Goal: Information Seeking & Learning: Check status

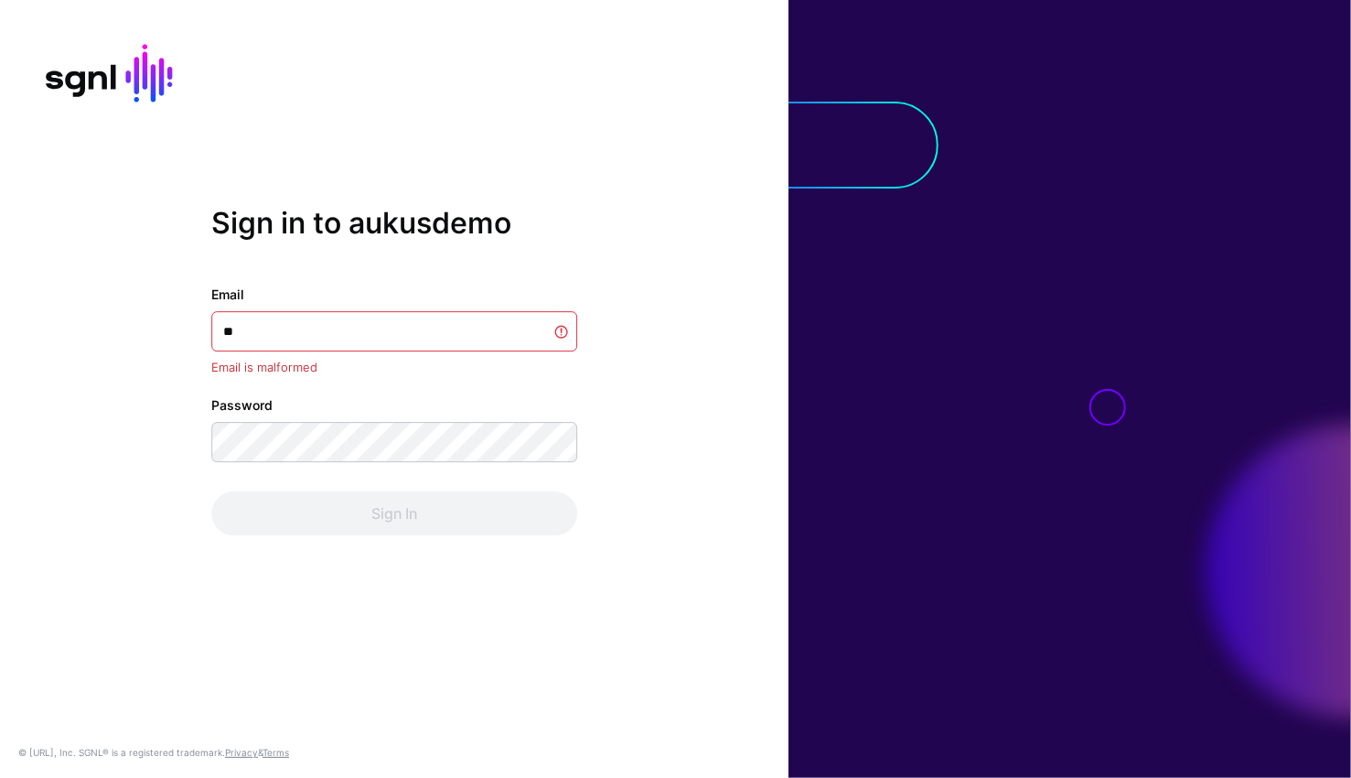
type input "***"
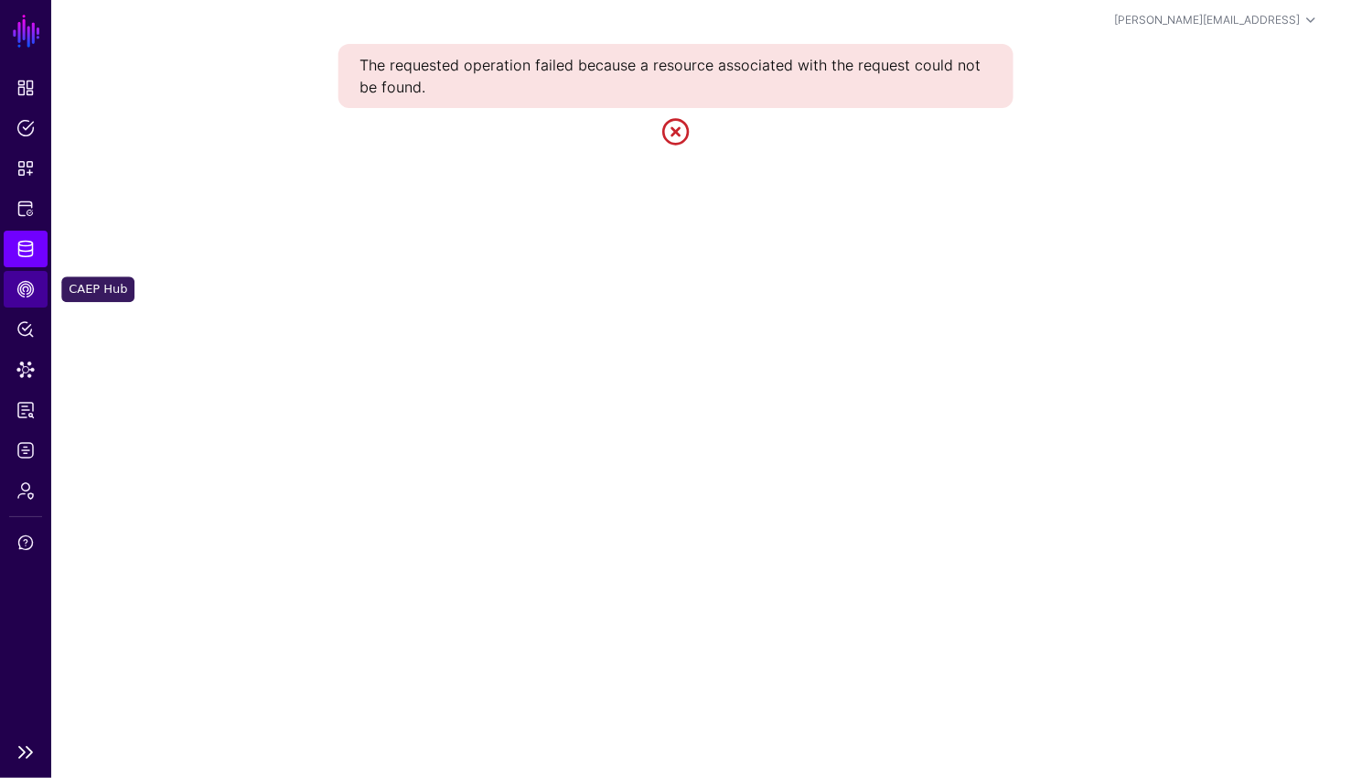
click at [26, 291] on span "CAEP Hub" at bounding box center [25, 289] width 18 height 18
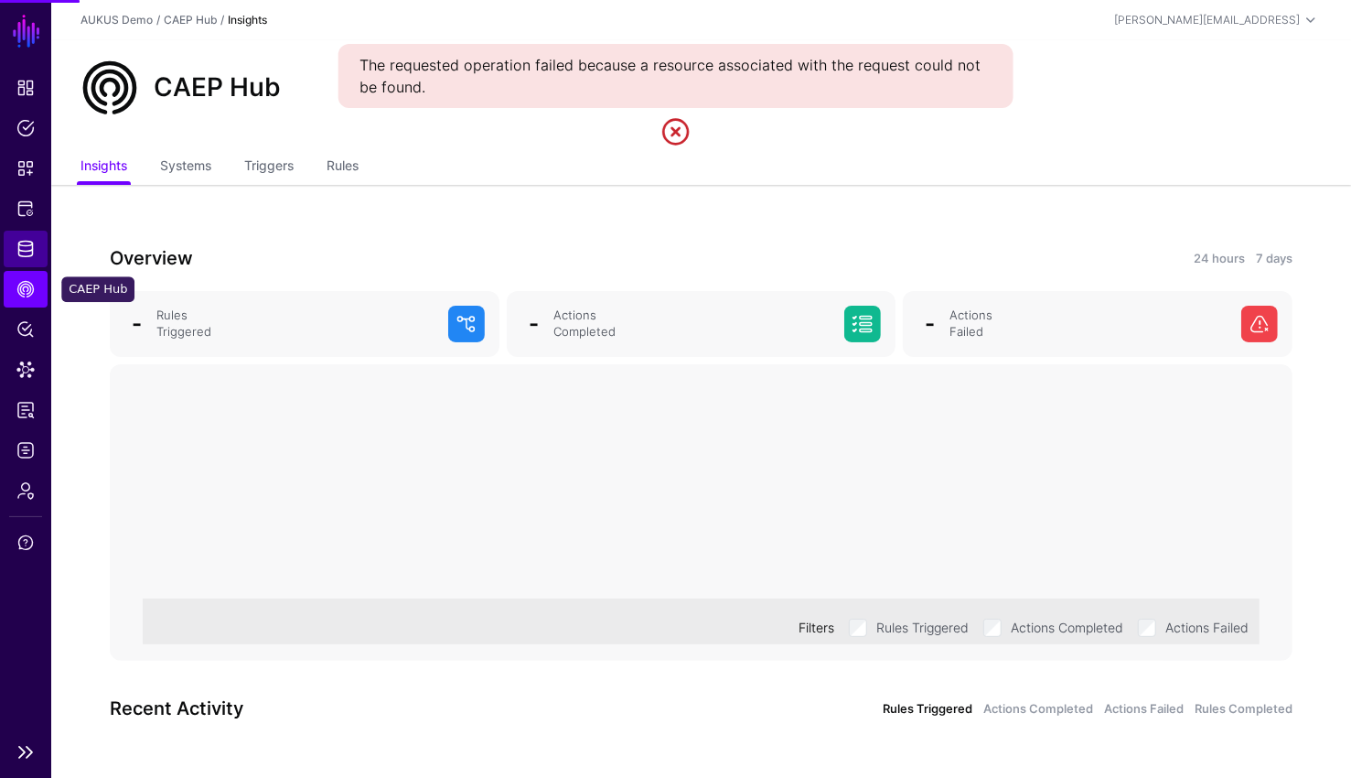
click at [22, 263] on link "Identity Data Fabric" at bounding box center [26, 249] width 44 height 37
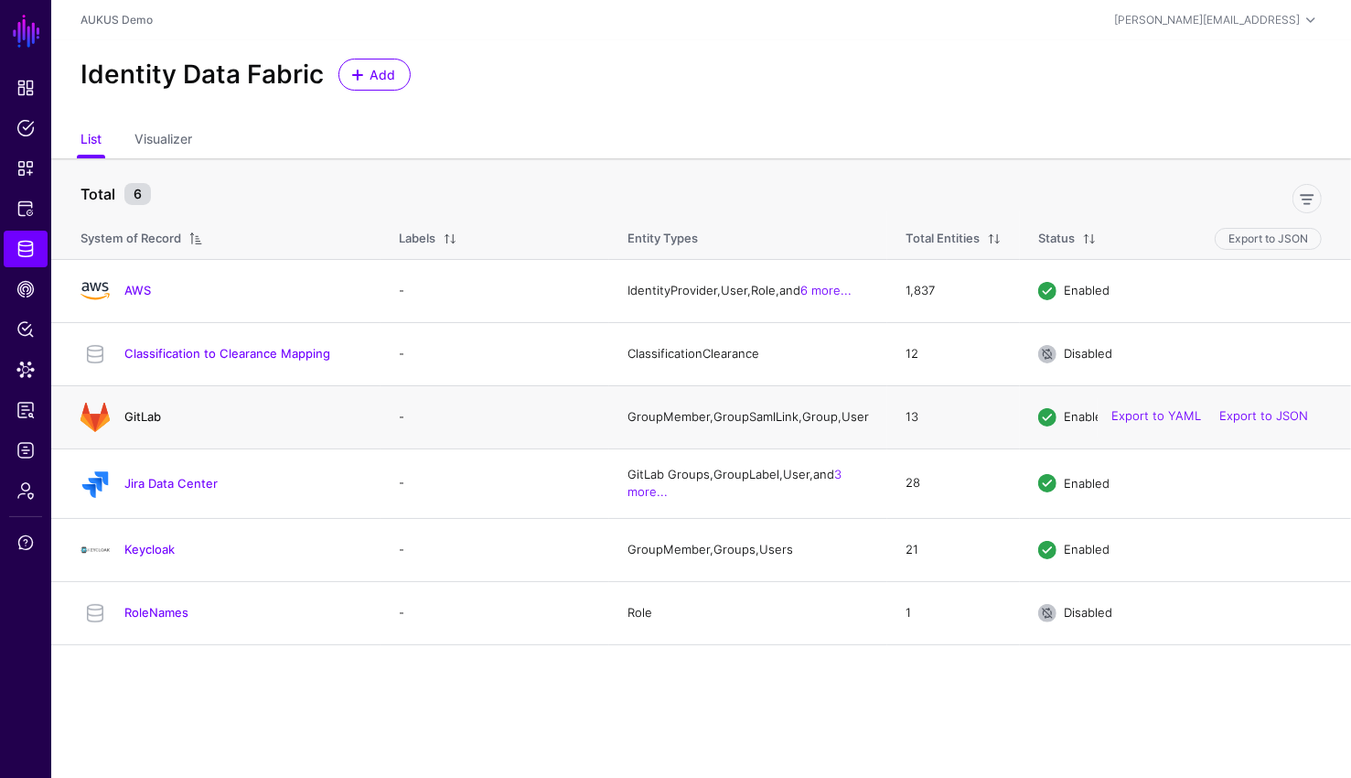
click at [144, 414] on link "GitLab" at bounding box center [142, 416] width 37 height 15
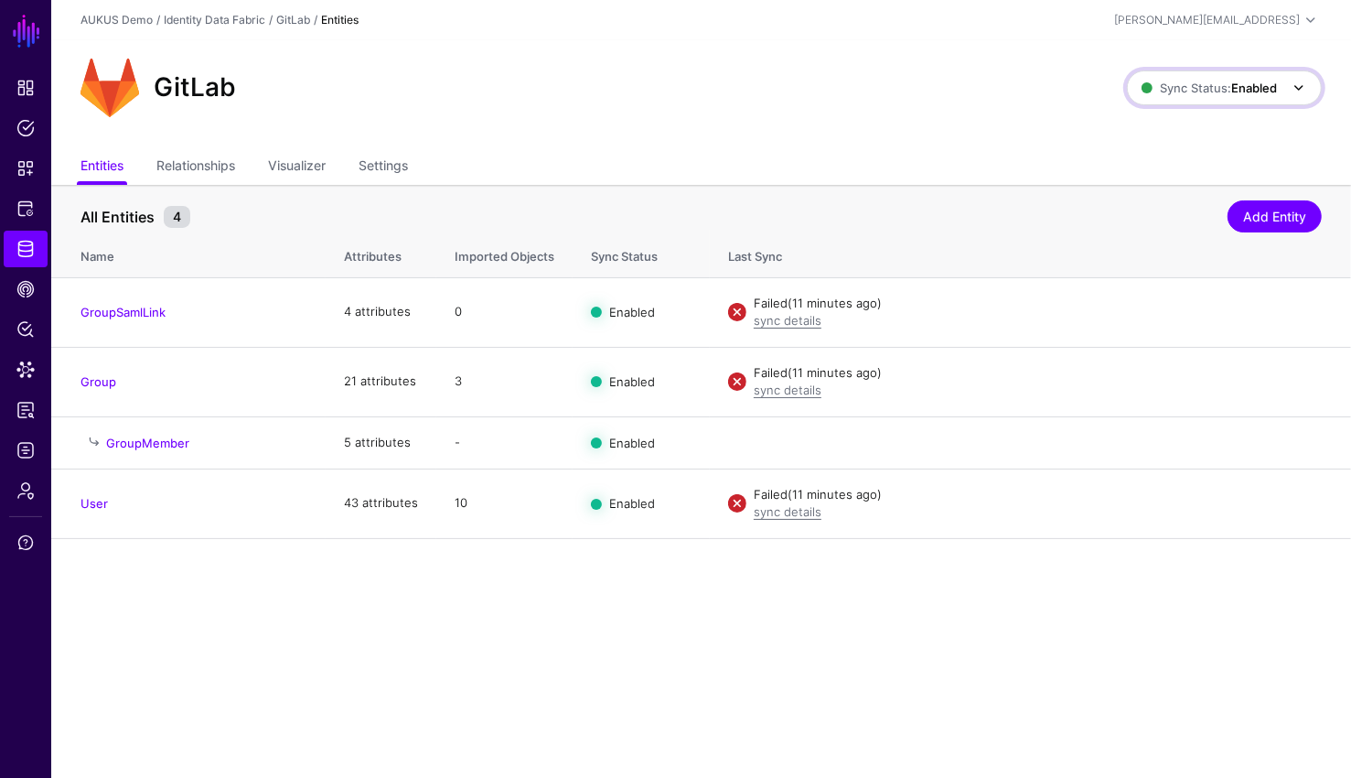
click at [1239, 95] on span "Sync Status: Enabled" at bounding box center [1209, 88] width 135 height 20
click at [1213, 218] on span "Syncing inactive for all configured entities" at bounding box center [1214, 229] width 187 height 30
click at [1254, 86] on strong "Disabled" at bounding box center [1253, 87] width 48 height 15
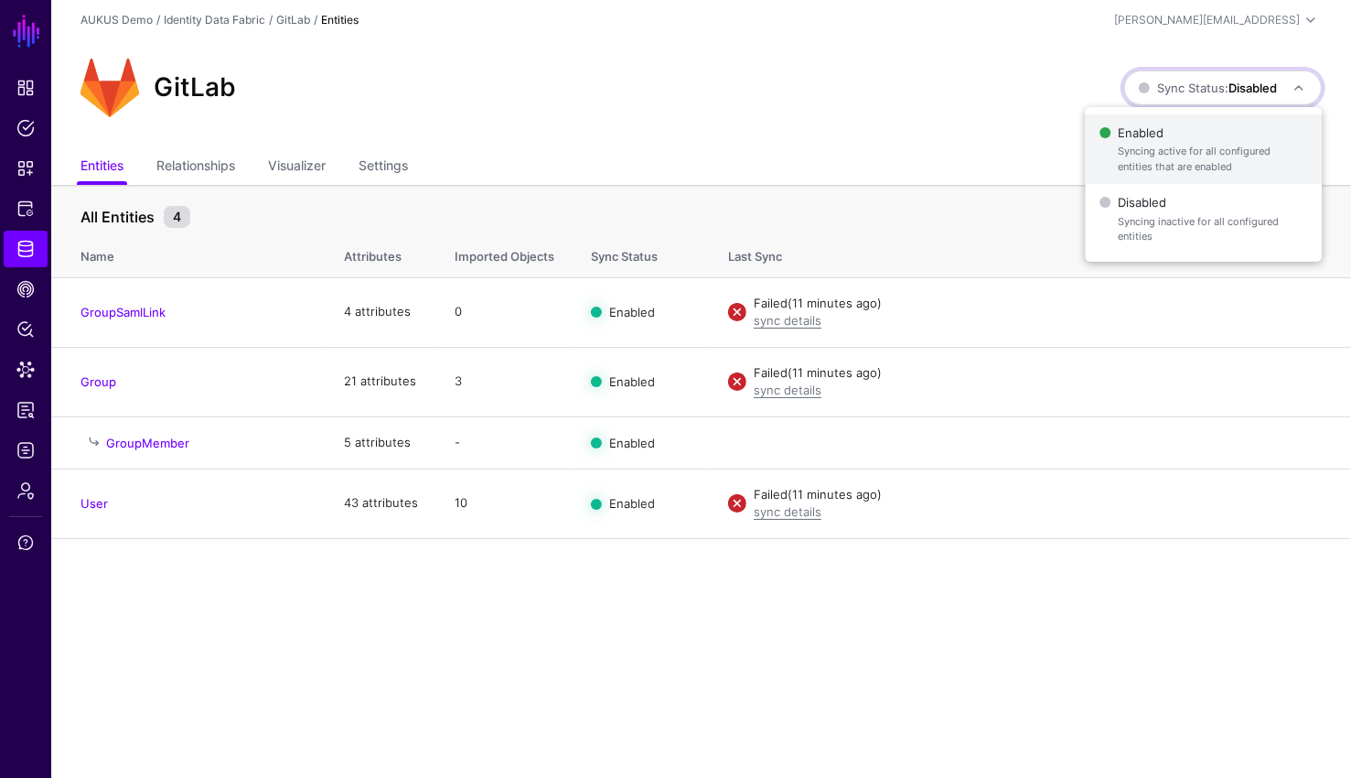
click at [1184, 156] on span "Syncing active for all configured entities that are enabled" at bounding box center [1212, 159] width 189 height 30
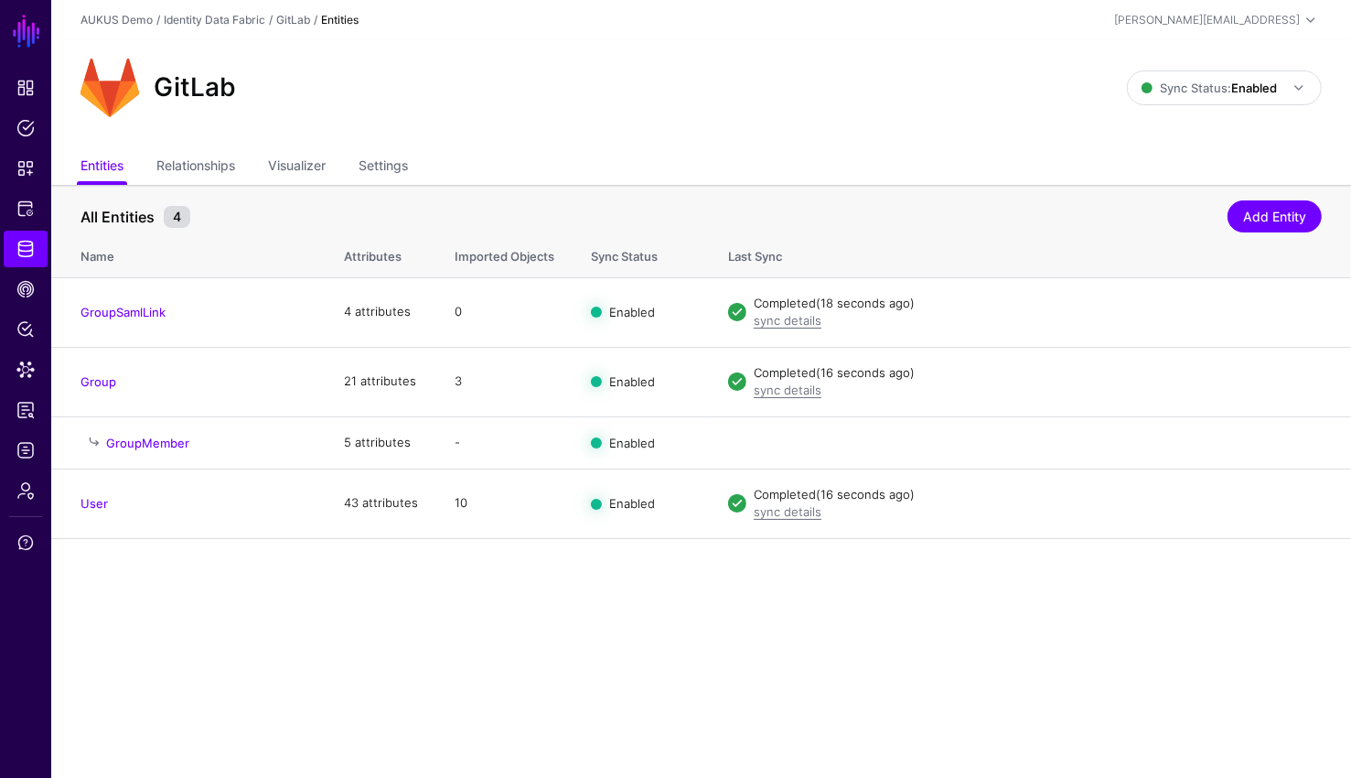
click at [738, 141] on div "GitLab Sync Status: Enabled Enabled Syncing active for all configured entities …" at bounding box center [701, 95] width 1300 height 110
click at [1217, 91] on span "Sync Status: Enabled" at bounding box center [1209, 87] width 135 height 15
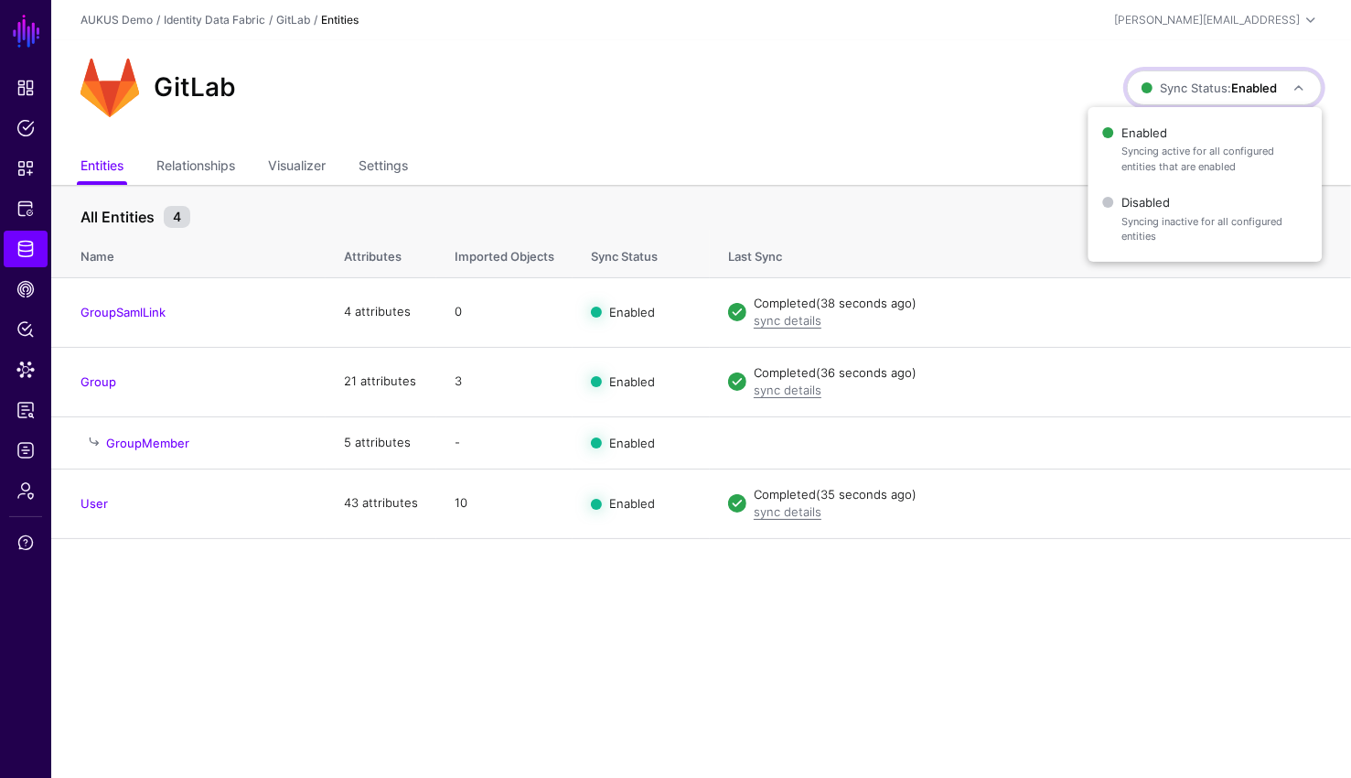
click at [949, 181] on ul "Entities Relationships Visualizer Settings" at bounding box center [700, 167] width 1241 height 35
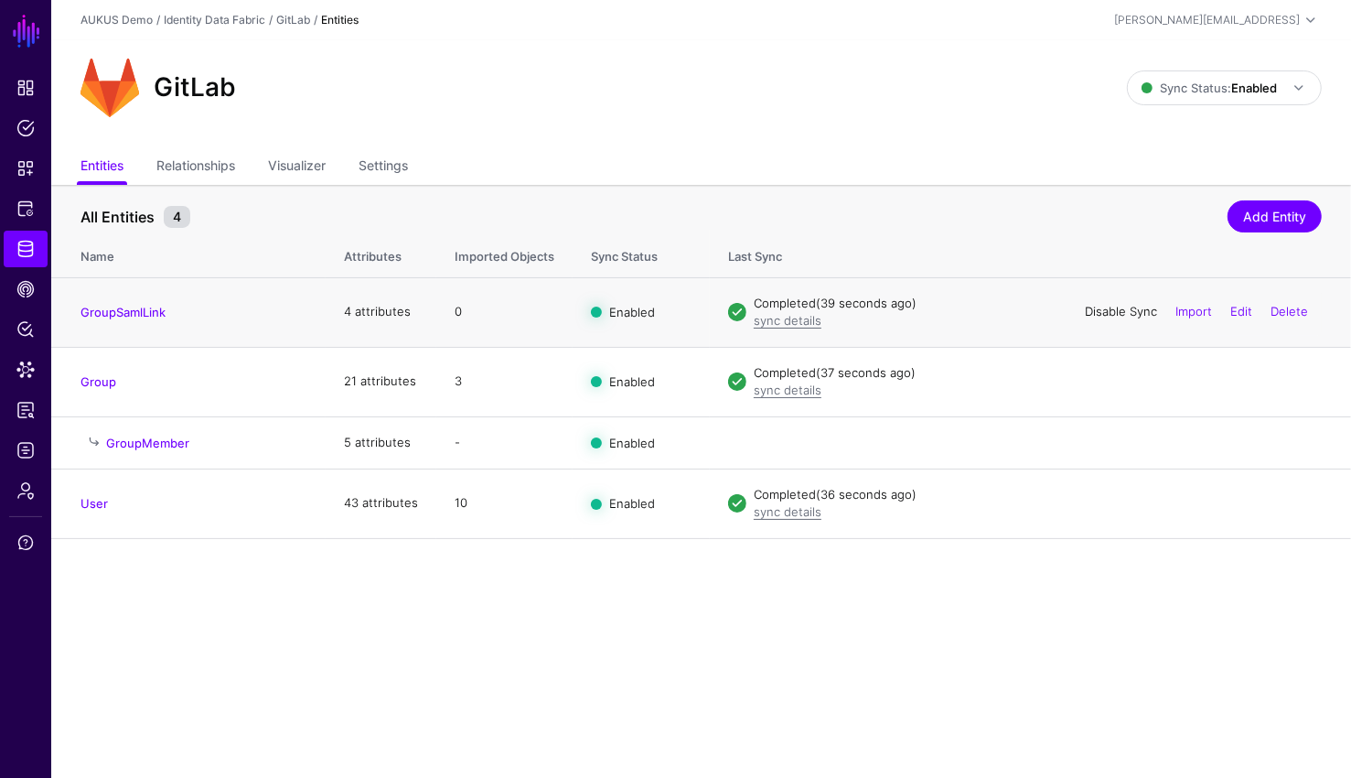
click at [1122, 311] on link "Disable Sync" at bounding box center [1121, 311] width 72 height 15
click at [1122, 311] on link "Enable Sync" at bounding box center [1123, 311] width 70 height 15
click at [1113, 507] on link "Disable Sync" at bounding box center [1121, 502] width 72 height 15
click at [1111, 496] on link "Enable Sync" at bounding box center [1123, 502] width 70 height 15
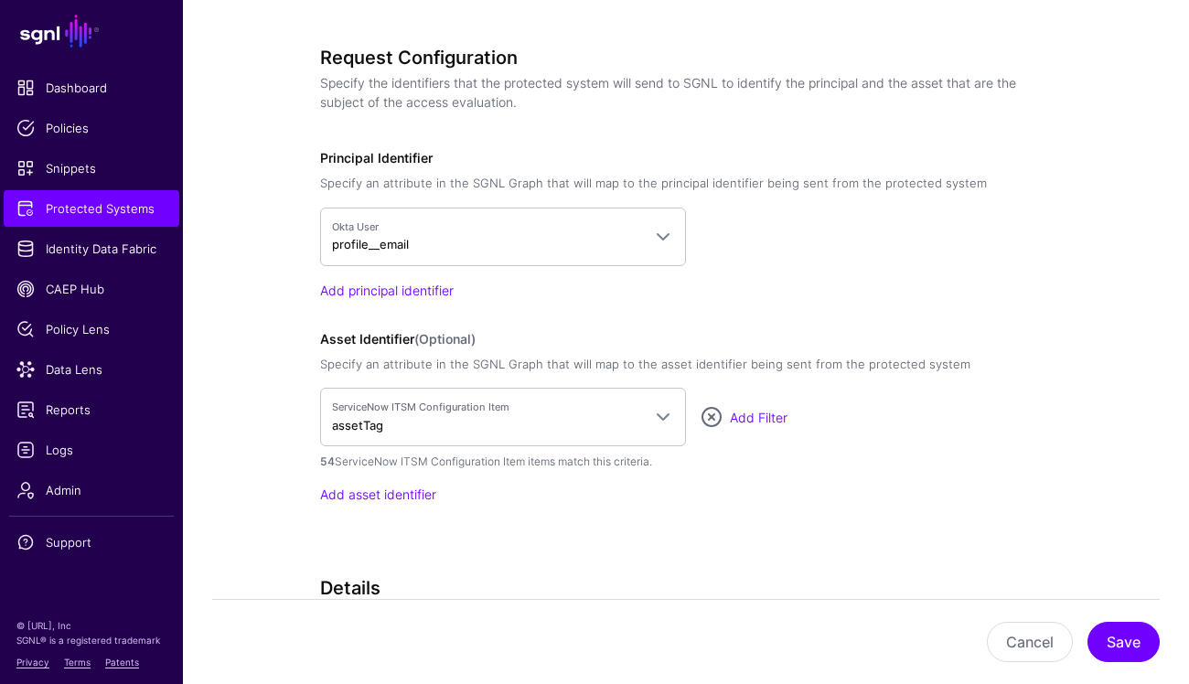
scroll to position [1516, 0]
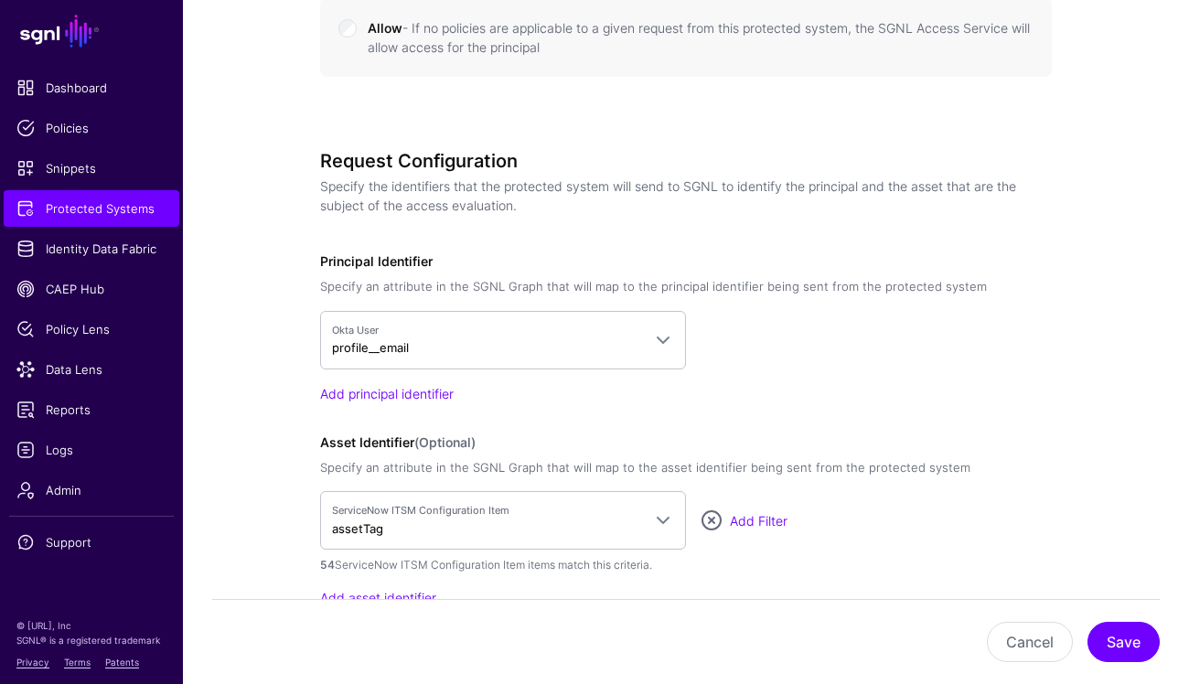
scroll to position [1479, 0]
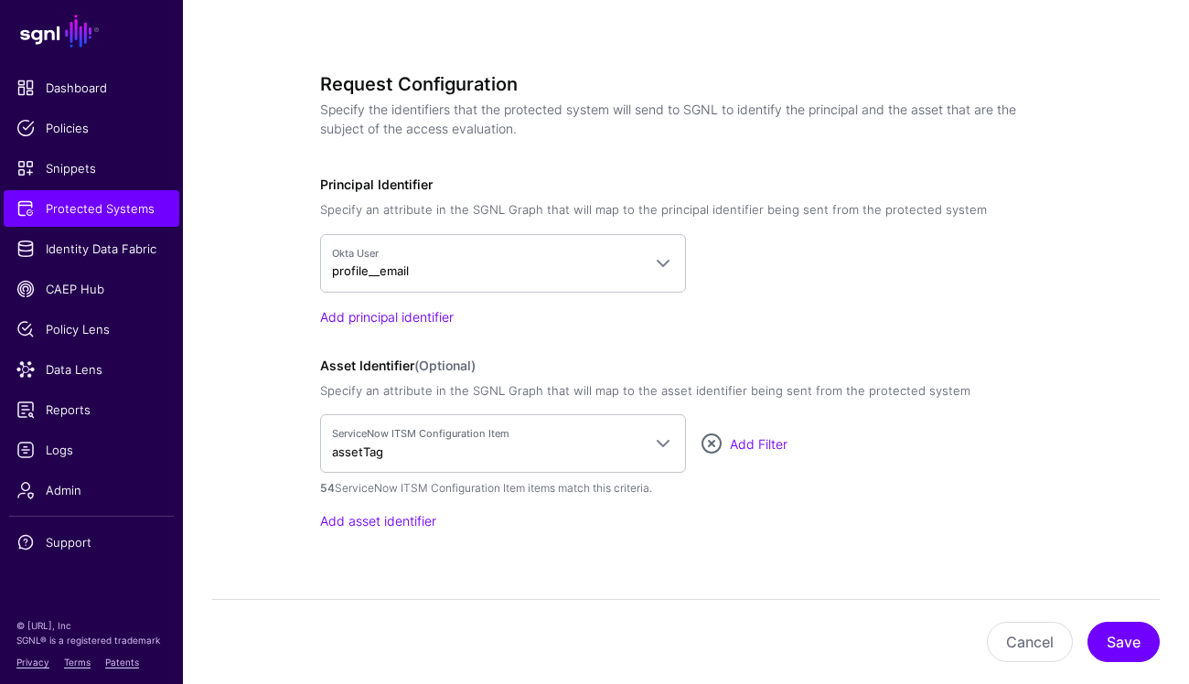
click at [753, 429] on div "ServiceNow ITSM Configuration Item assetTag Active Directory User > dn User > u…" at bounding box center [686, 443] width 732 height 59
click at [752, 436] on link "Add Filter" at bounding box center [759, 444] width 58 height 16
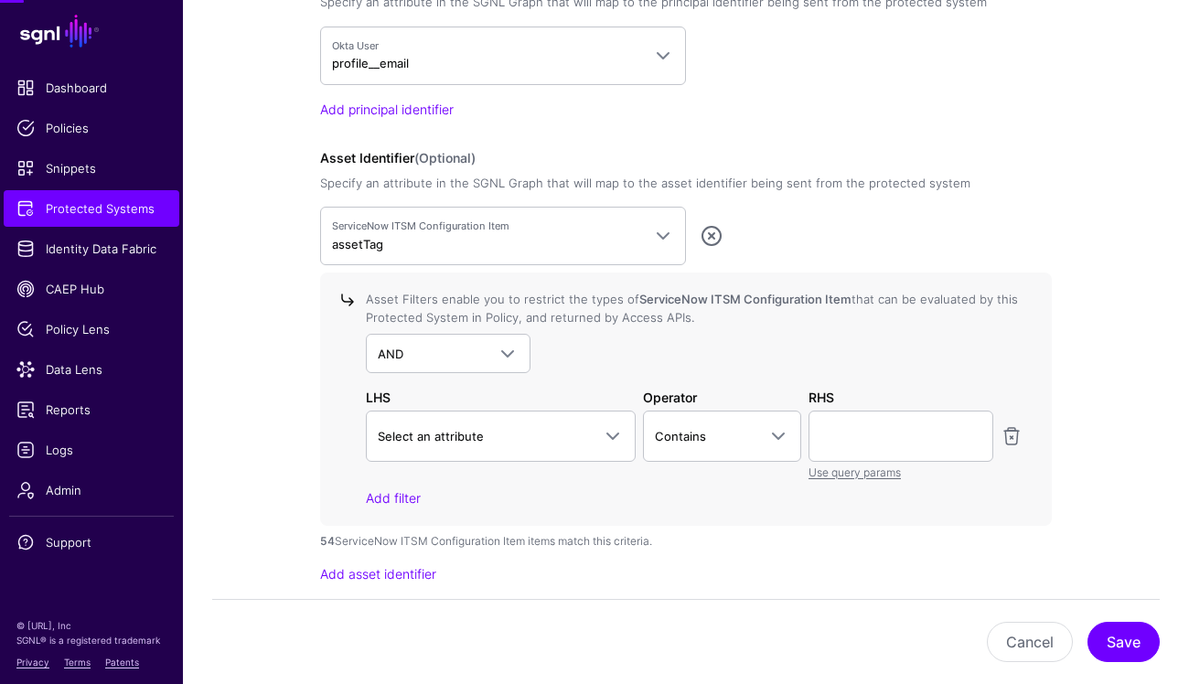
scroll to position [1774, 0]
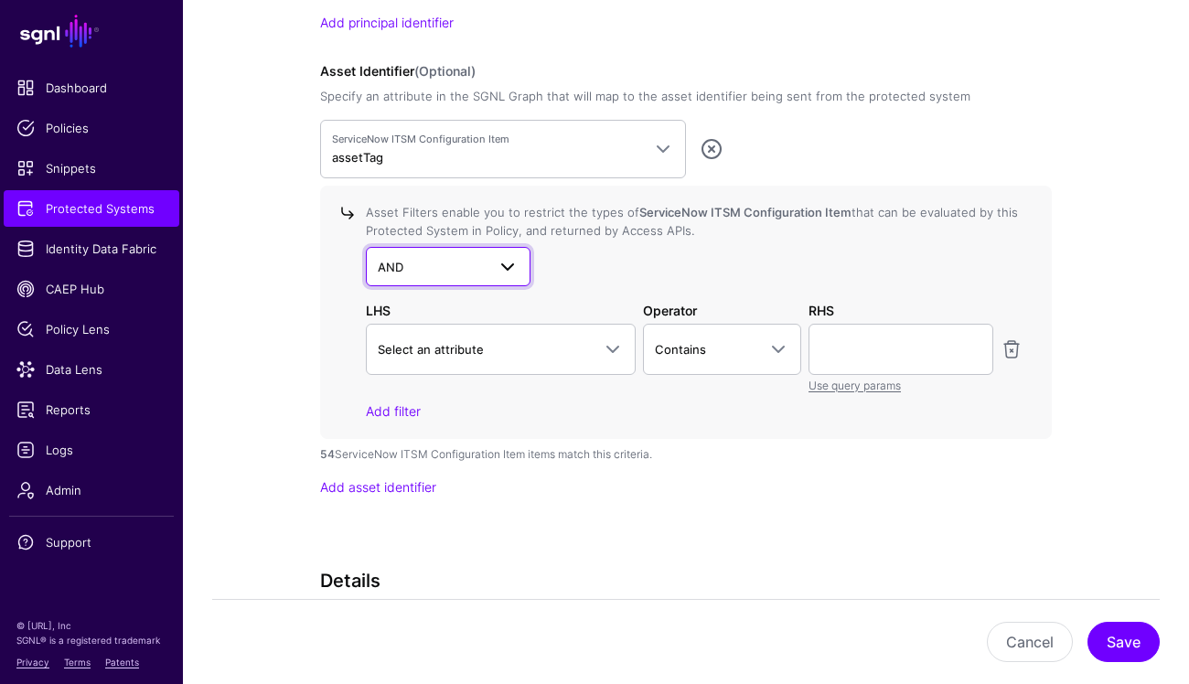
click at [509, 278] on link "AND" at bounding box center [448, 266] width 165 height 38
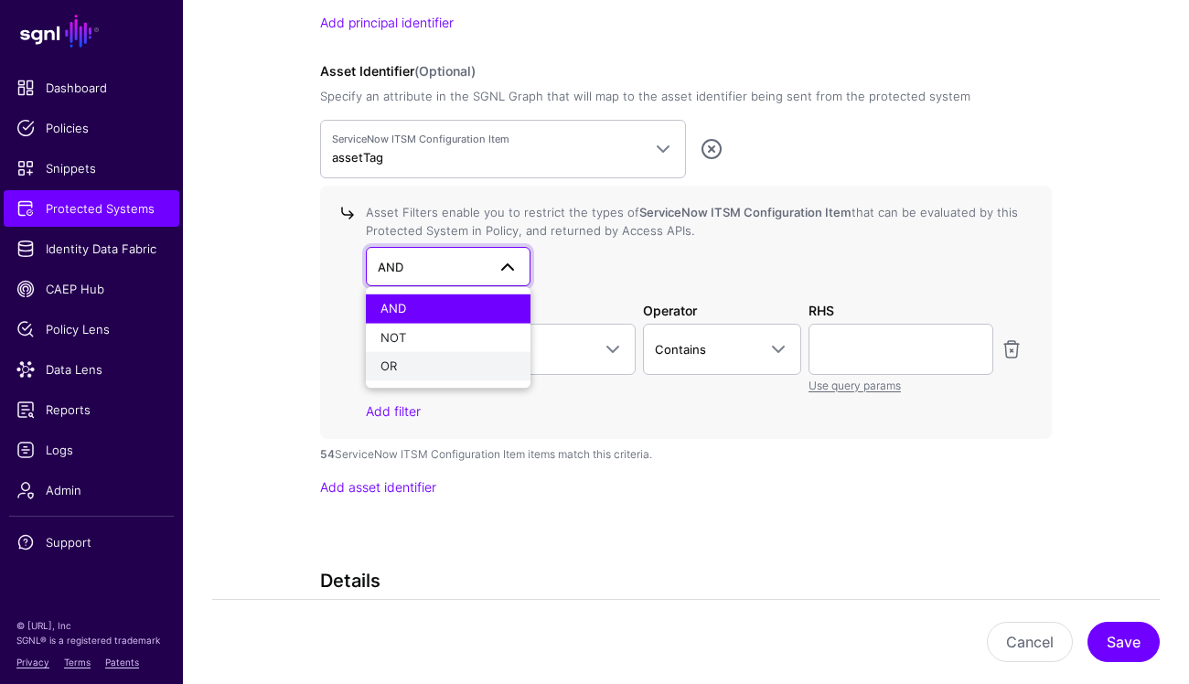
click at [432, 368] on div "OR" at bounding box center [448, 367] width 135 height 18
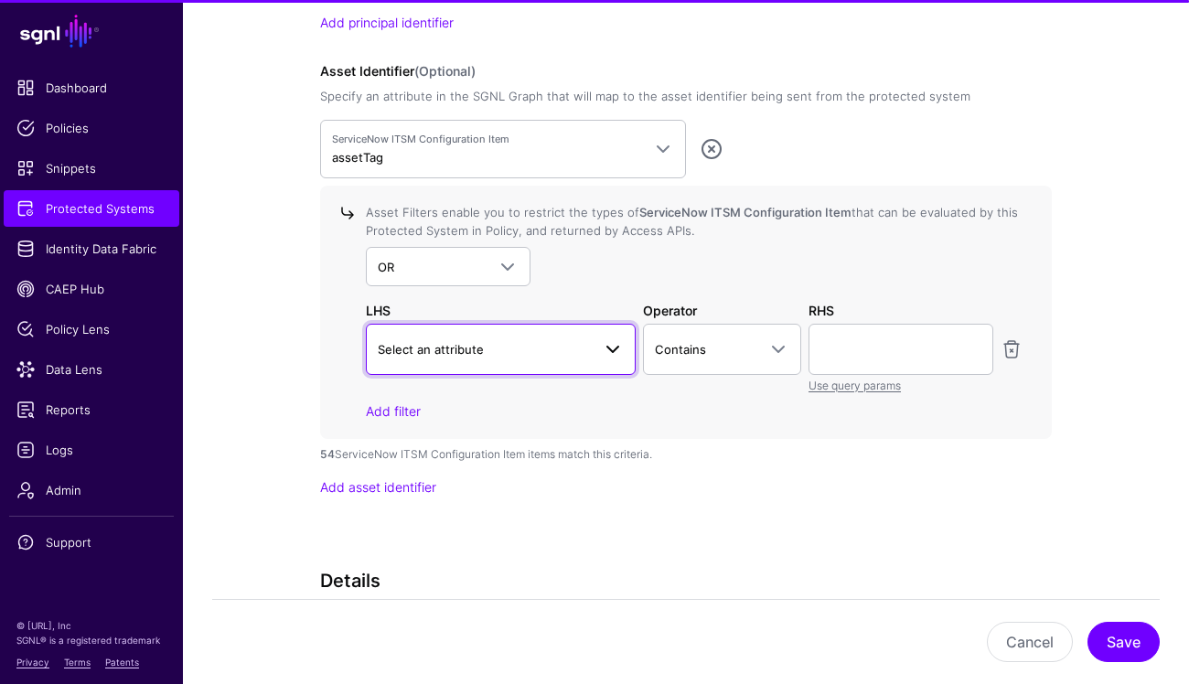
click at [594, 342] on span at bounding box center [607, 349] width 33 height 22
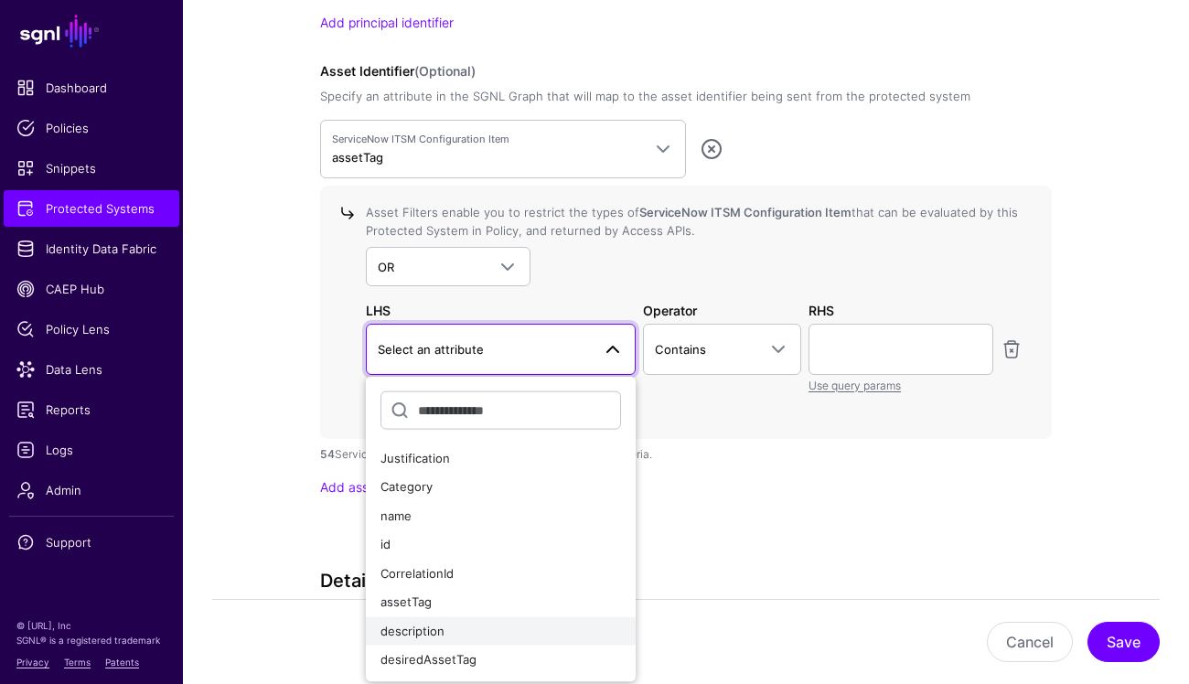
click at [478, 629] on div "description" at bounding box center [501, 631] width 241 height 18
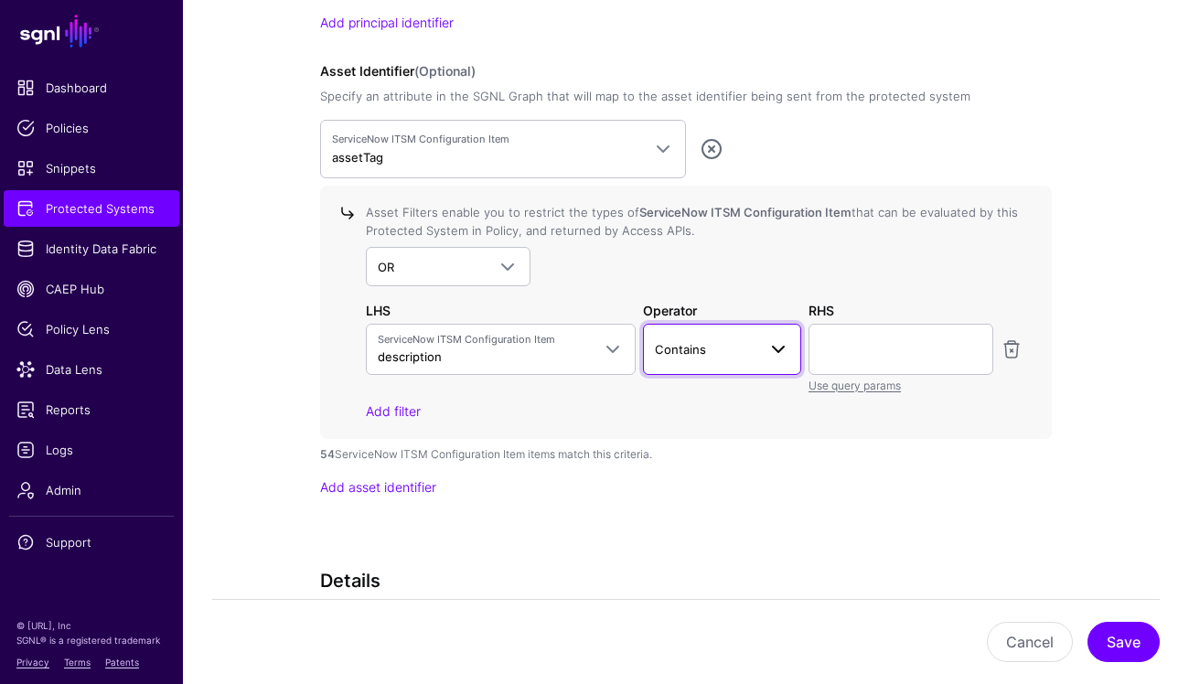
click at [763, 357] on link "Contains" at bounding box center [722, 349] width 159 height 51
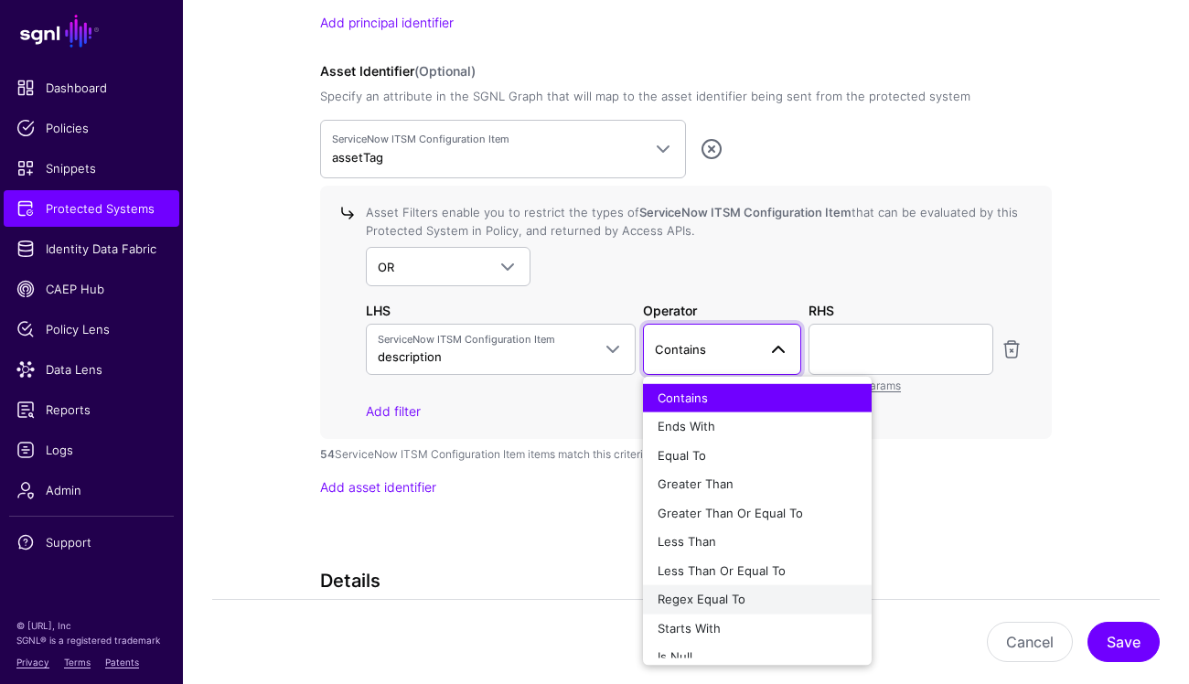
click at [726, 601] on span "Regex Equal To" at bounding box center [702, 599] width 88 height 15
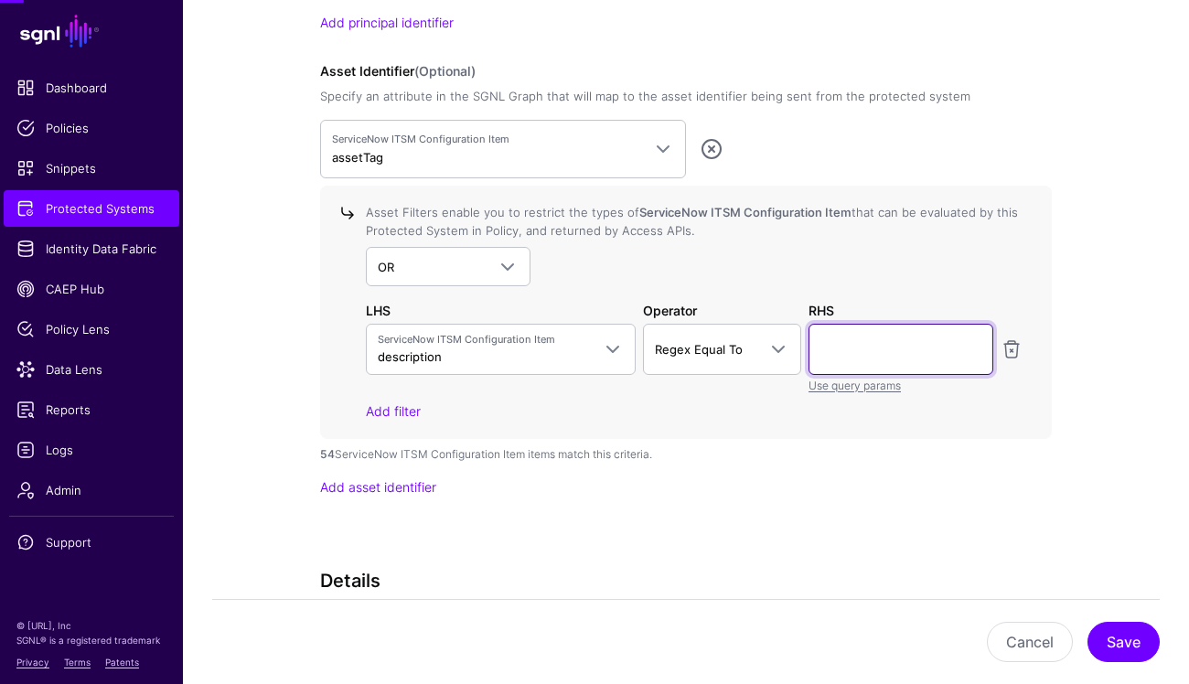
click at [865, 349] on input "text" at bounding box center [901, 349] width 185 height 51
type input "*********"
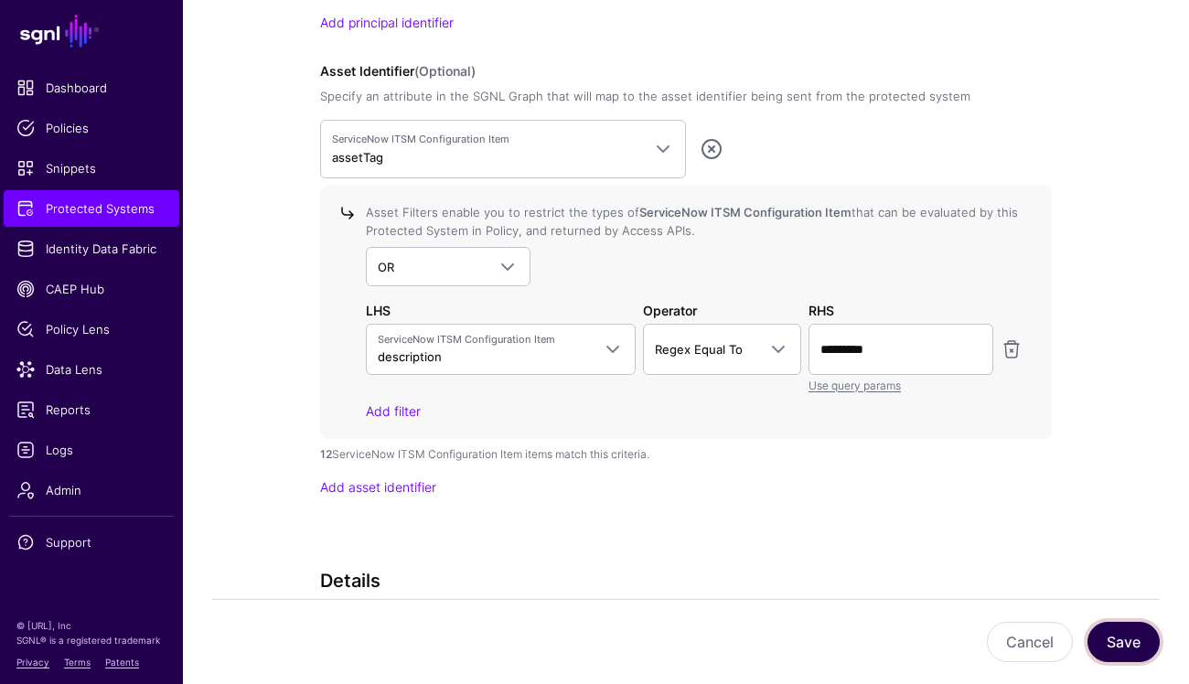
click at [1110, 646] on button "Save" at bounding box center [1124, 642] width 72 height 40
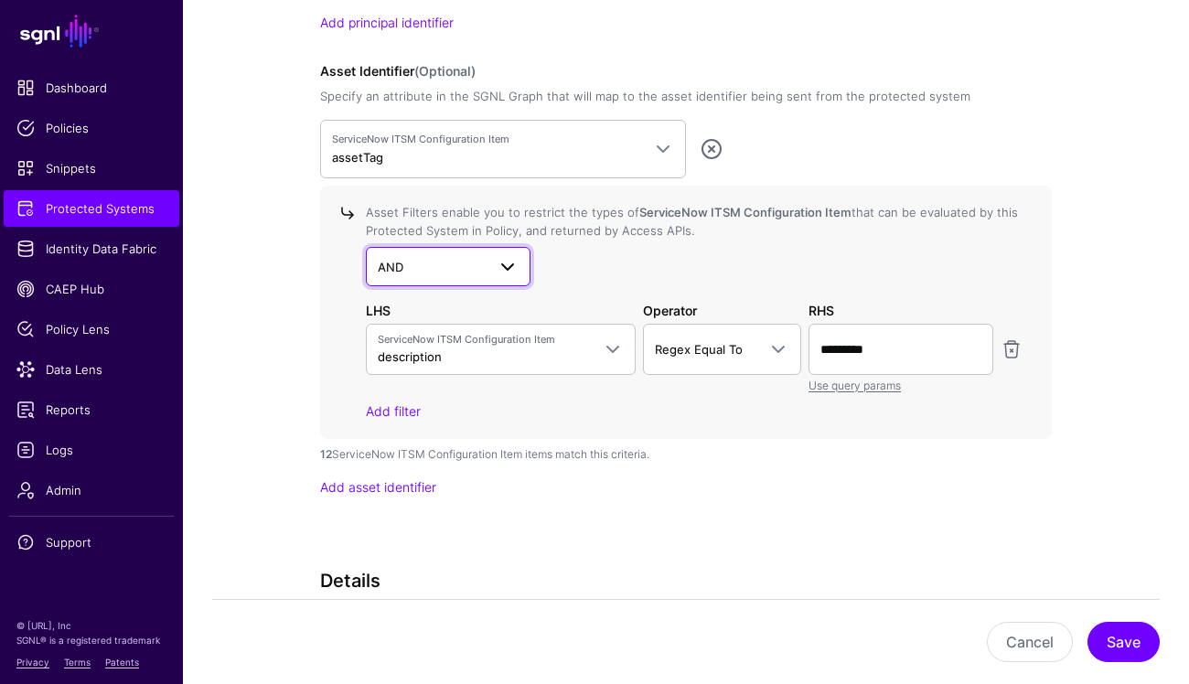
click at [487, 270] on span at bounding box center [502, 266] width 33 height 22
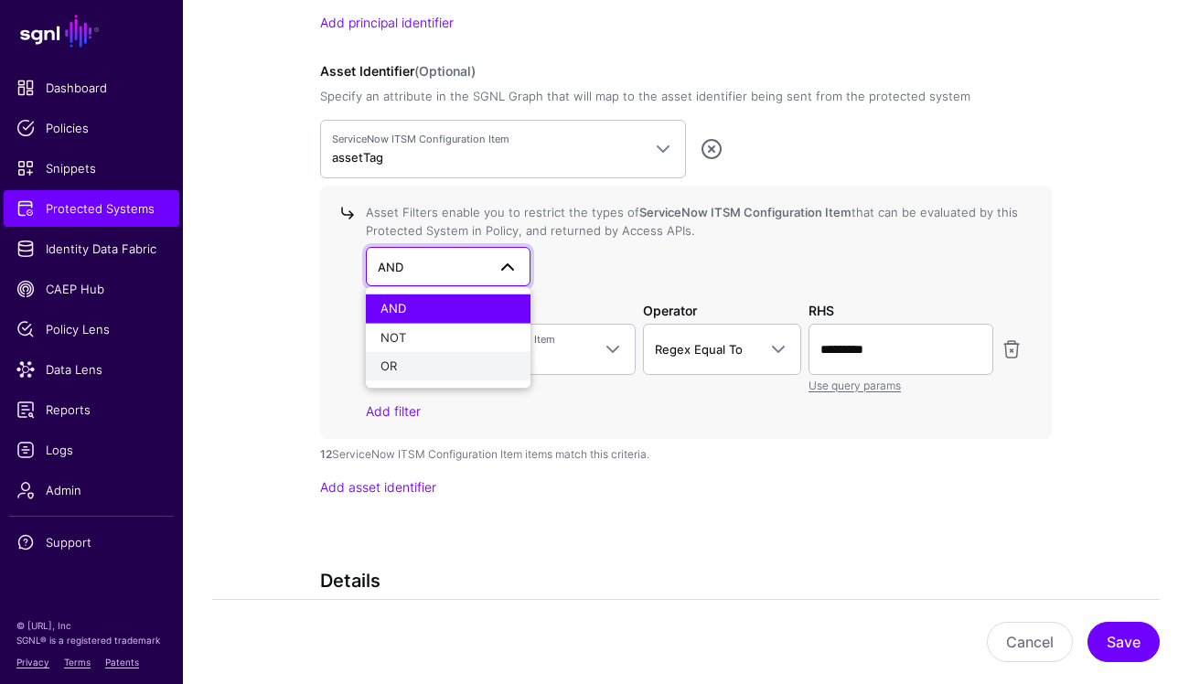
click at [456, 360] on div "OR" at bounding box center [448, 367] width 135 height 18
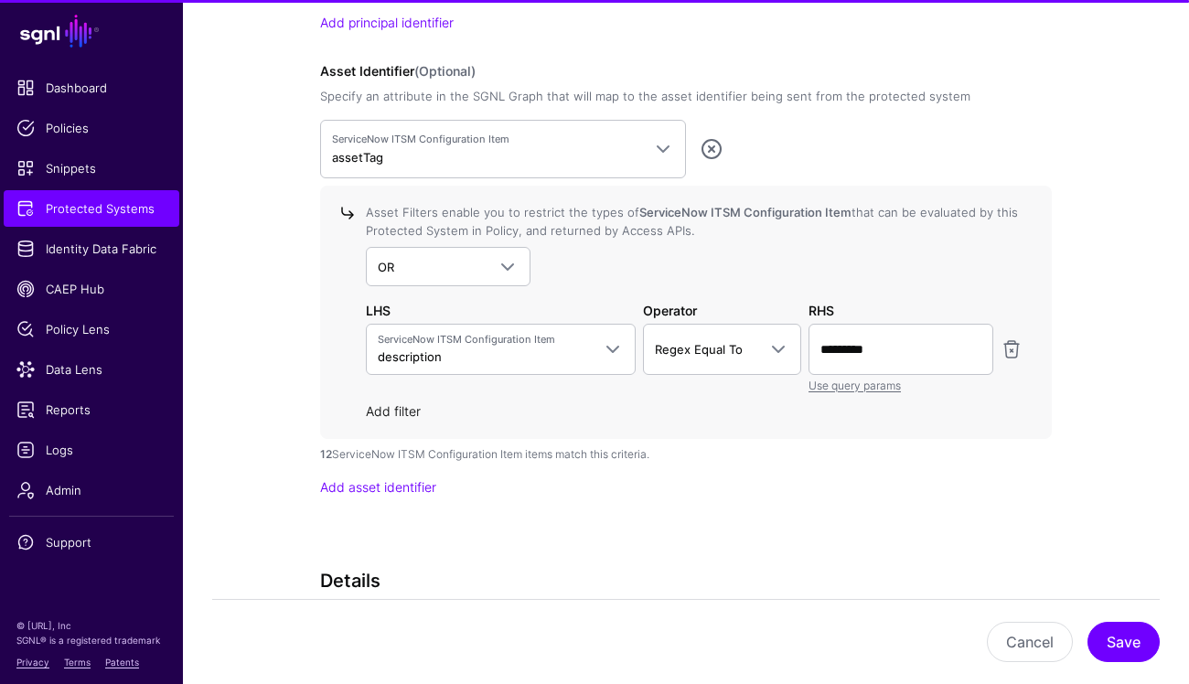
click at [407, 407] on link "Add filter" at bounding box center [393, 411] width 55 height 16
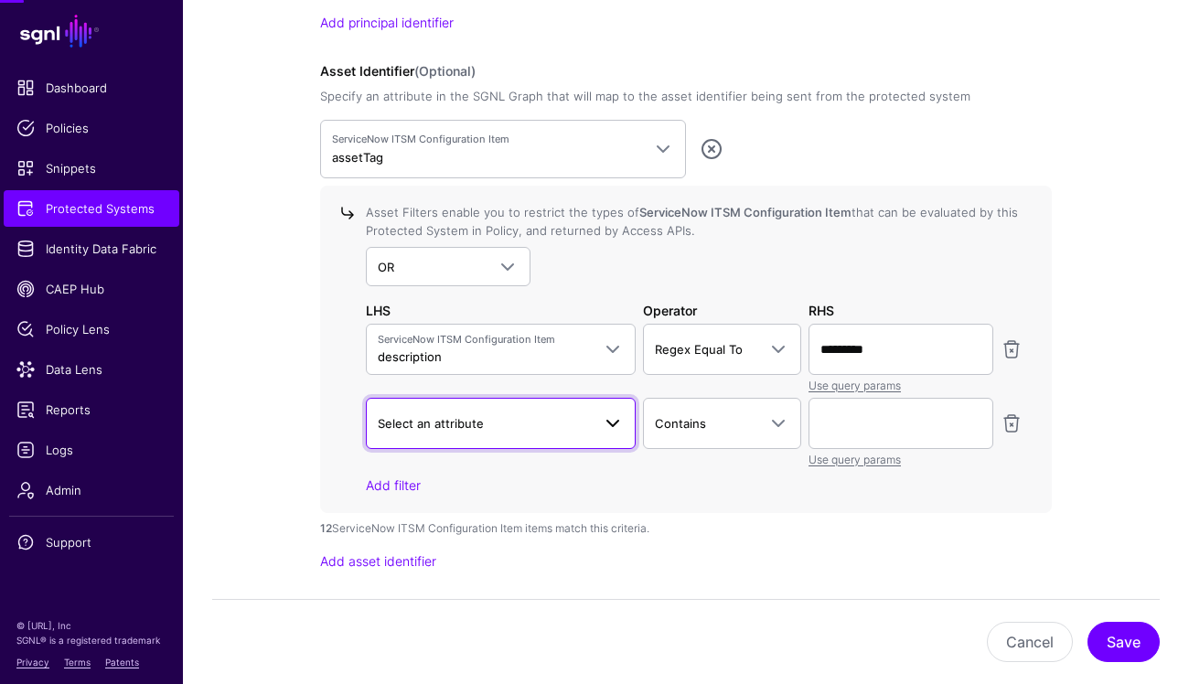
click at [501, 419] on span "Select an attribute" at bounding box center [484, 423] width 213 height 20
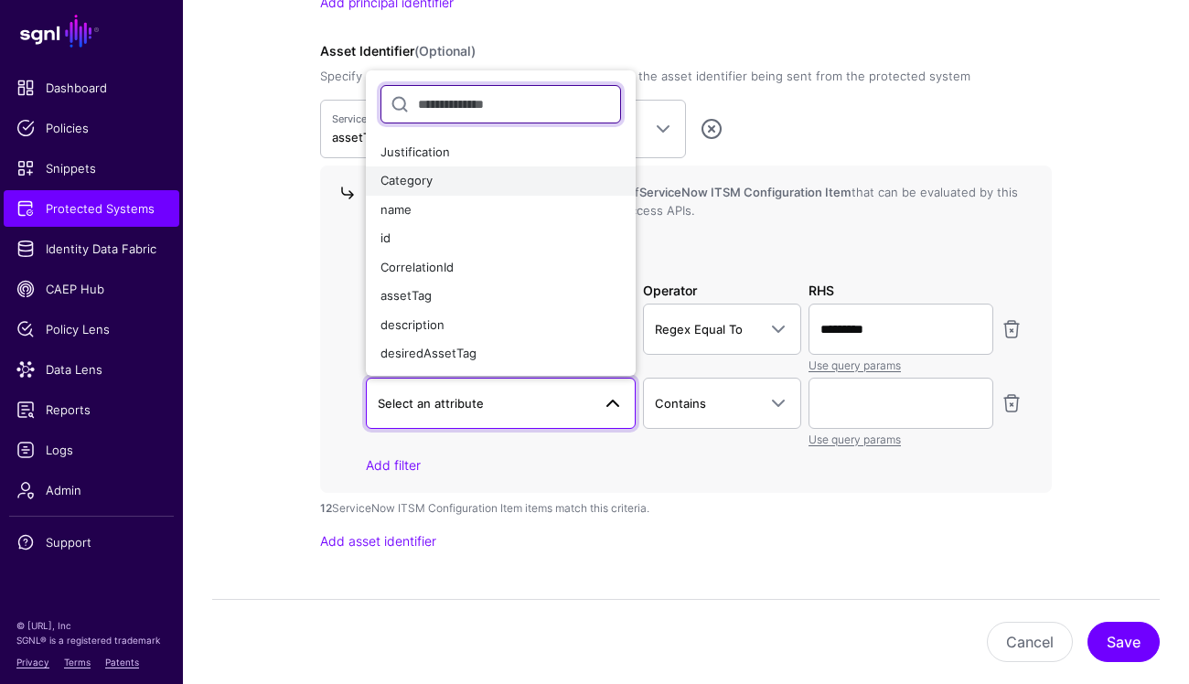
scroll to position [1790, 0]
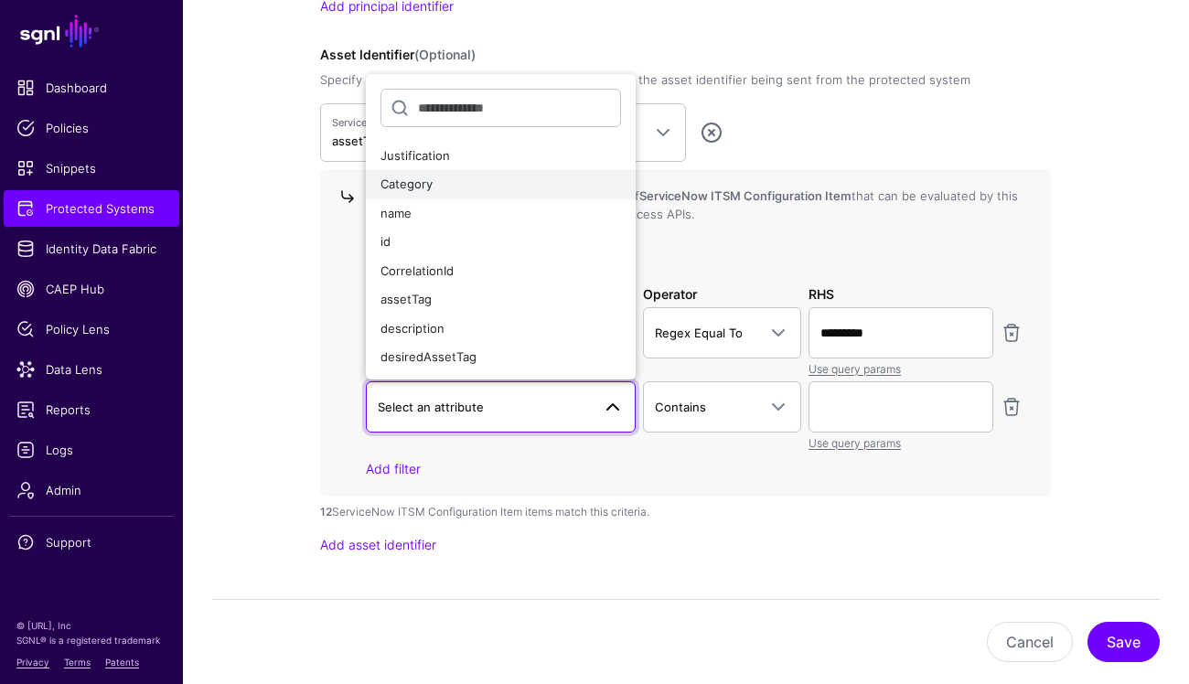
click at [465, 191] on button "Category" at bounding box center [501, 184] width 270 height 29
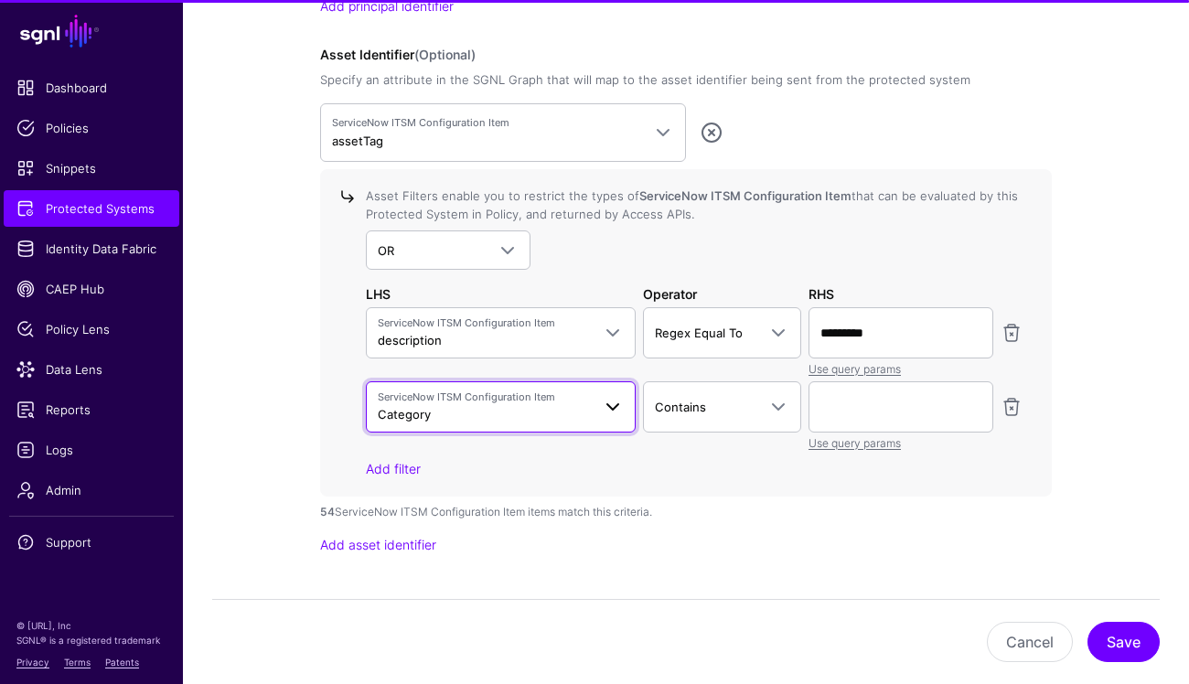
click at [424, 407] on span "Category" at bounding box center [404, 414] width 53 height 15
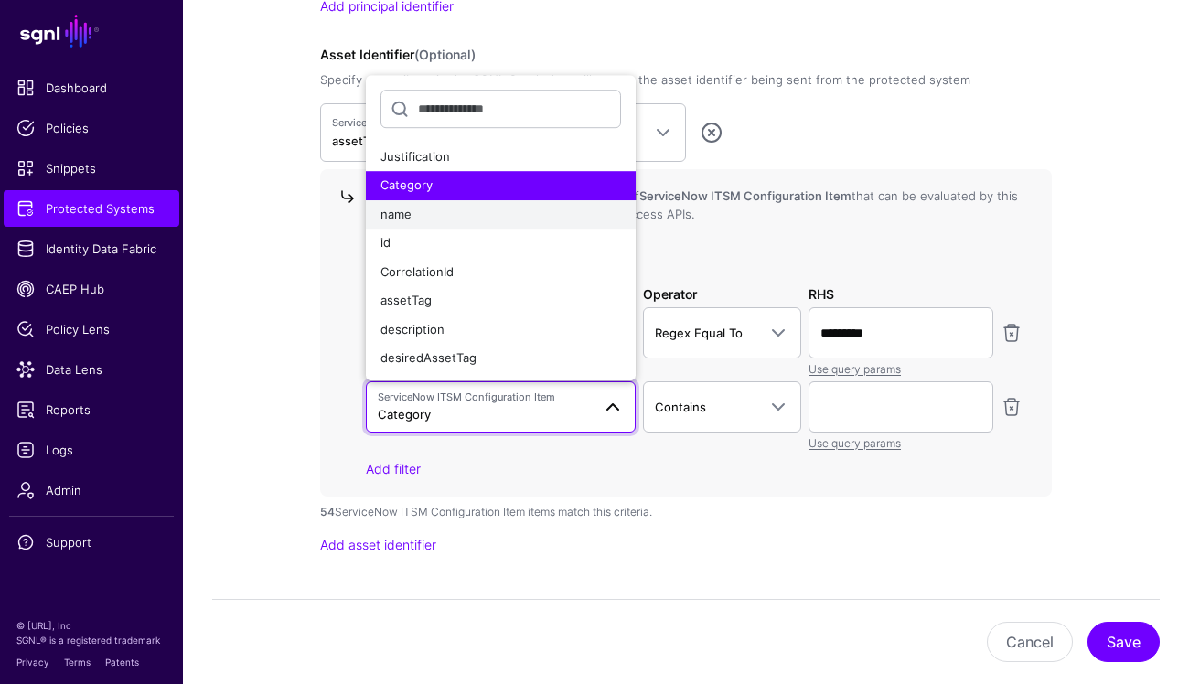
click at [411, 213] on span "name" at bounding box center [396, 214] width 31 height 15
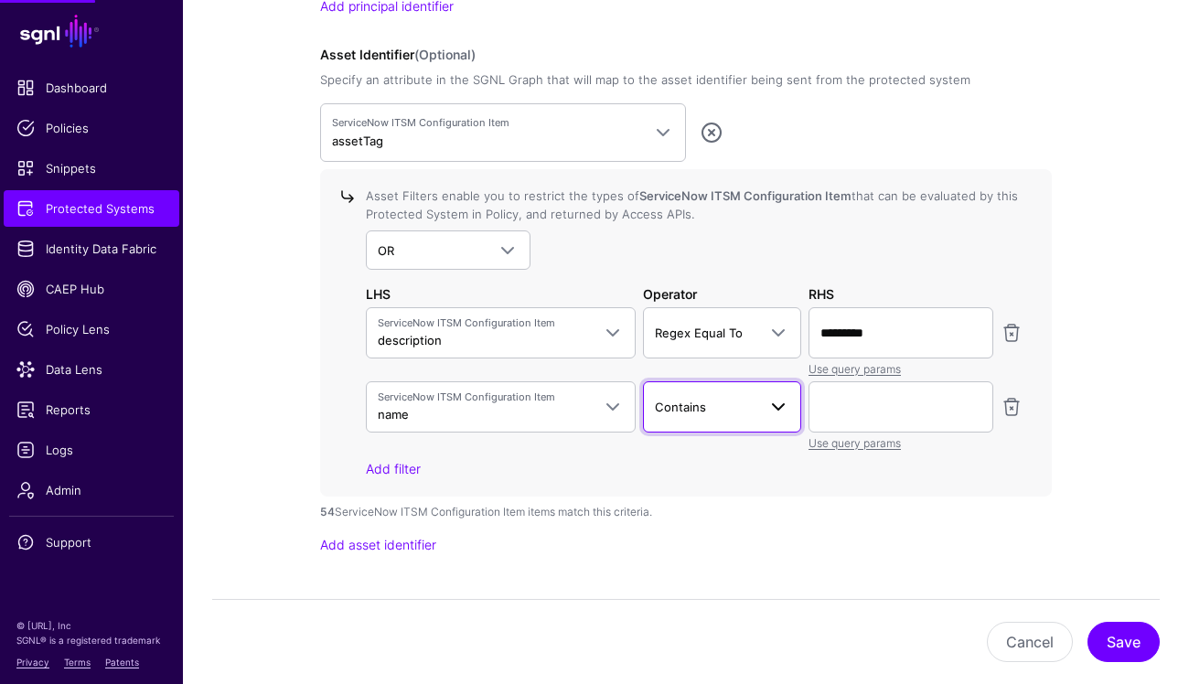
click at [719, 410] on span "Contains" at bounding box center [706, 407] width 102 height 20
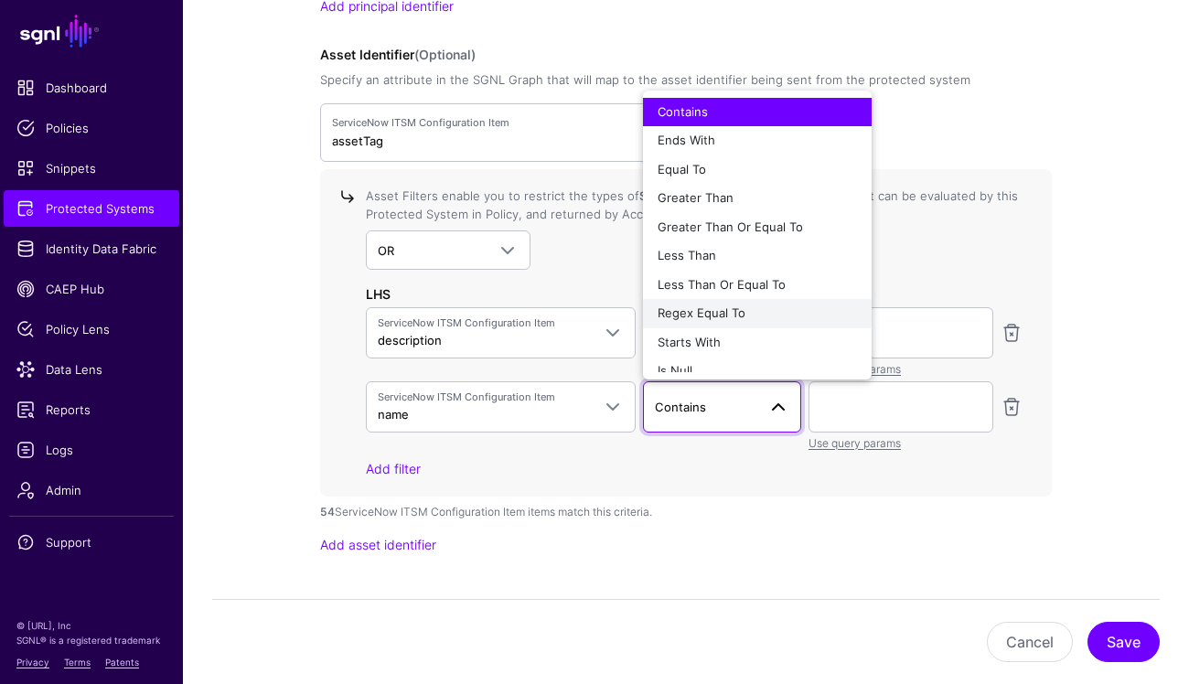
click at [724, 309] on span "Regex Equal To" at bounding box center [702, 313] width 88 height 15
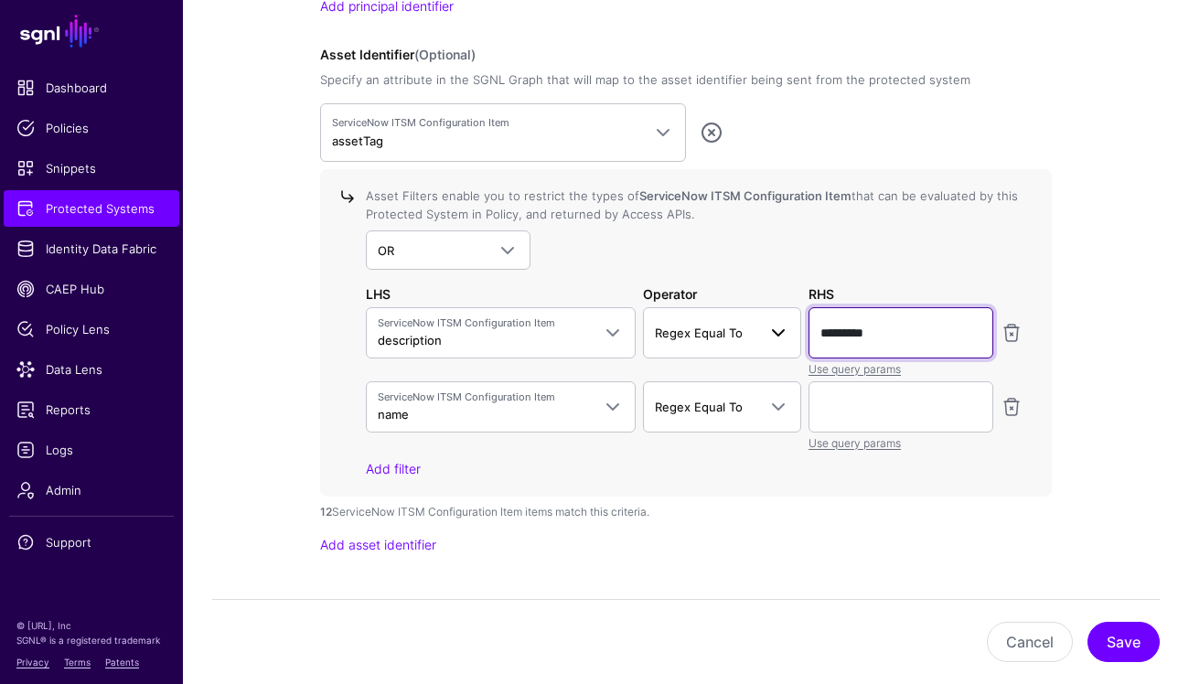
drag, startPoint x: 907, startPoint y: 333, endPoint x: 789, endPoint y: 313, distance: 118.8
click at [789, 313] on div "ServiceNow ITSM Configuration Item description Justification Category name id C…" at bounding box center [694, 342] width 664 height 70
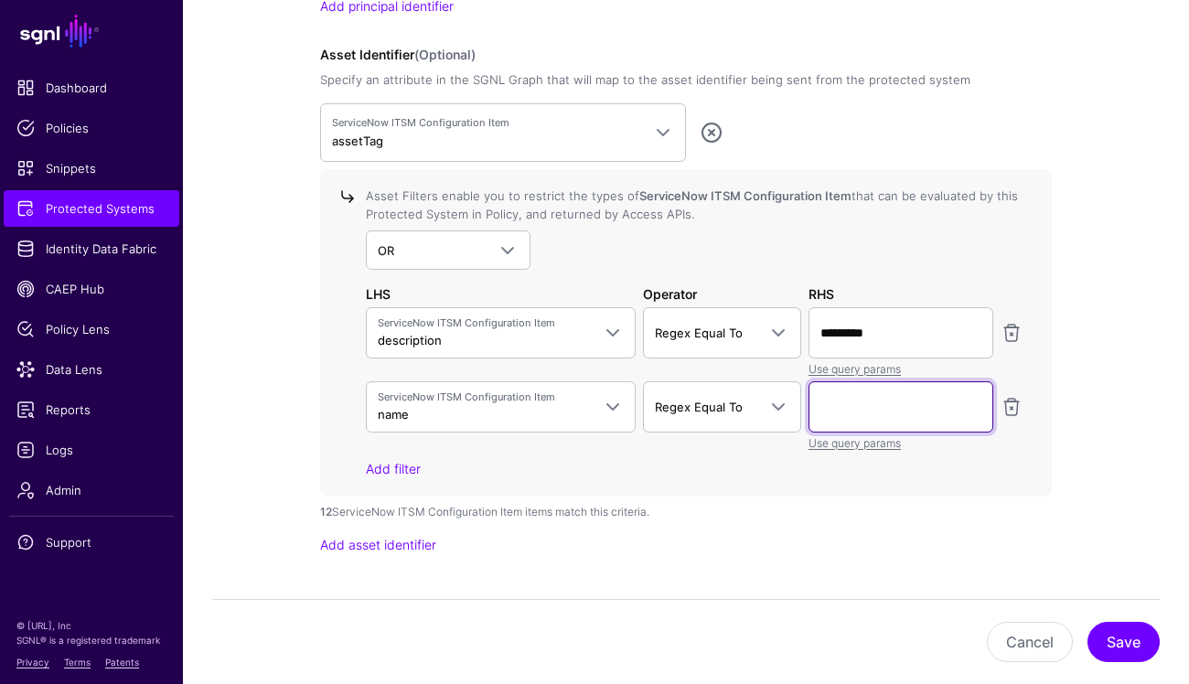
click at [938, 401] on input "text" at bounding box center [901, 406] width 185 height 51
paste input "*********"
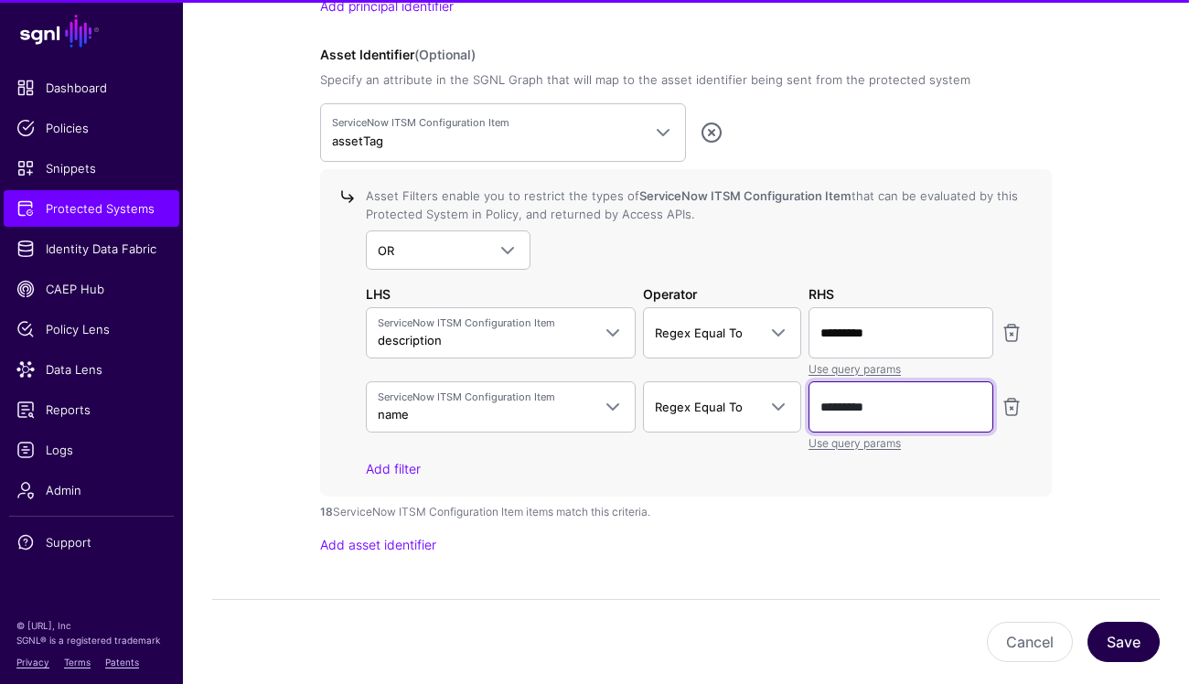
type input "*********"
click at [1115, 639] on button "Save" at bounding box center [1124, 642] width 72 height 40
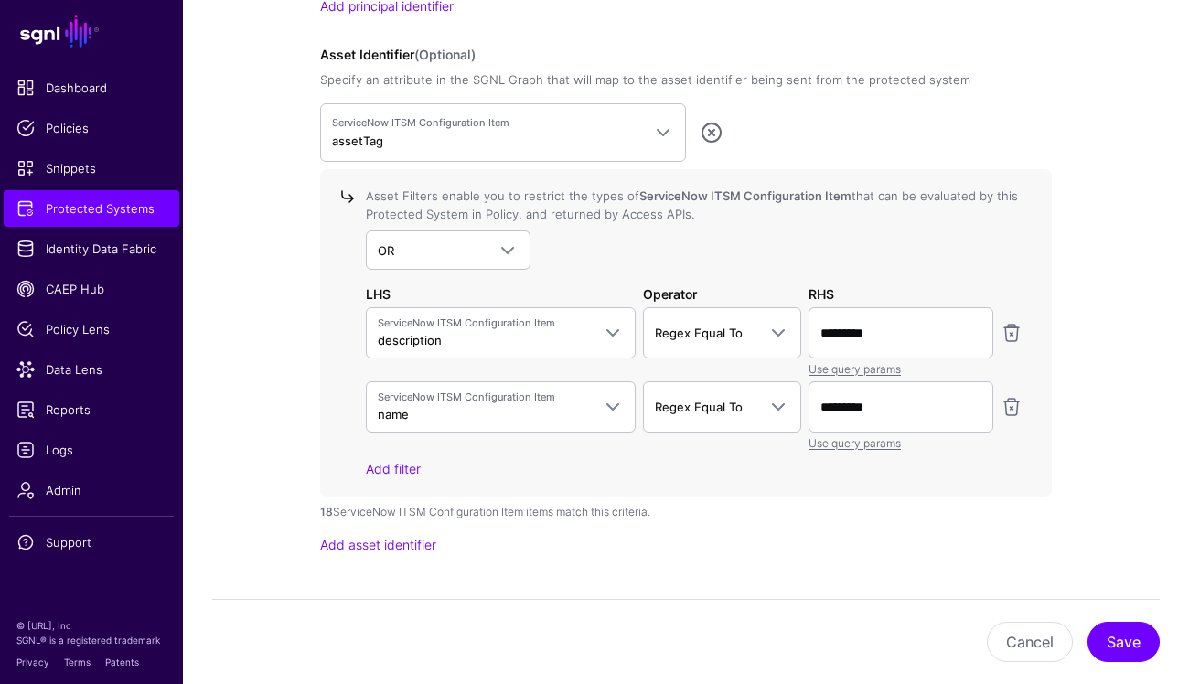
click at [796, 504] on div "18 ServiceNow ITSM Configuration Item items match this criteria." at bounding box center [686, 512] width 732 height 16
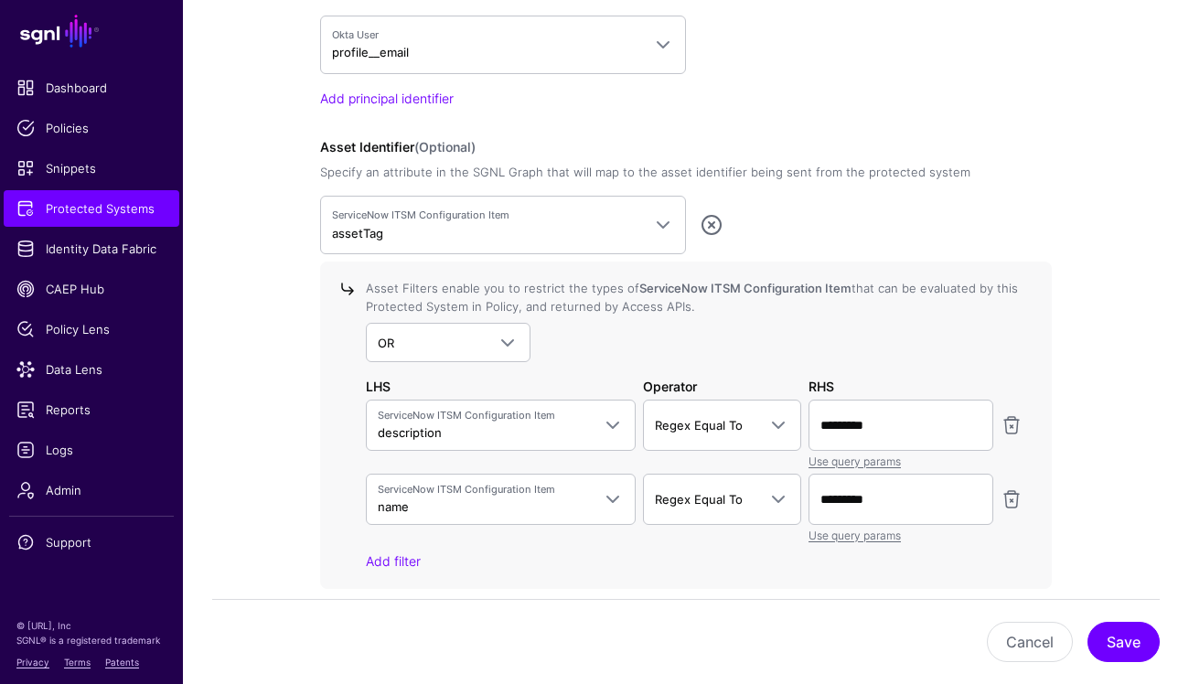
scroll to position [1721, 0]
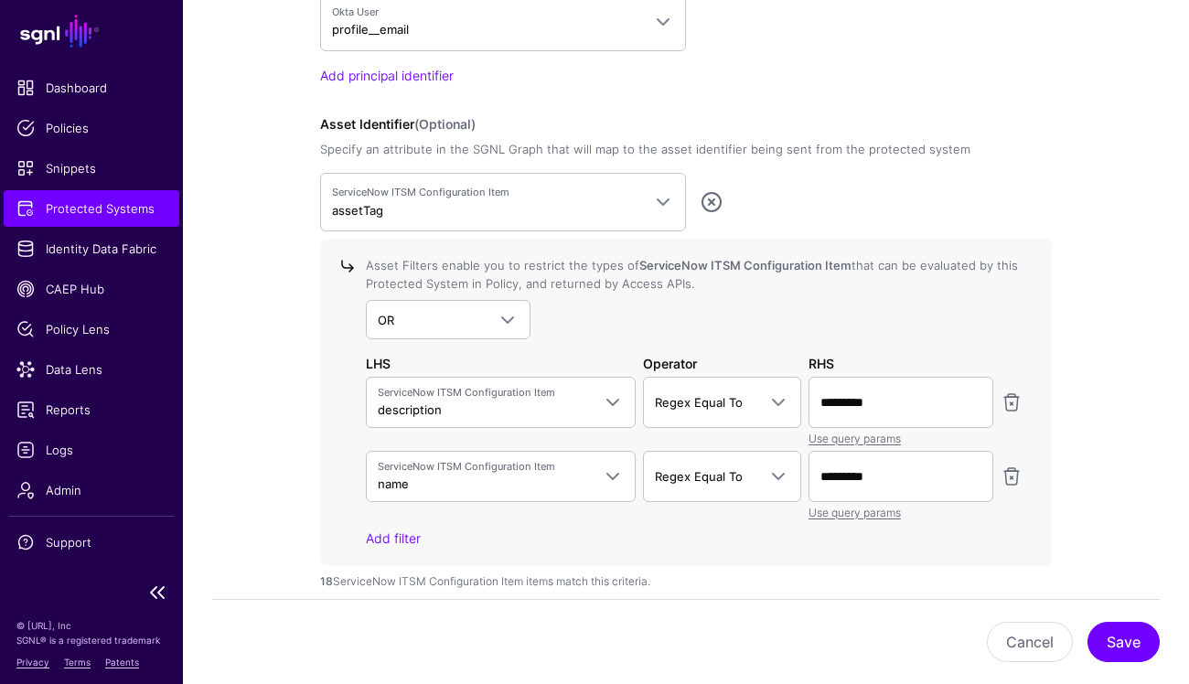
click at [104, 209] on span "Protected Systems" at bounding box center [91, 208] width 150 height 18
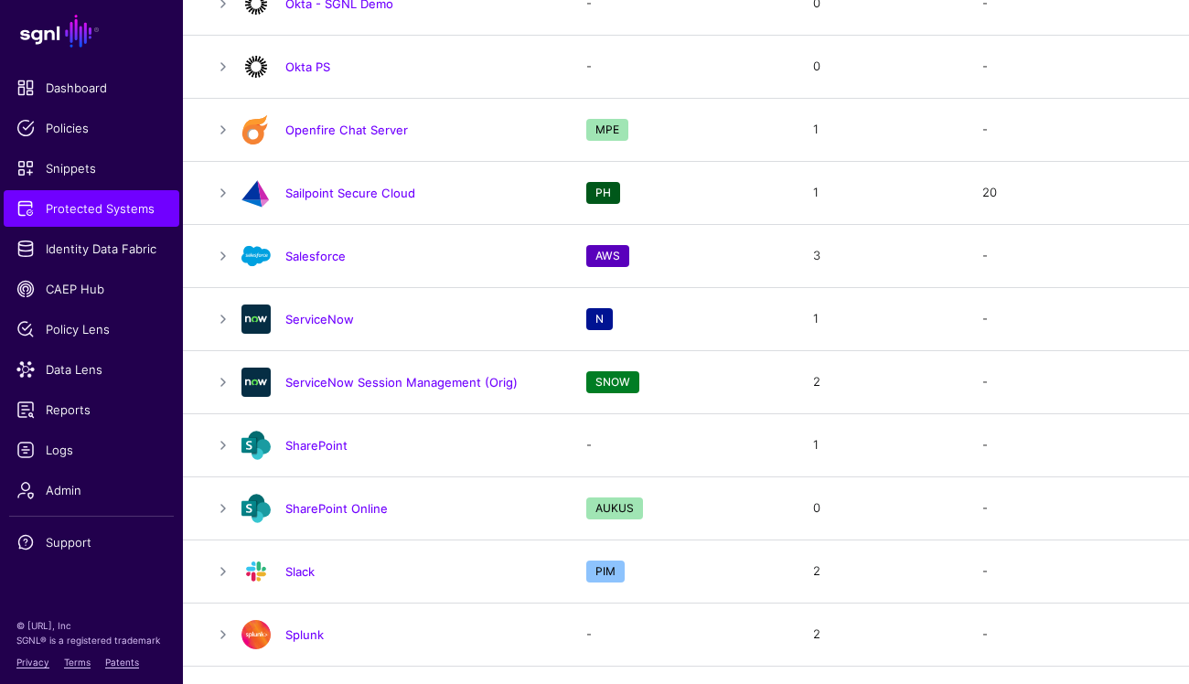
scroll to position [1954, 0]
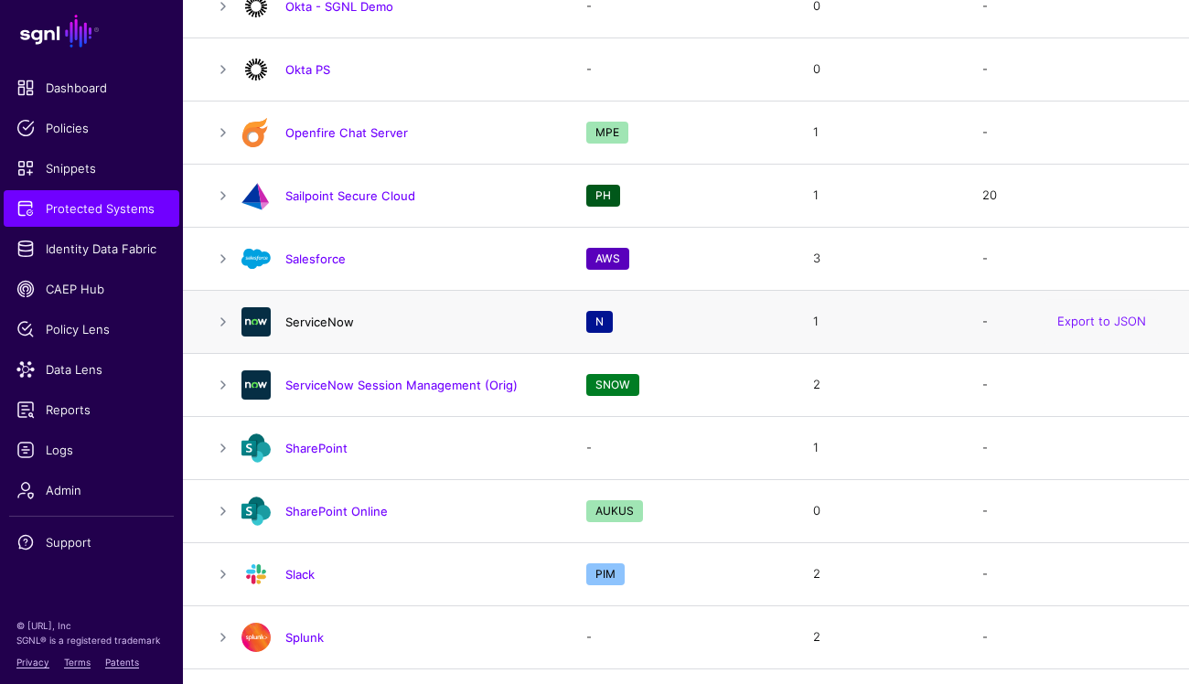
click at [305, 315] on link "ServiceNow" at bounding box center [319, 322] width 69 height 15
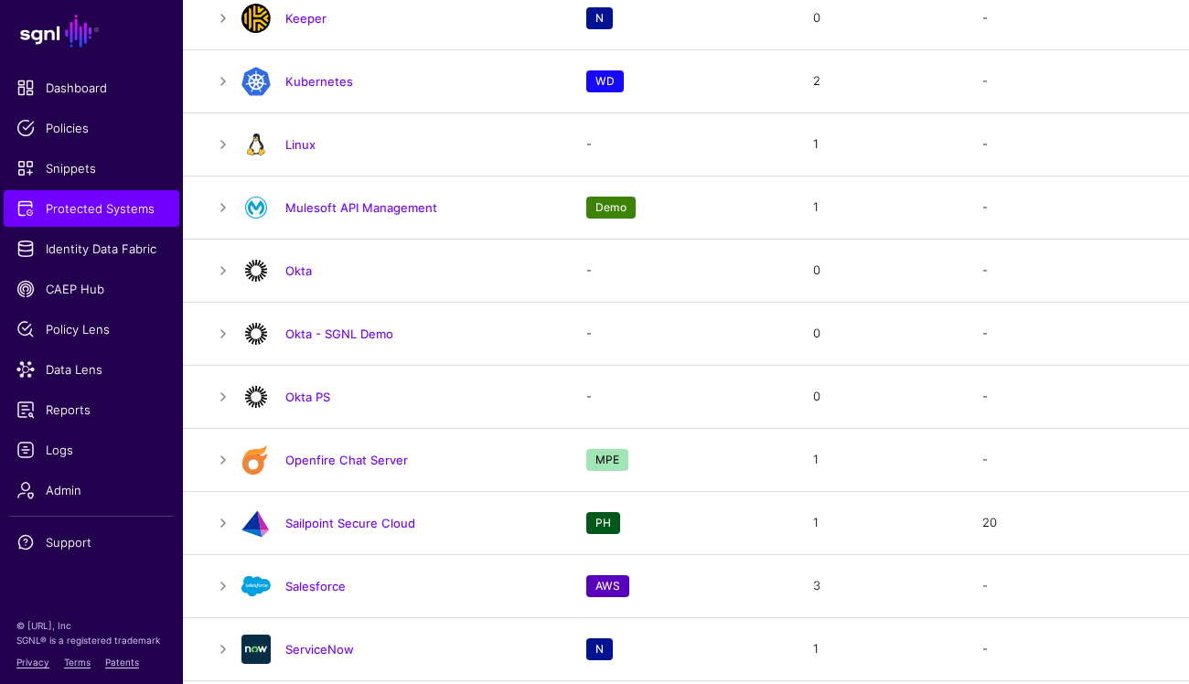
scroll to position [1623, 0]
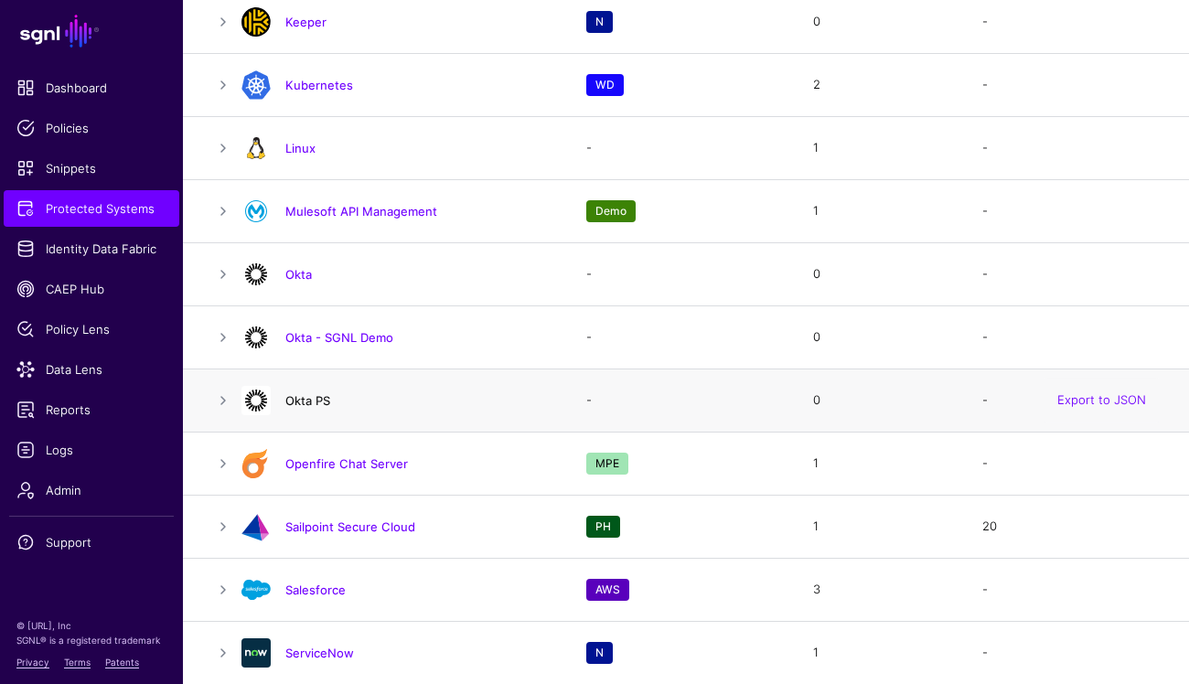
click at [311, 394] on link "Okta PS" at bounding box center [307, 400] width 45 height 15
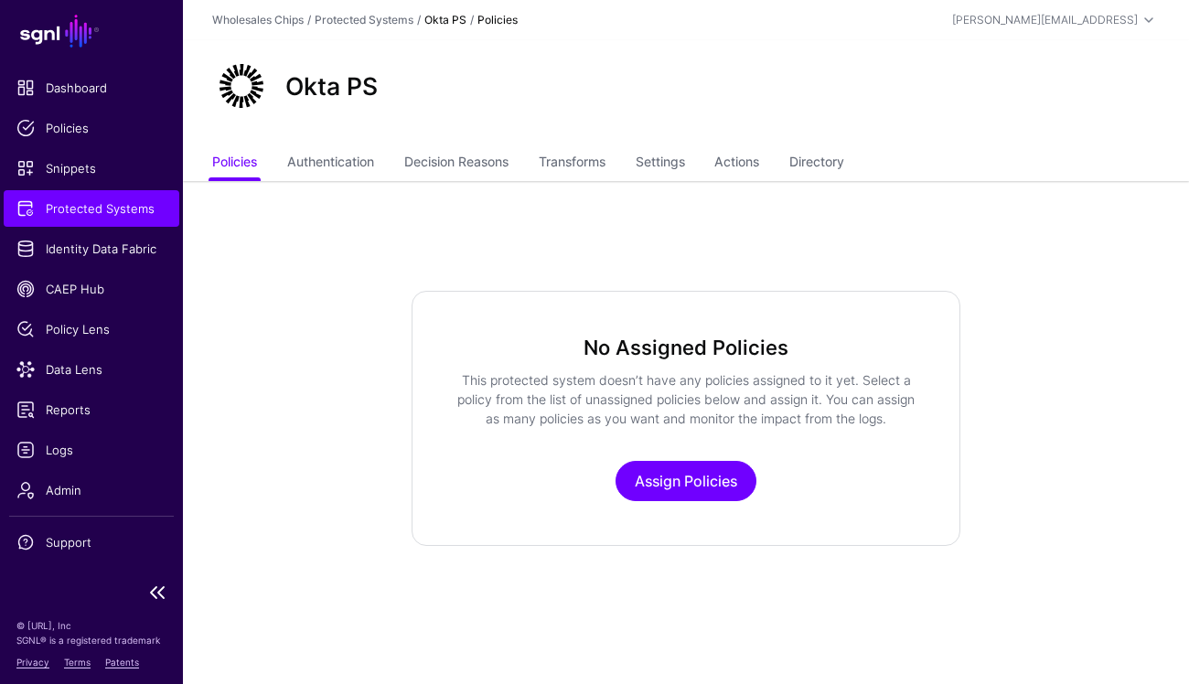
click at [109, 208] on span "Protected Systems" at bounding box center [91, 208] width 150 height 18
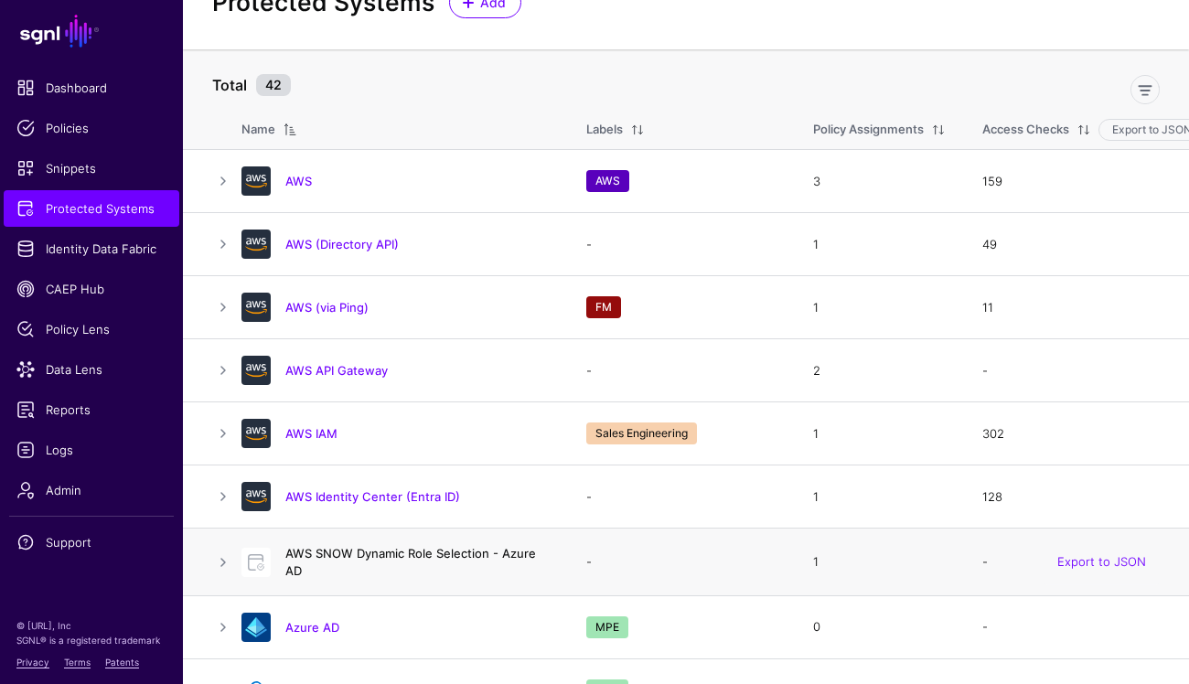
scroll to position [54, 0]
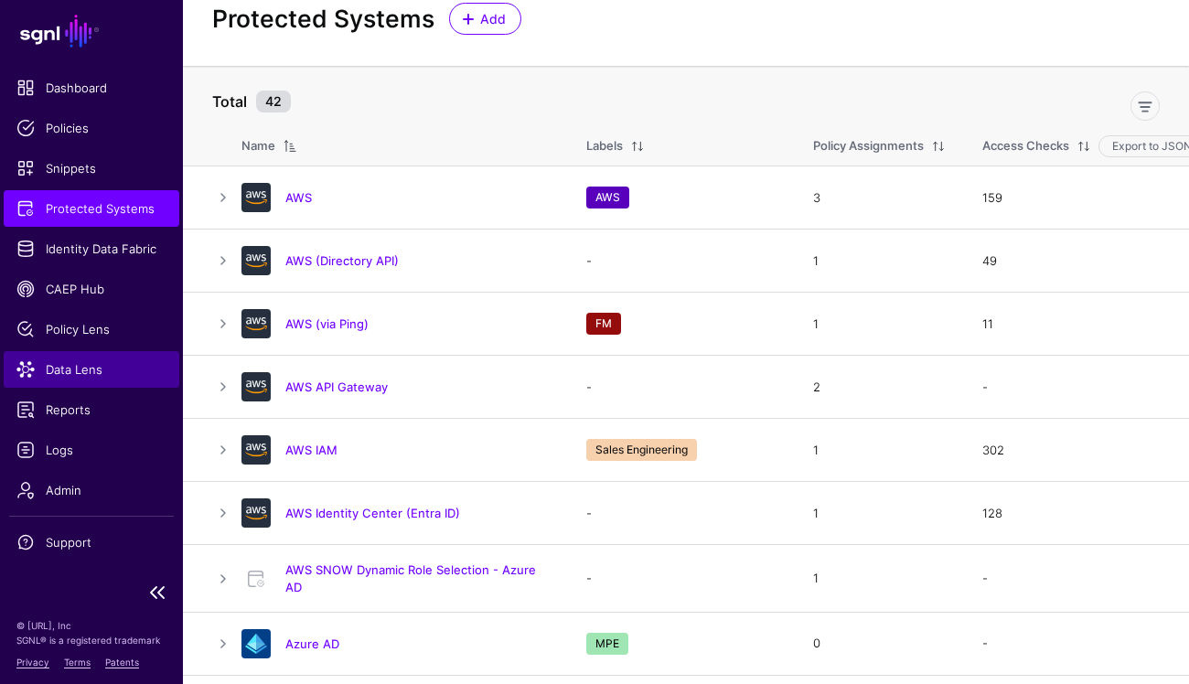
click at [86, 369] on span "Data Lens" at bounding box center [91, 369] width 150 height 18
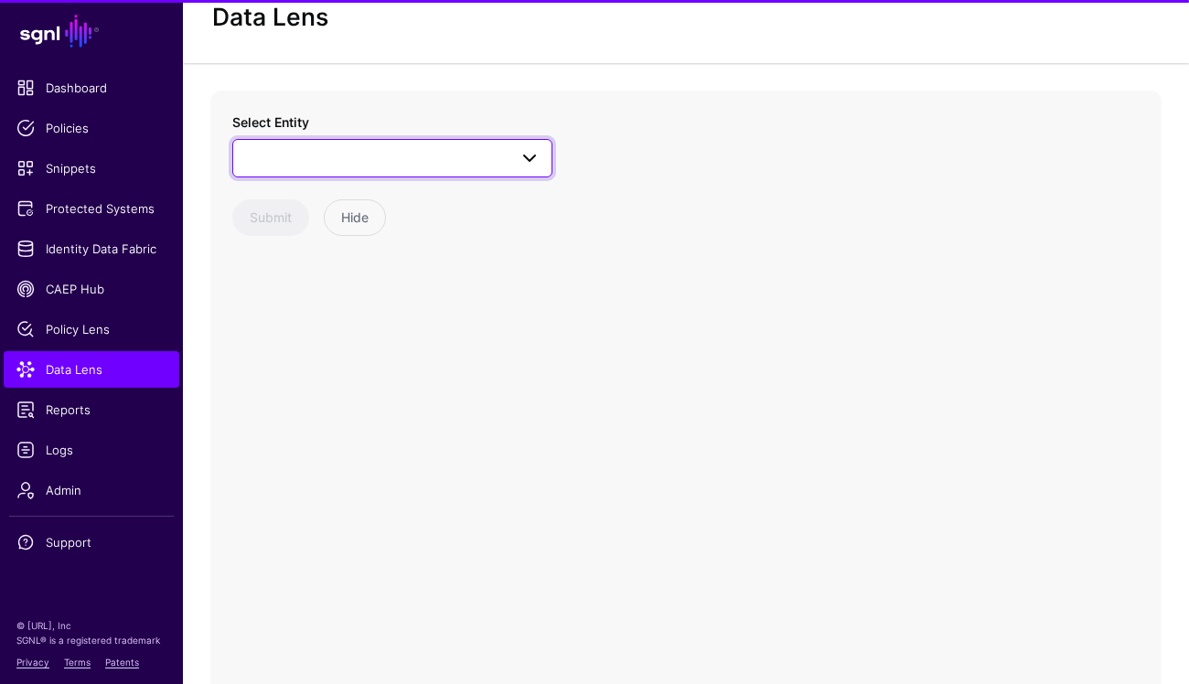
click at [375, 169] on link at bounding box center [392, 158] width 320 height 38
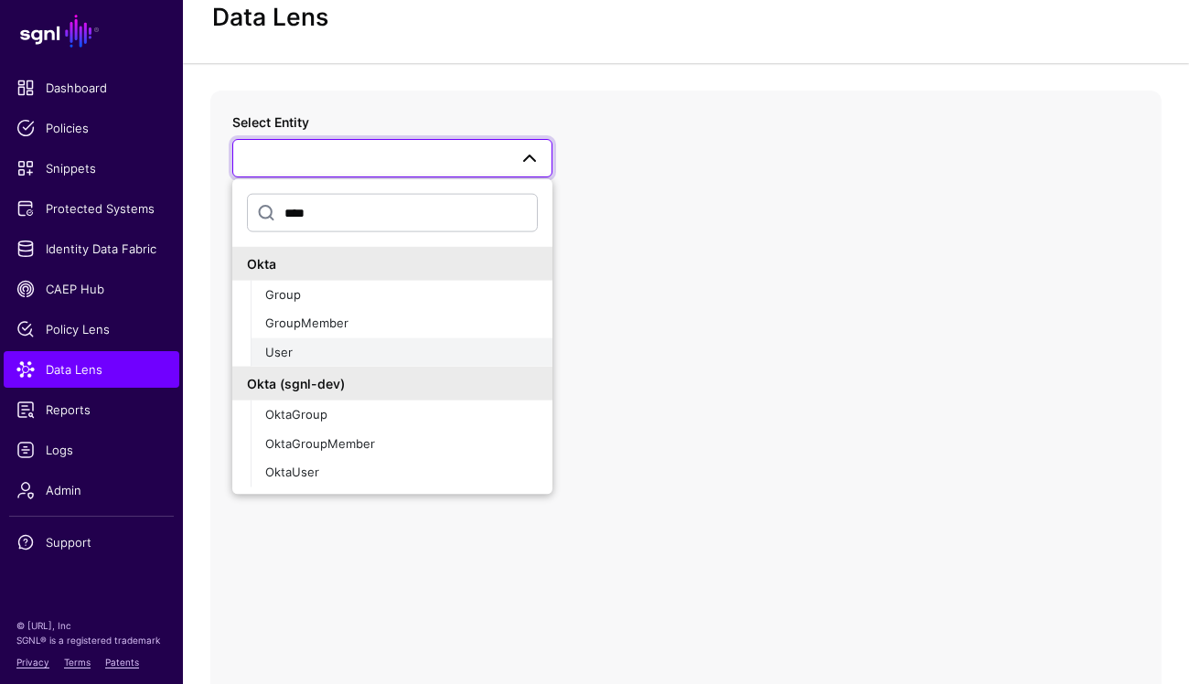
type input "****"
click at [345, 349] on div "User" at bounding box center [401, 352] width 273 height 18
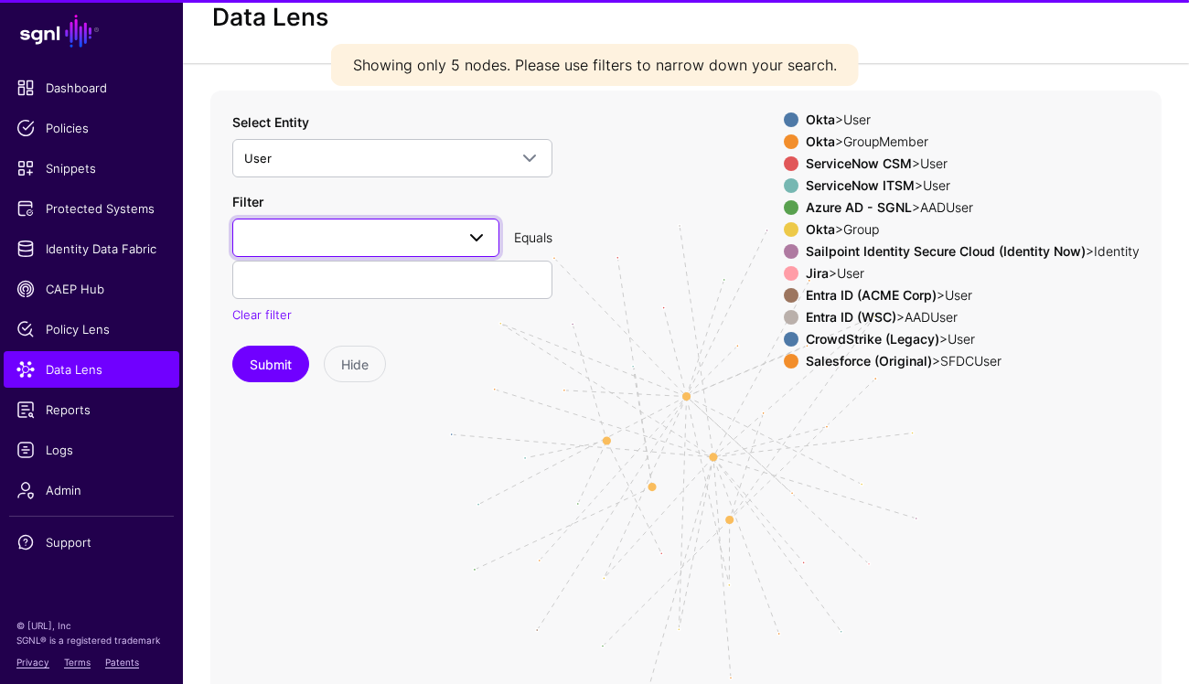
click at [366, 231] on span at bounding box center [365, 238] width 243 height 22
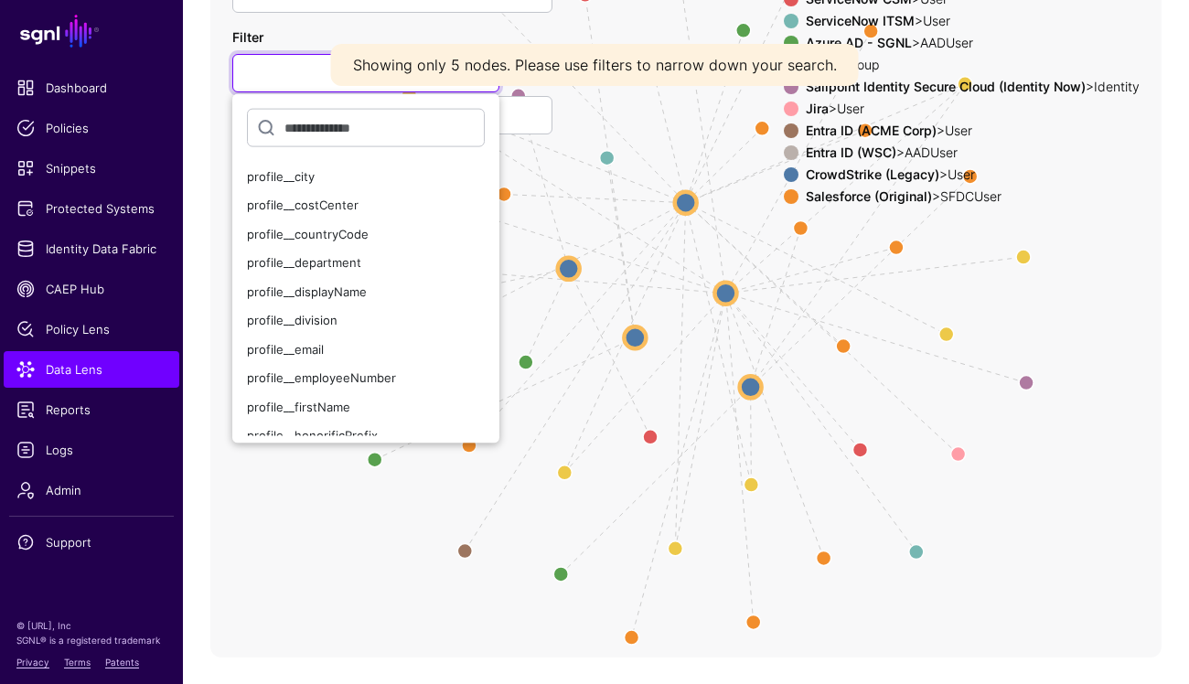
scroll to position [177, 0]
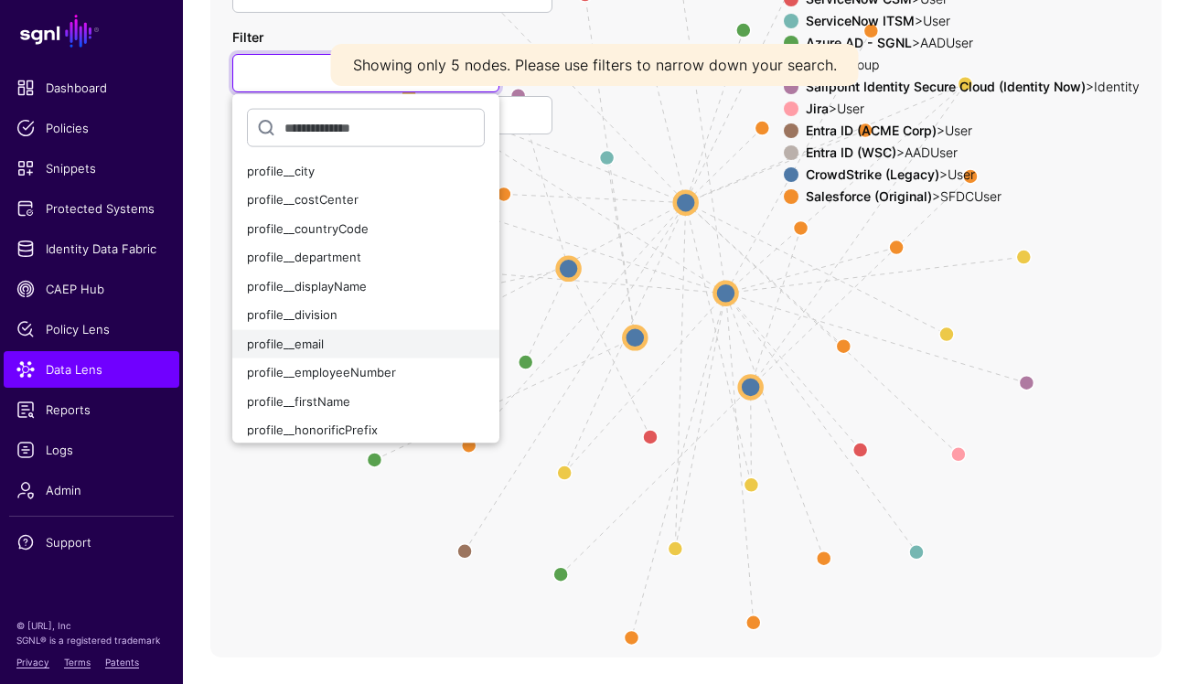
click at [322, 335] on div "profile__email" at bounding box center [366, 344] width 238 height 18
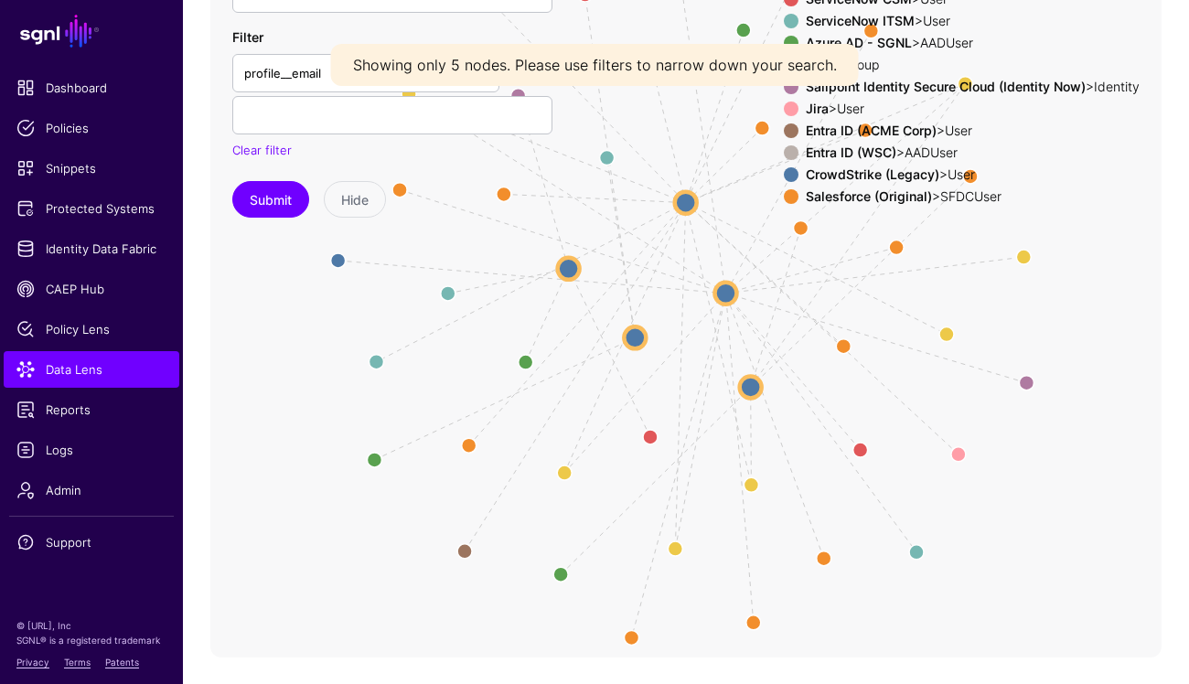
click at [364, 91] on div "Filter profile__email activated created id lastLogin lastUpdated passwordChange…" at bounding box center [392, 93] width 320 height 133
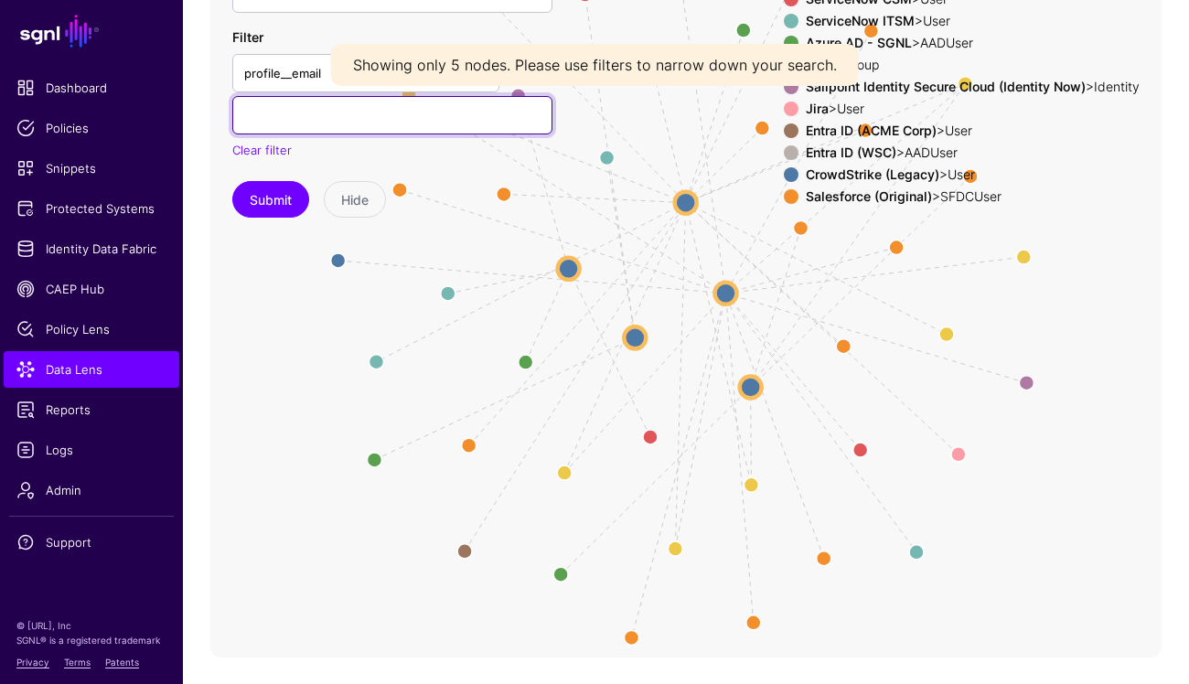
click at [356, 108] on input "text" at bounding box center [392, 115] width 320 height 38
paste input "**********"
type input "**********"
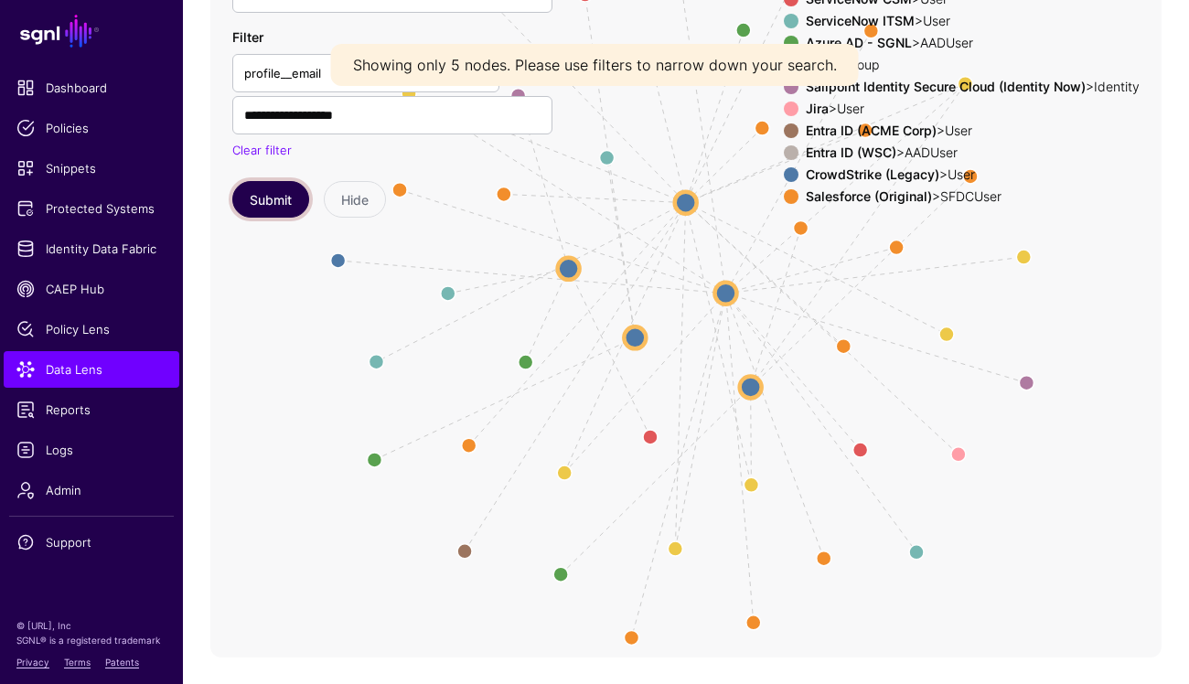
click at [281, 199] on button "Submit" at bounding box center [270, 199] width 77 height 37
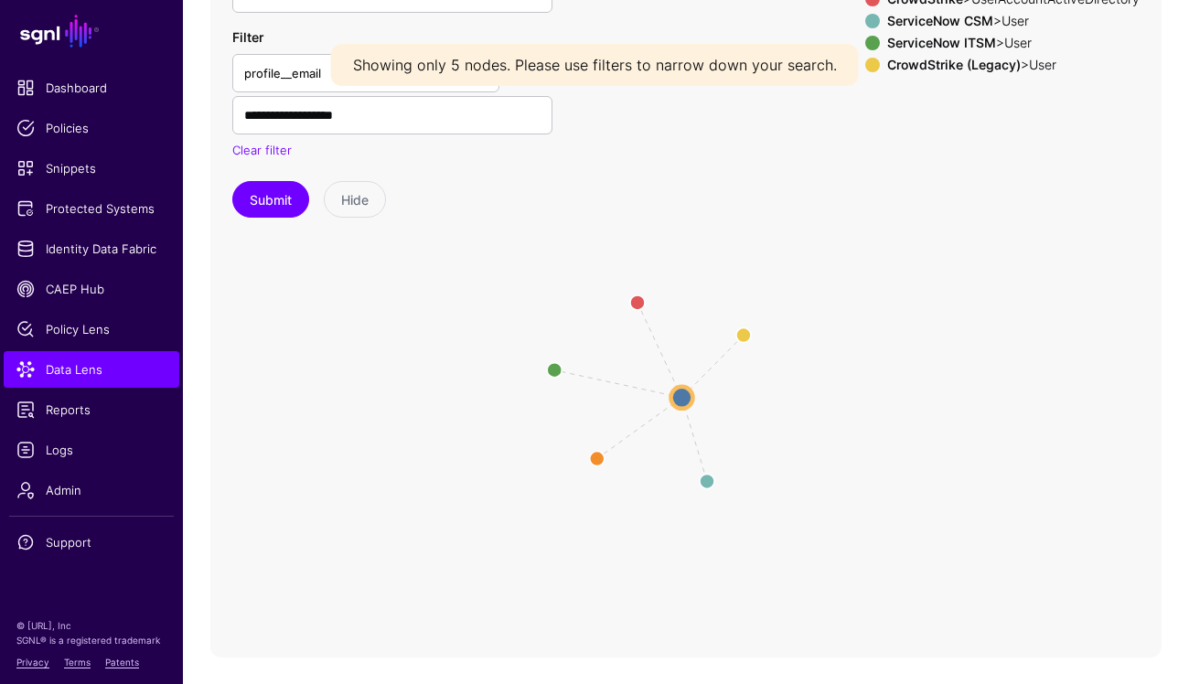
drag, startPoint x: 795, startPoint y: 344, endPoint x: 765, endPoint y: 428, distance: 89.4
click at [765, 428] on icon "same_as same_as same_as same_as same_as User User SFDCUser SFDCUser UserAccount…" at bounding box center [685, 292] width 951 height 732
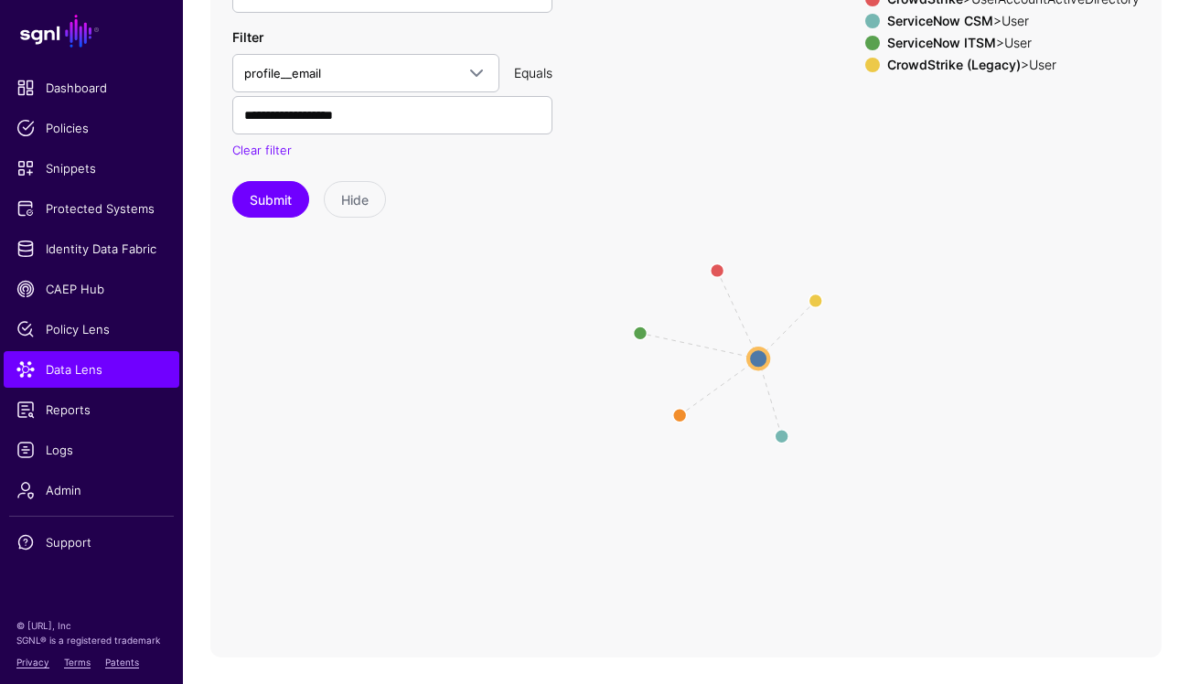
drag, startPoint x: 1115, startPoint y: 125, endPoint x: 1152, endPoint y: 120, distance: 37.0
click at [1152, 120] on icon "same_as same_as same_as same_as same_as User User SFDCUser SFDCUser UserAccount…" at bounding box center [685, 292] width 951 height 732
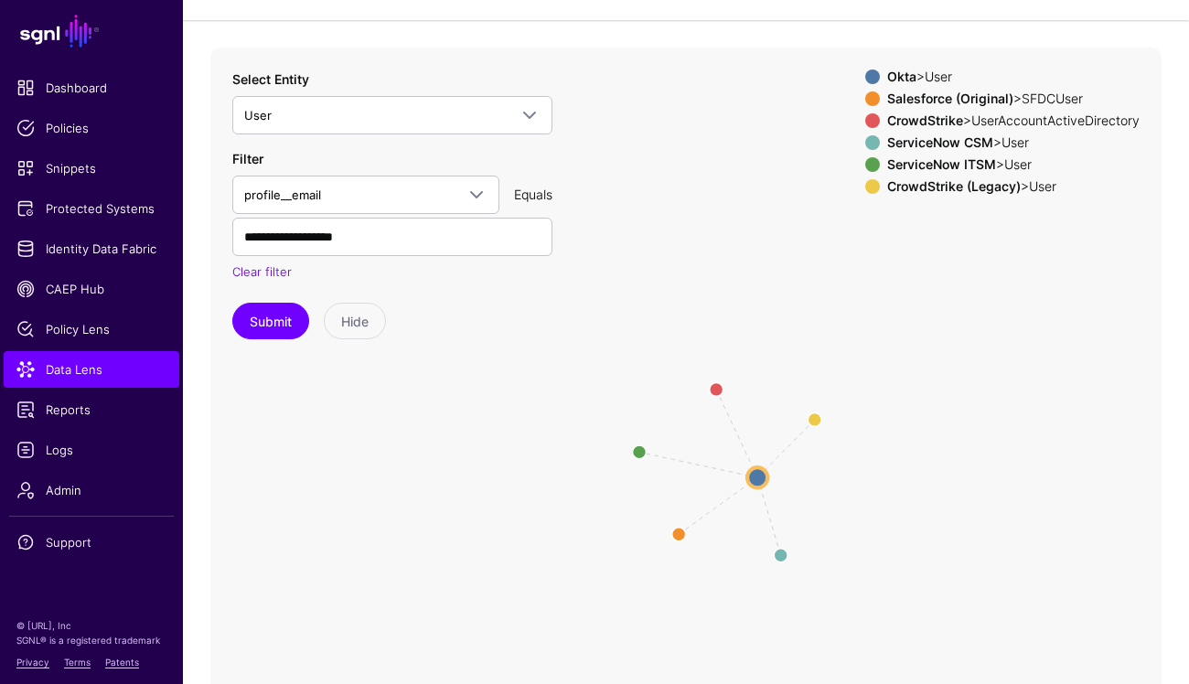
scroll to position [90, 0]
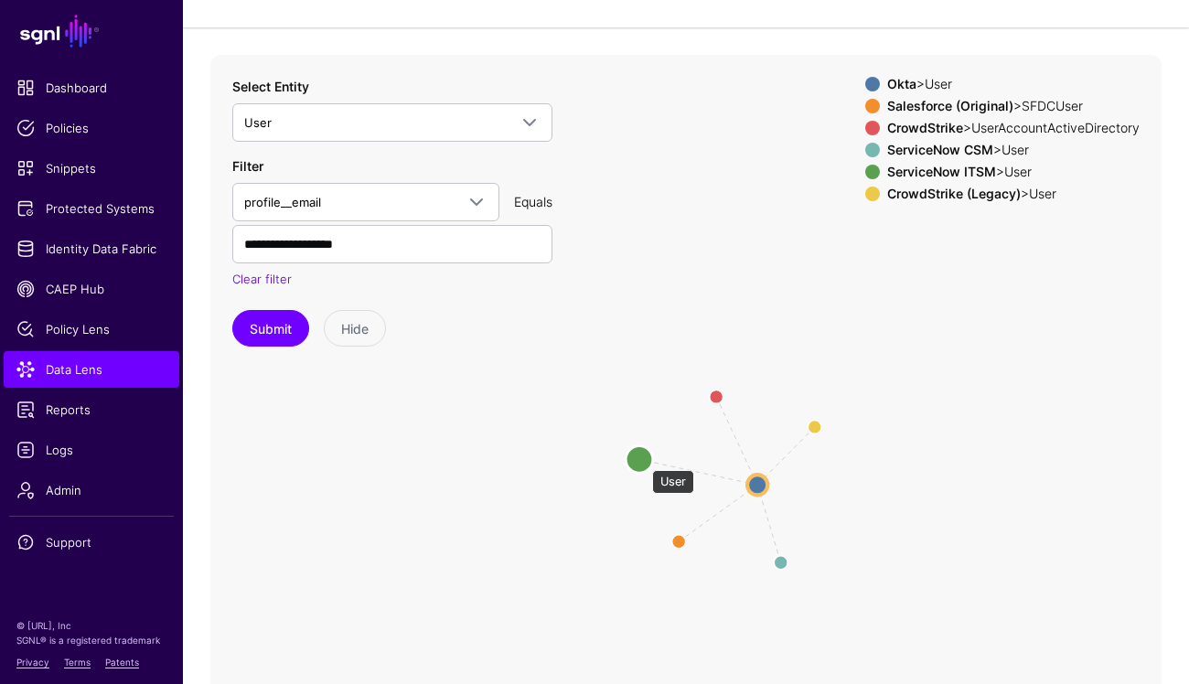
click at [643, 462] on circle at bounding box center [639, 458] width 27 height 27
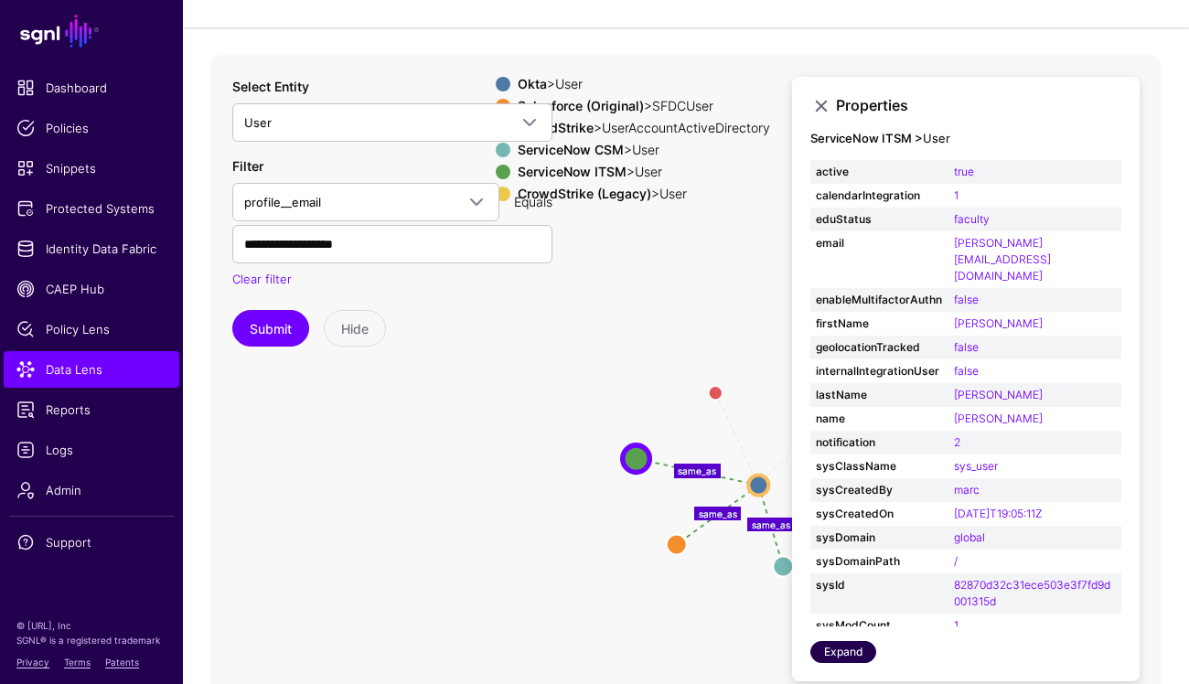
click at [853, 649] on link "Expand" at bounding box center [843, 652] width 66 height 22
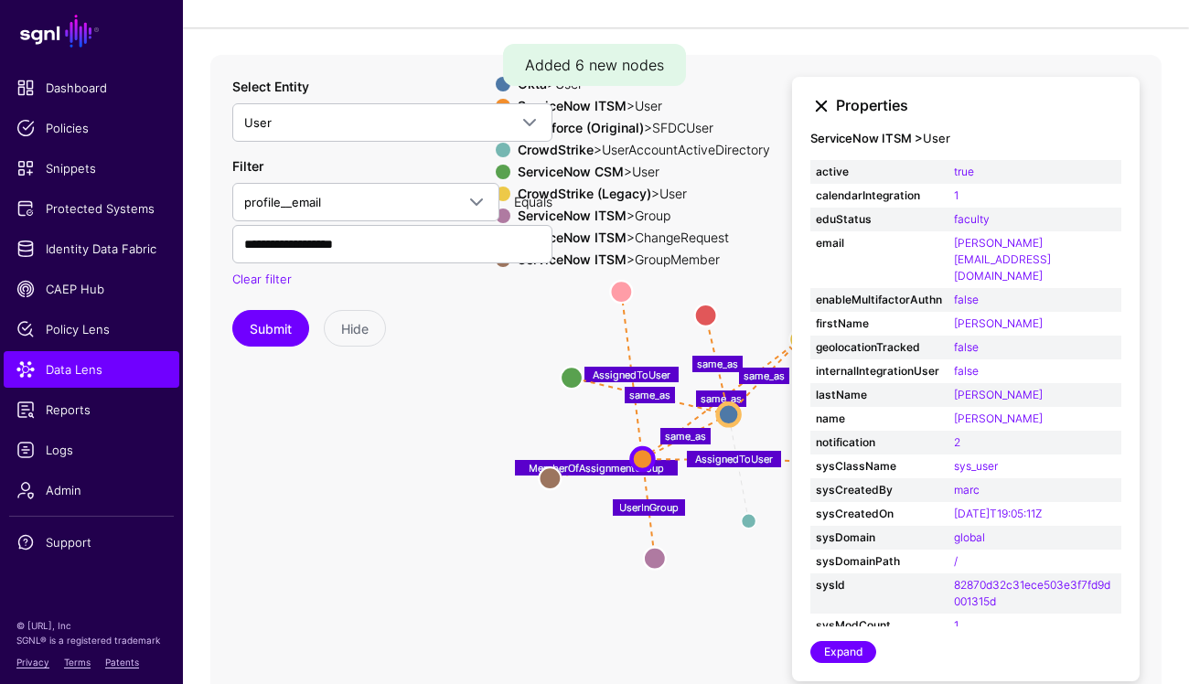
click at [823, 99] on link at bounding box center [821, 106] width 22 height 22
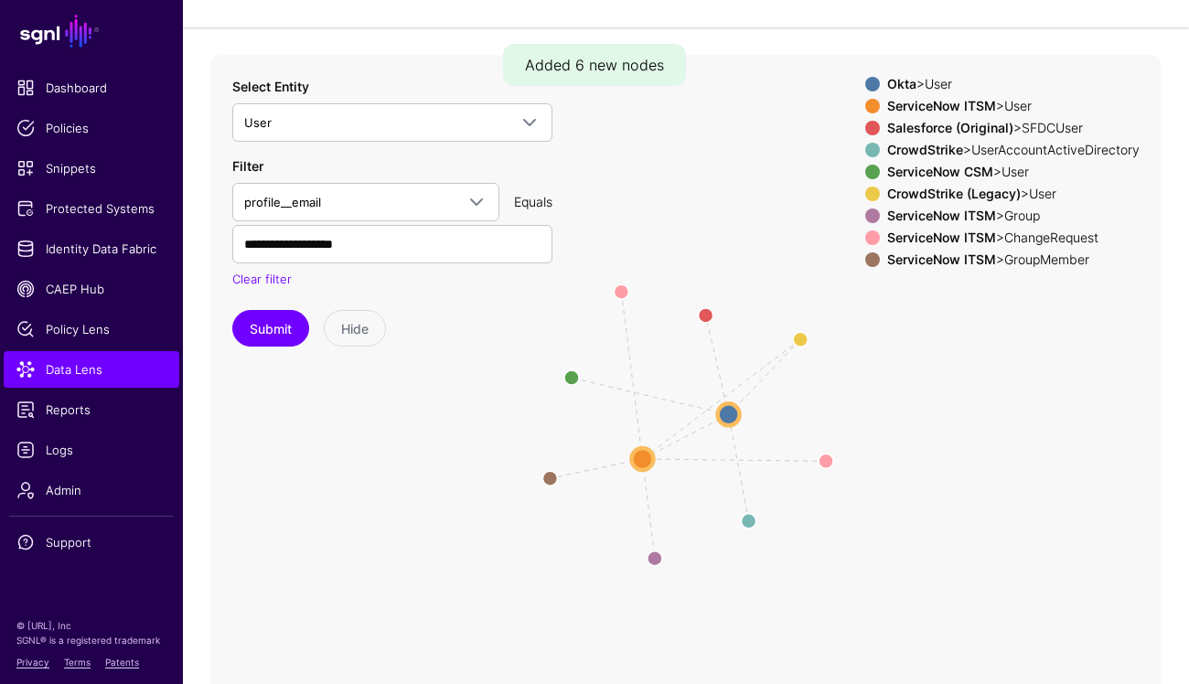
click at [872, 188] on div at bounding box center [873, 194] width 22 height 15
click at [887, 171] on strong "ServiceNow CSM" at bounding box center [940, 172] width 106 height 16
click at [887, 231] on strong "ServiceNow ITSM" at bounding box center [941, 238] width 109 height 16
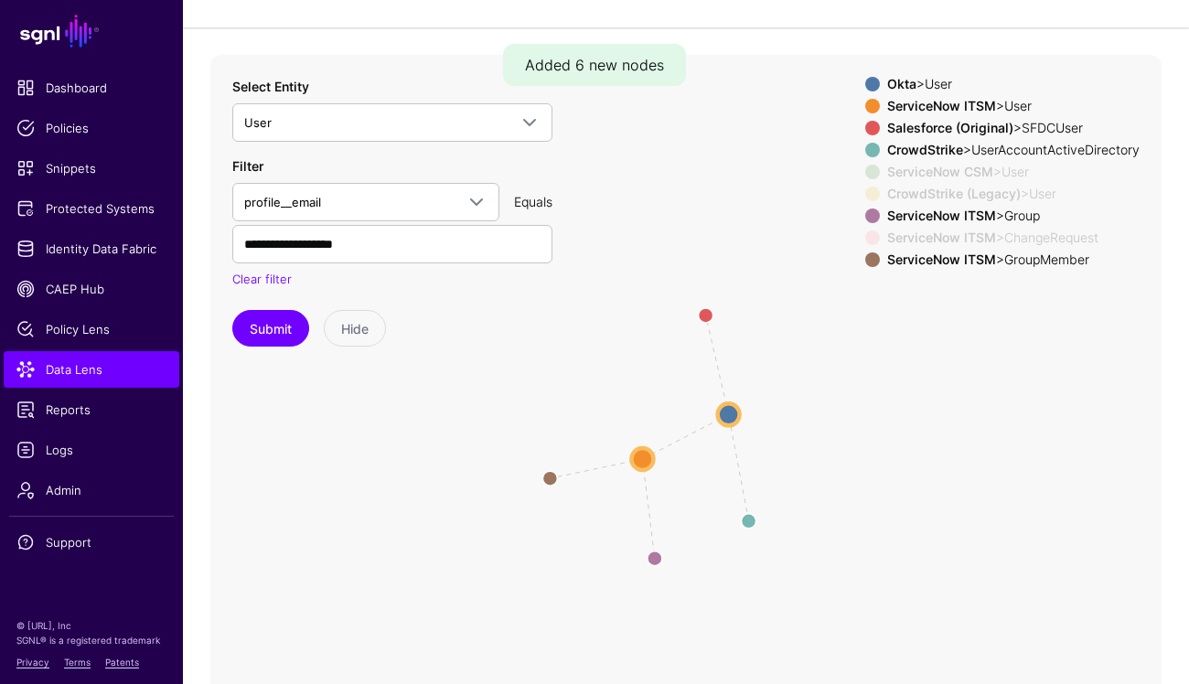
click at [893, 215] on strong "ServiceNow ITSM" at bounding box center [941, 216] width 109 height 16
click at [887, 259] on strong "ServiceNow ITSM" at bounding box center [941, 260] width 109 height 16
click at [887, 239] on strong "ServiceNow ITSM" at bounding box center [941, 238] width 109 height 16
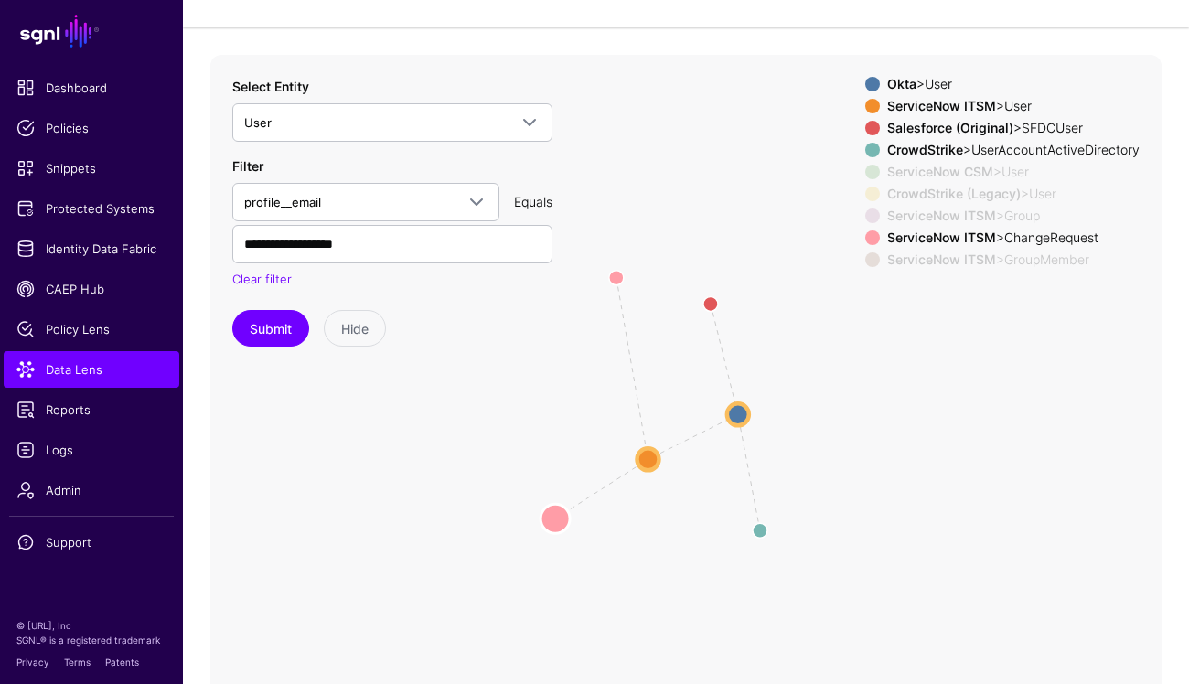
drag, startPoint x: 824, startPoint y: 461, endPoint x: 532, endPoint y: 510, distance: 296.0
click at [541, 510] on circle at bounding box center [555, 518] width 29 height 29
drag, startPoint x: 655, startPoint y: 223, endPoint x: 639, endPoint y: 223, distance: 15.6
click at [649, 223] on icon "same_as UserInGroup MemberOfAssignmentGroup same_as AssignedToUser AssignedToUs…" at bounding box center [685, 421] width 951 height 732
drag, startPoint x: 596, startPoint y: 255, endPoint x: 580, endPoint y: 342, distance: 88.3
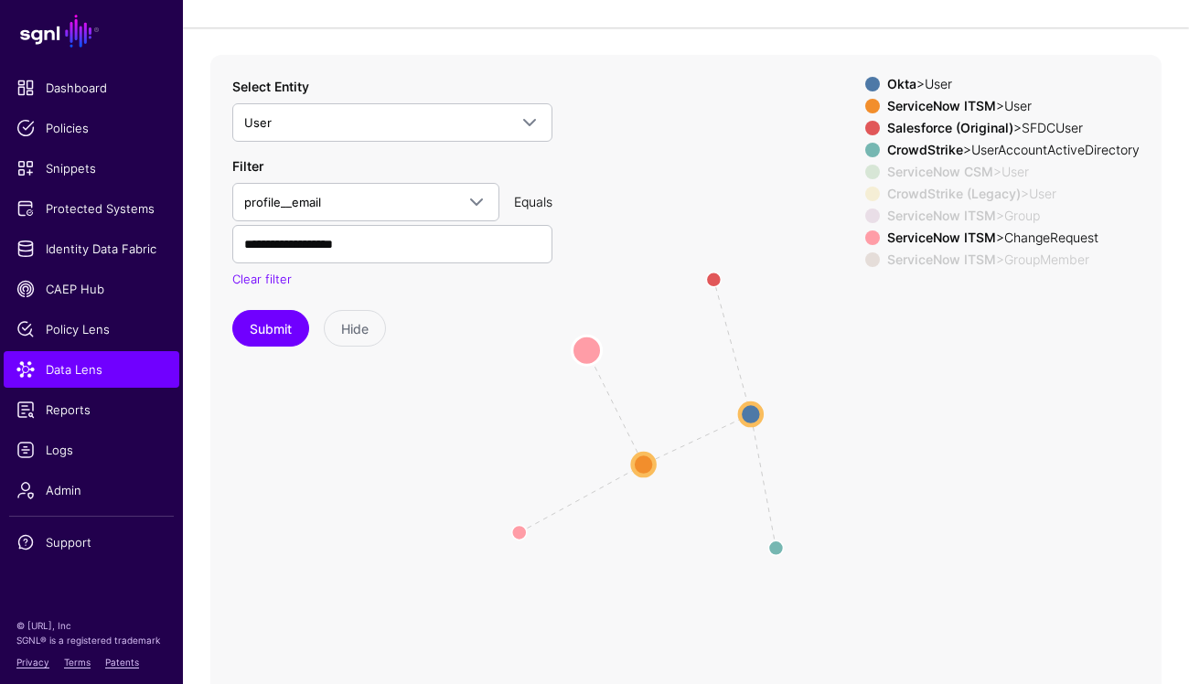
click at [580, 342] on circle at bounding box center [587, 350] width 29 height 29
click at [580, 342] on circle at bounding box center [588, 342] width 29 height 29
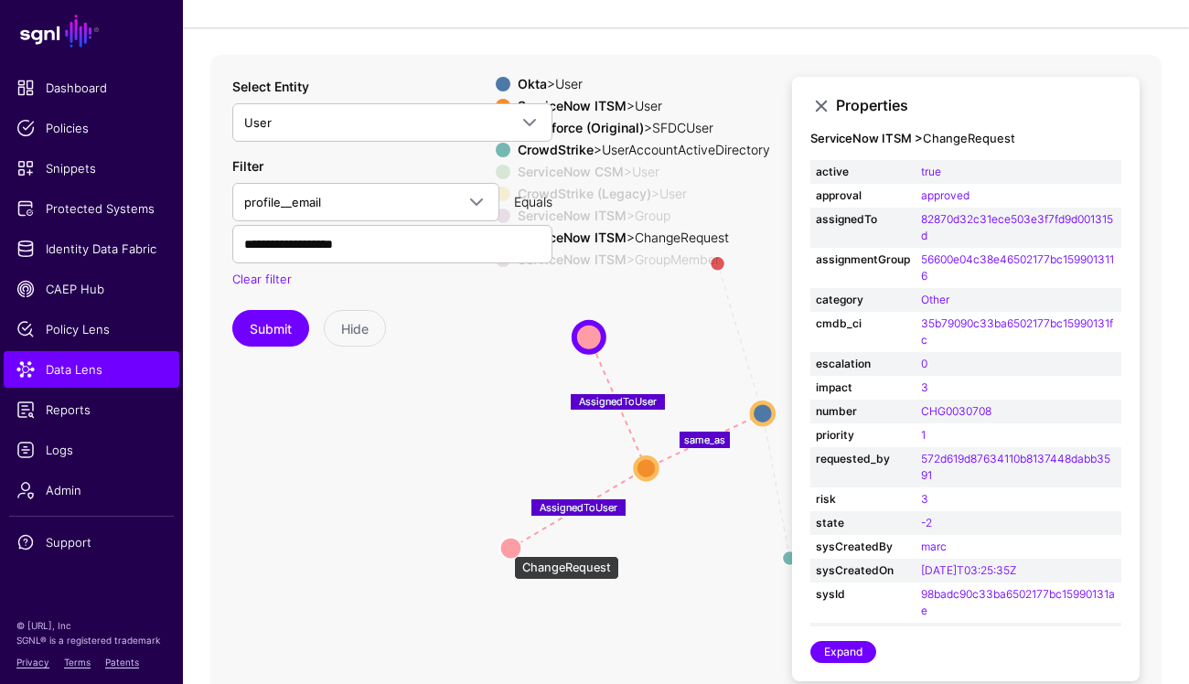
click at [505, 547] on circle at bounding box center [510, 548] width 22 height 22
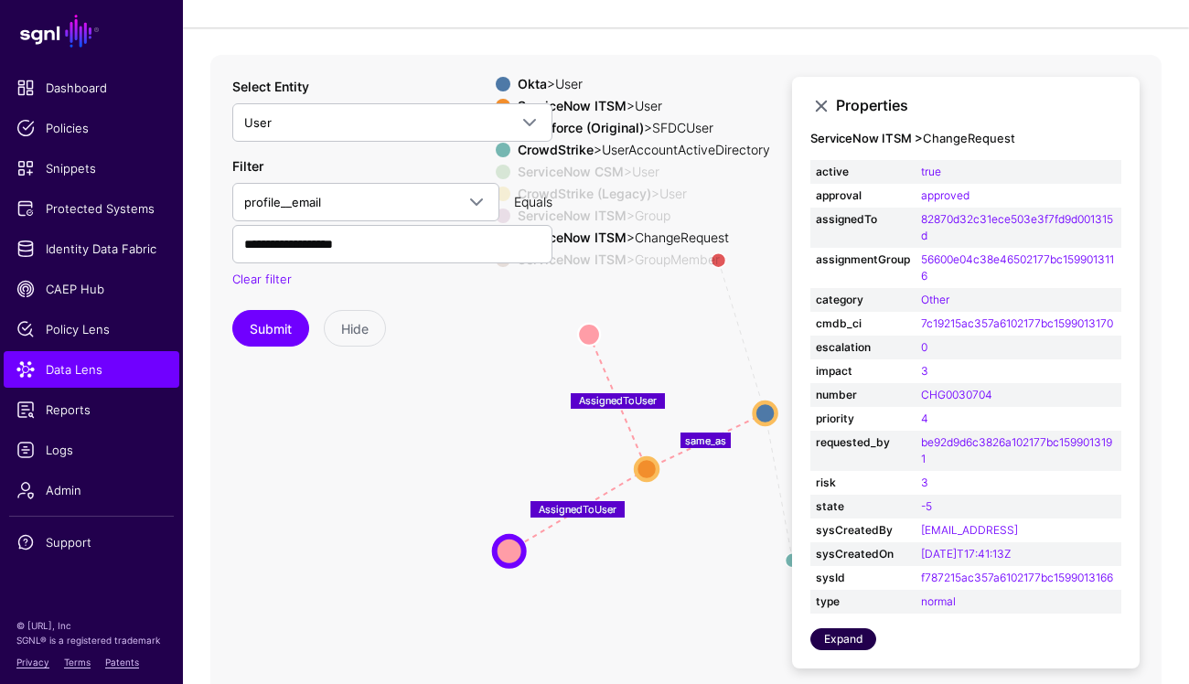
click at [837, 650] on link "Expand" at bounding box center [843, 639] width 66 height 22
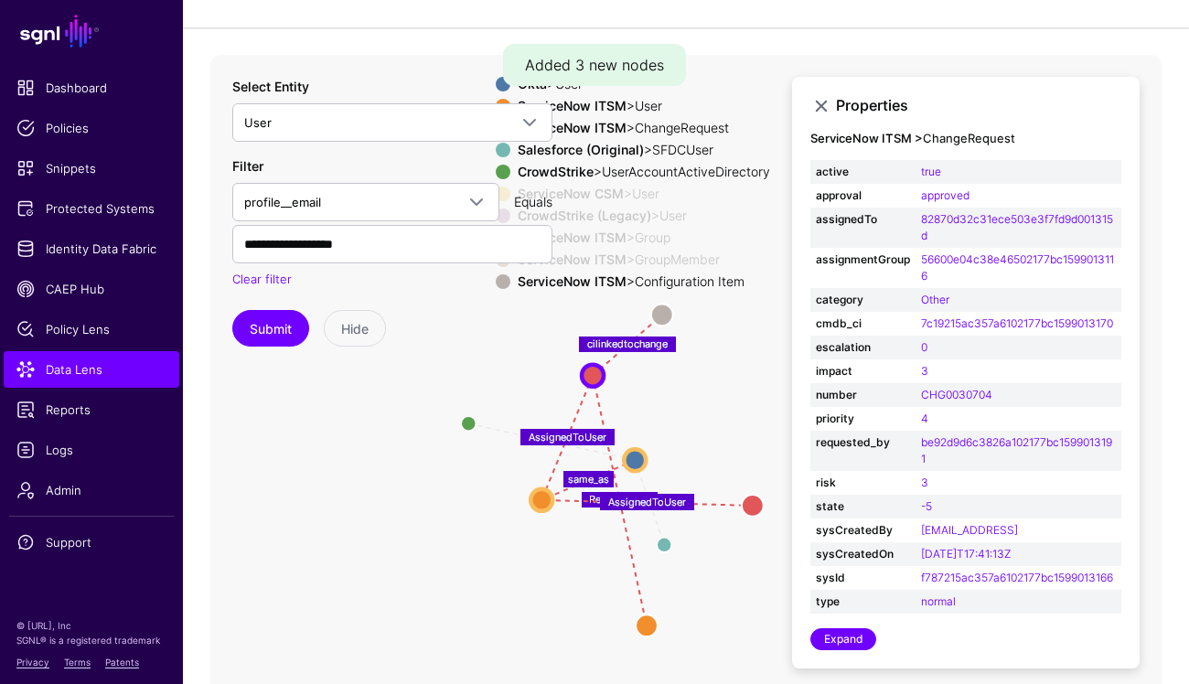
drag, startPoint x: 617, startPoint y: 585, endPoint x: 529, endPoint y: 630, distance: 99.0
click at [529, 630] on icon "MemberOfAssignmentGroup same_as same_as same_as same_as cilinkedtochange Reques…" at bounding box center [685, 421] width 951 height 732
click at [662, 310] on circle at bounding box center [662, 314] width 22 height 22
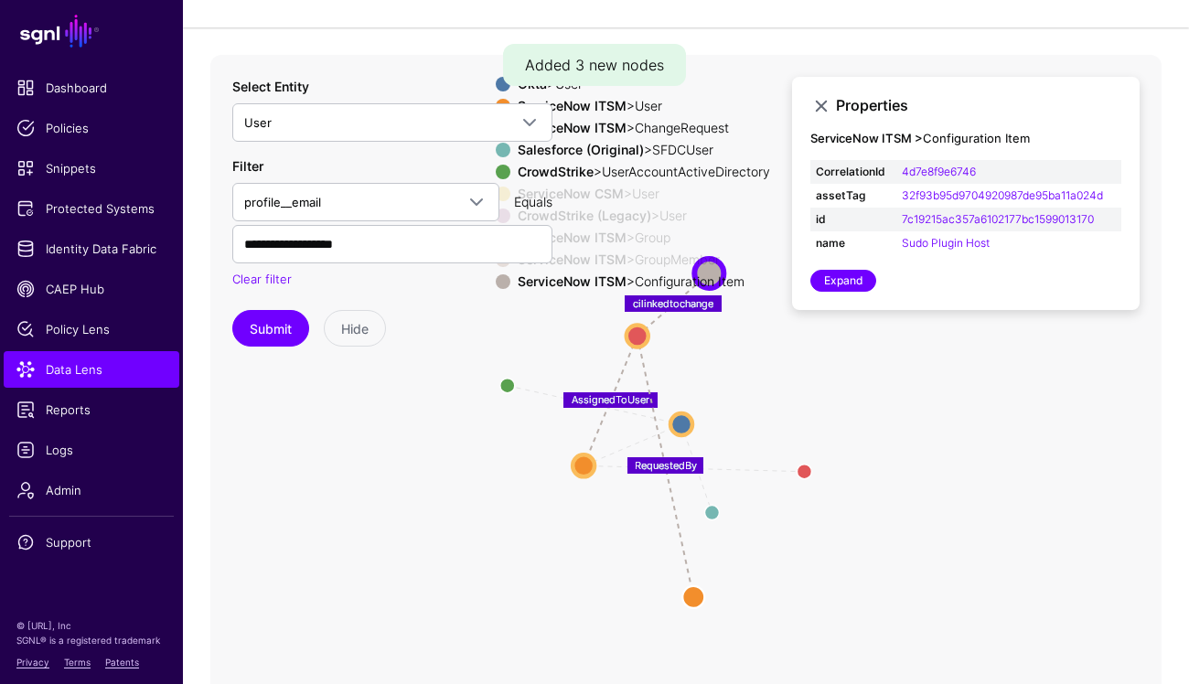
drag, startPoint x: 773, startPoint y: 391, endPoint x: 817, endPoint y: 355, distance: 56.6
click at [817, 355] on icon "same_as AssignedToUser same_as UserInGroup same_as same_as same_as same_as Memb…" at bounding box center [685, 421] width 951 height 732
click at [801, 476] on circle at bounding box center [803, 470] width 29 height 29
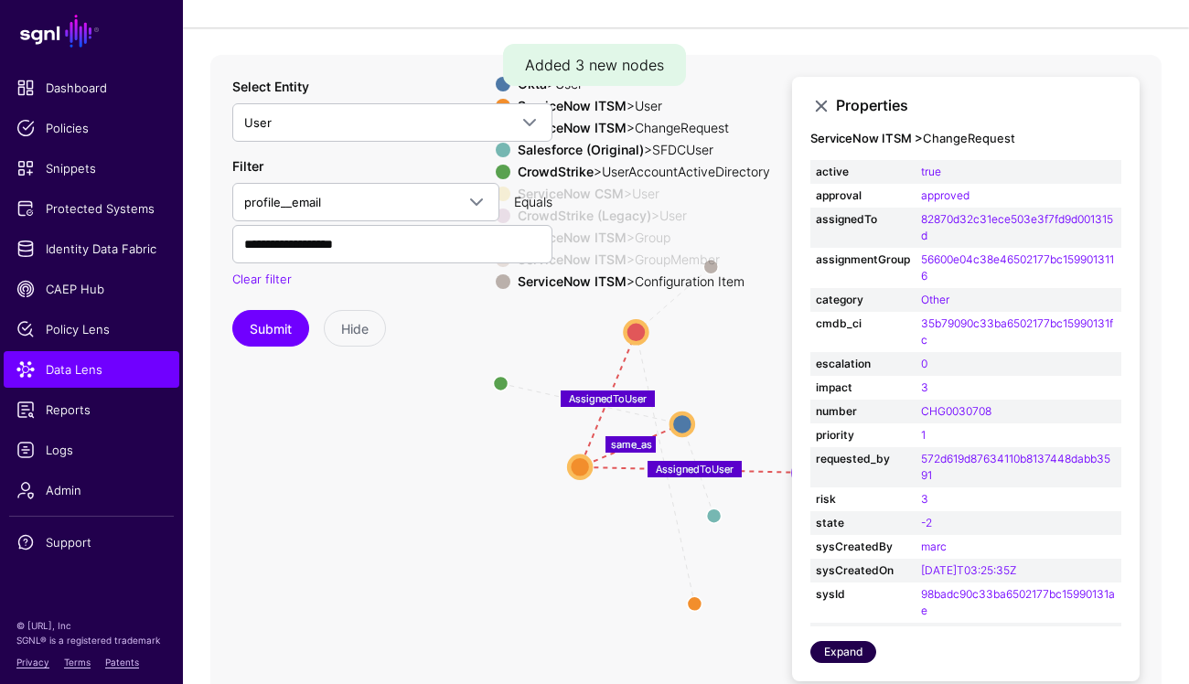
click at [843, 659] on link "Expand" at bounding box center [843, 652] width 66 height 22
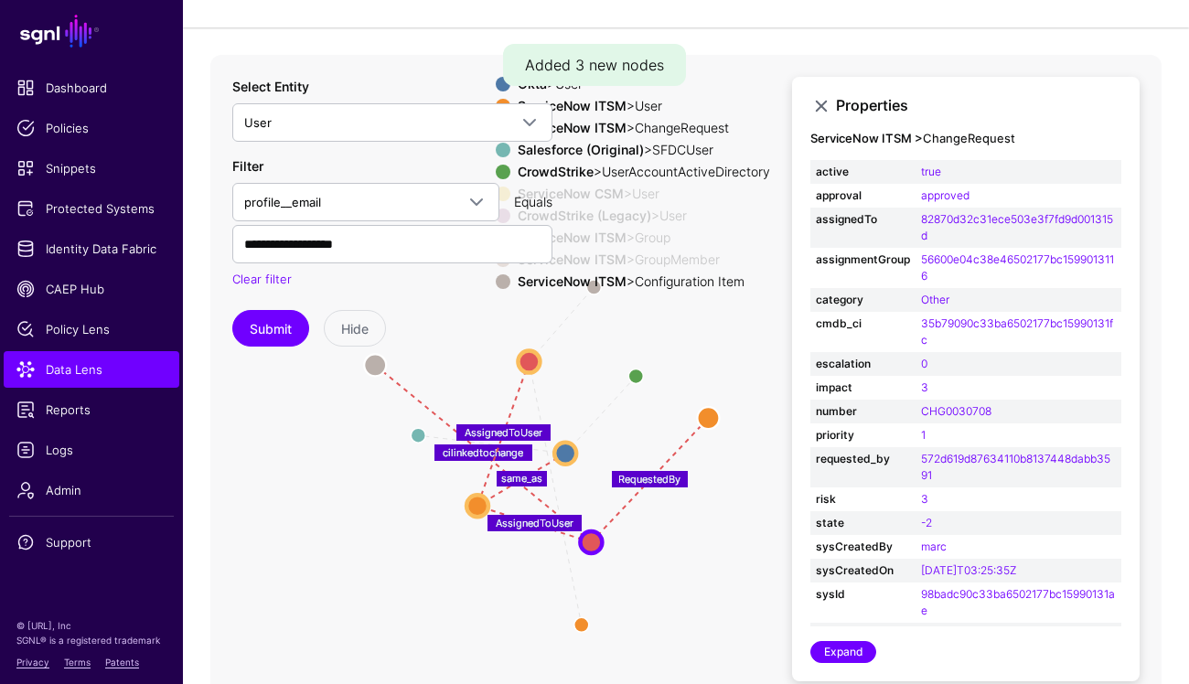
drag, startPoint x: 522, startPoint y: 561, endPoint x: 378, endPoint y: 602, distance: 150.3
click at [378, 602] on icon "cilinkedtochange RequestedBy MemberOfAssignmentGroup same_as same_as same_as sa…" at bounding box center [685, 421] width 951 height 732
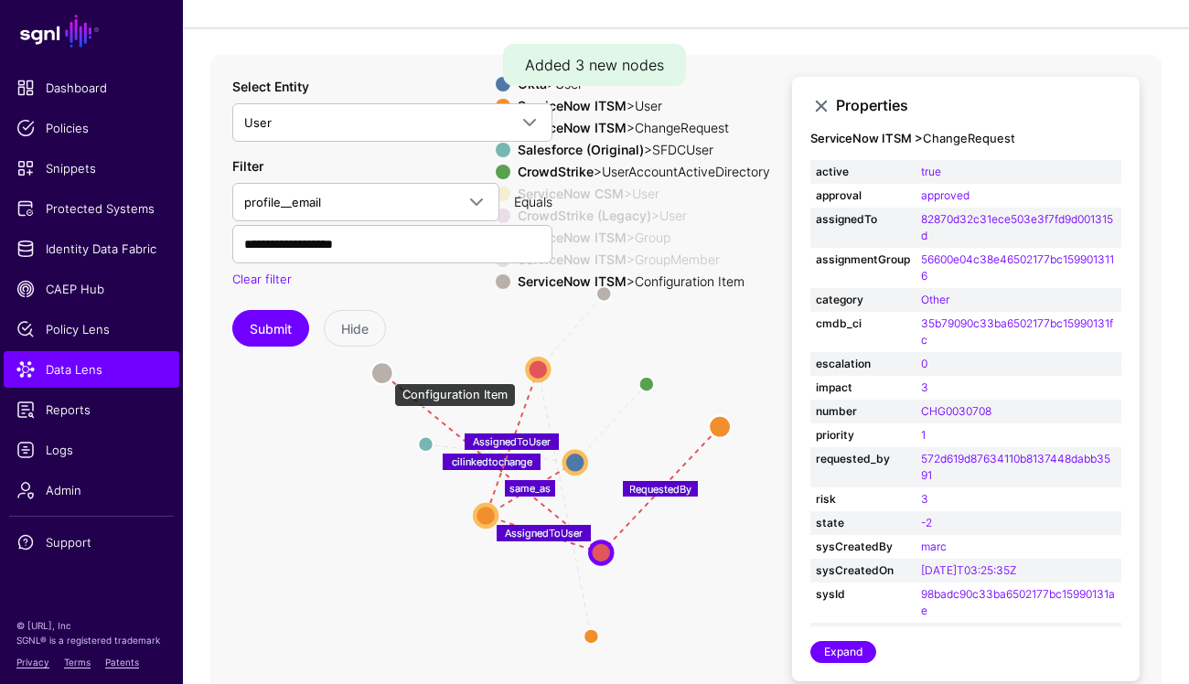
click at [385, 374] on circle at bounding box center [382, 373] width 22 height 22
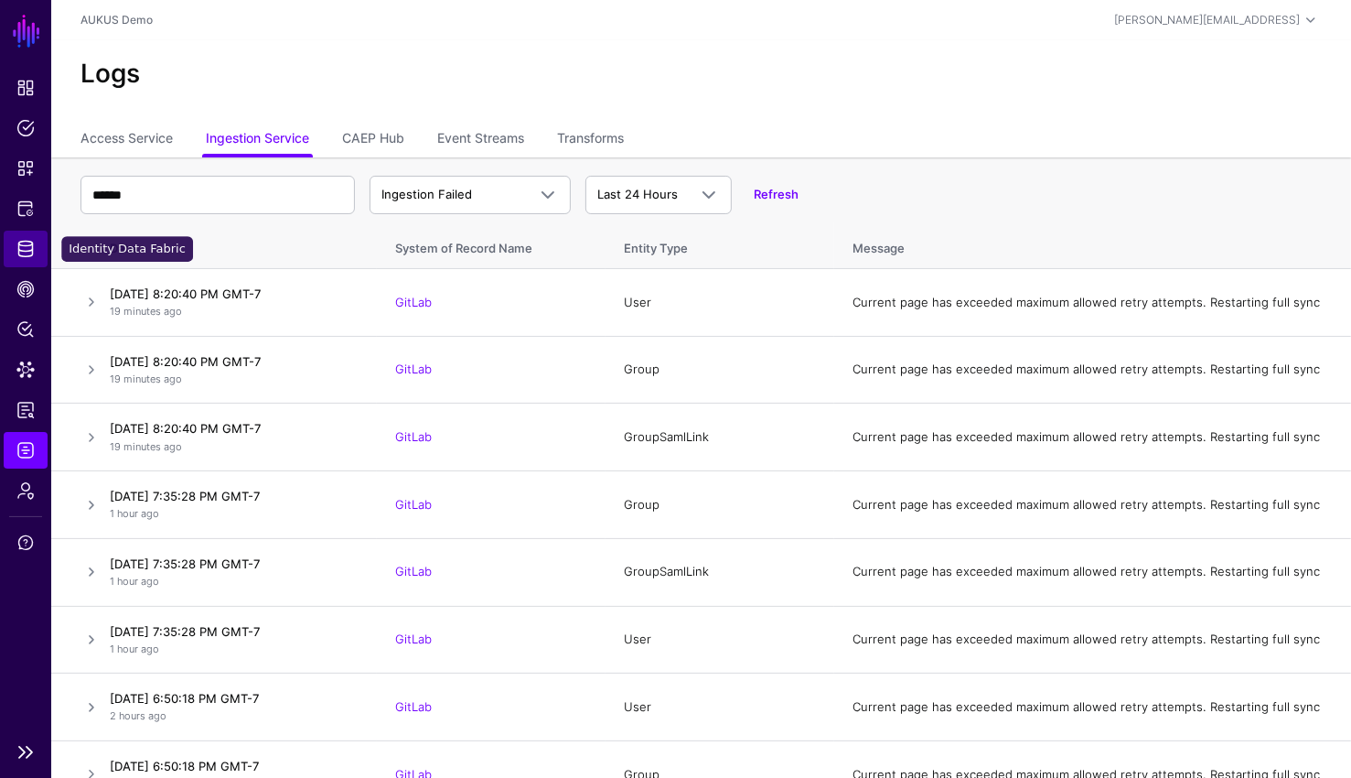
click at [21, 242] on span "Identity Data Fabric" at bounding box center [25, 249] width 18 height 18
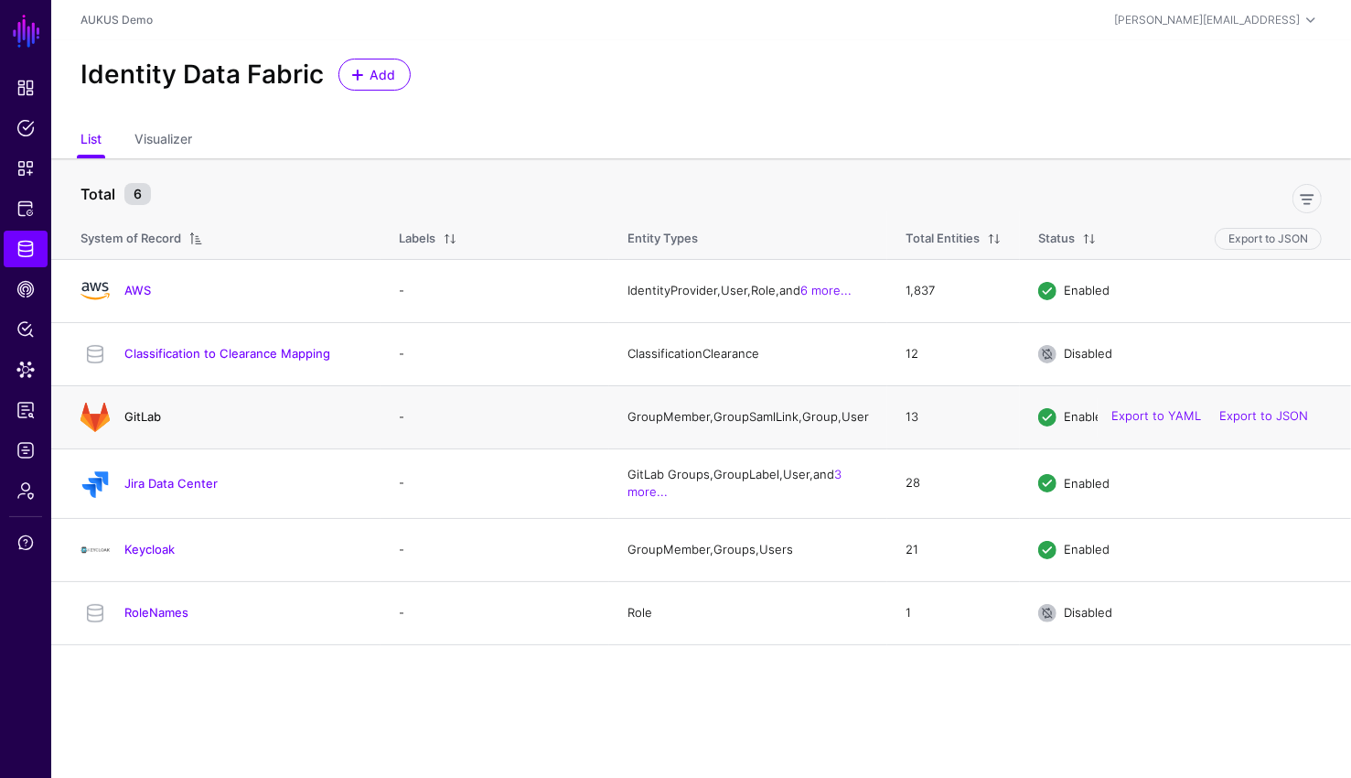
click at [134, 424] on link "GitLab" at bounding box center [142, 416] width 37 height 15
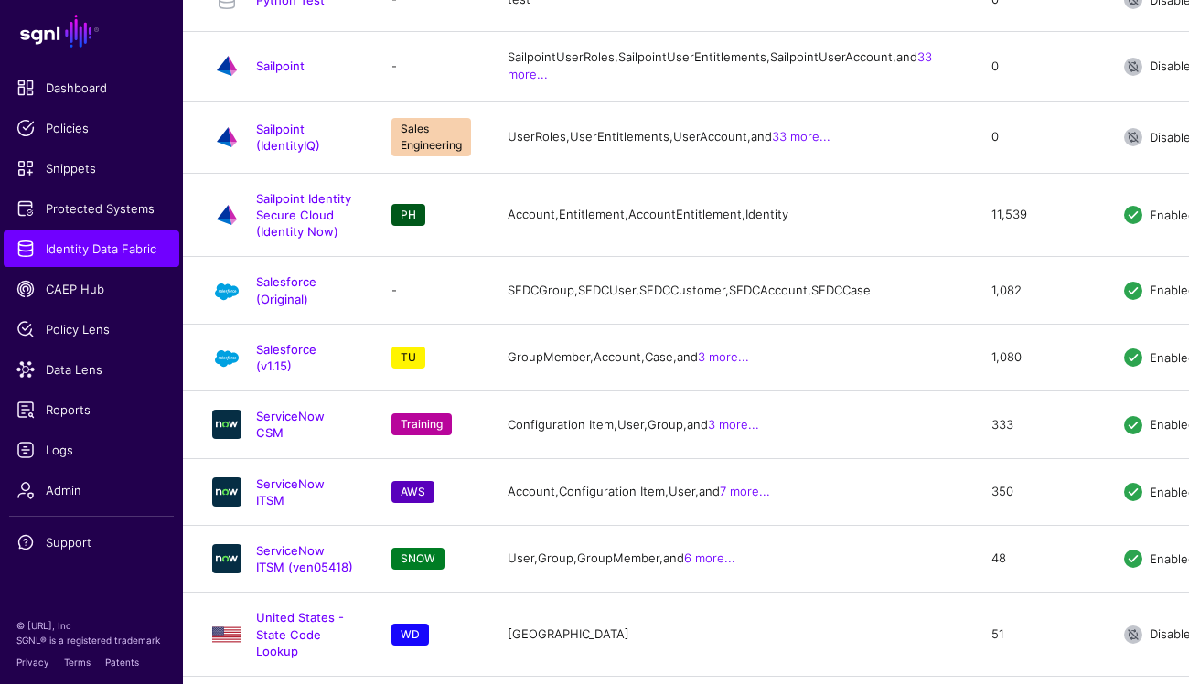
scroll to position [3329, 0]
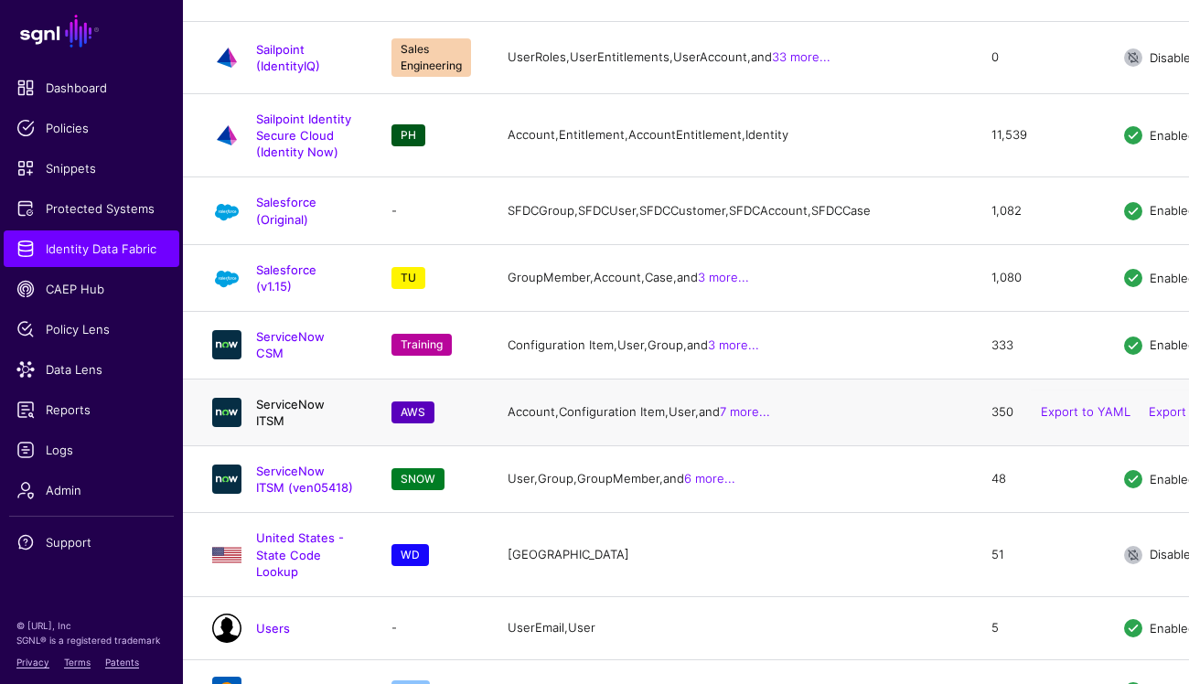
click at [306, 397] on link "ServiceNow ITSM" at bounding box center [290, 412] width 69 height 31
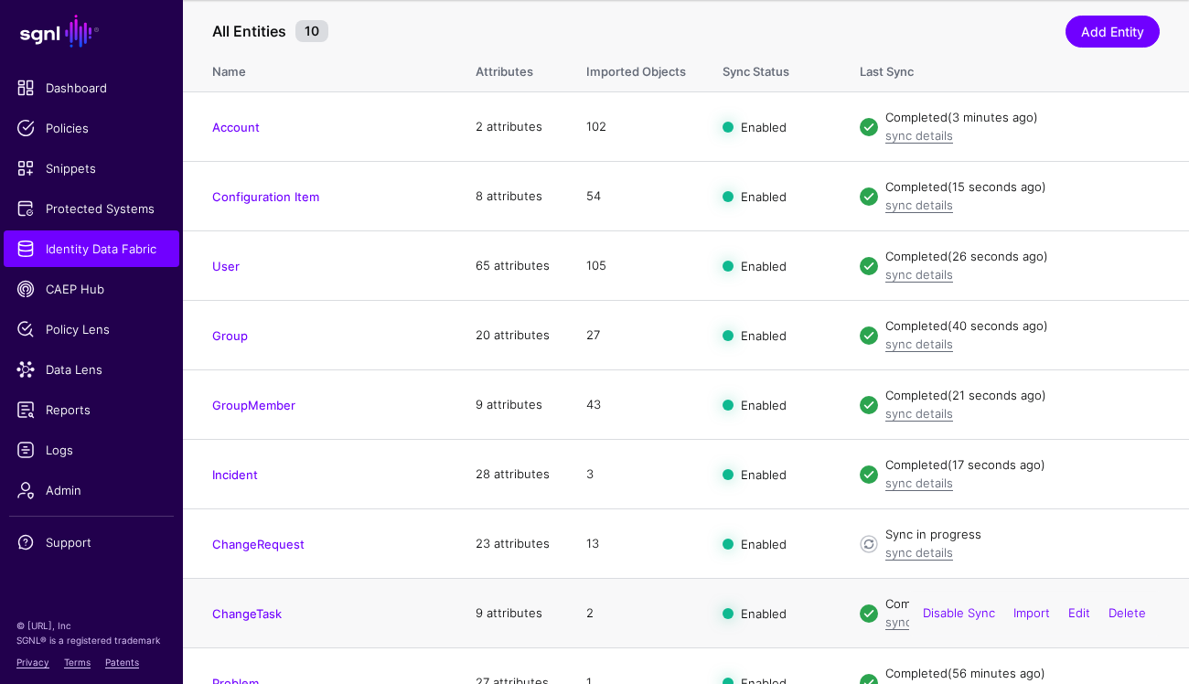
scroll to position [214, 0]
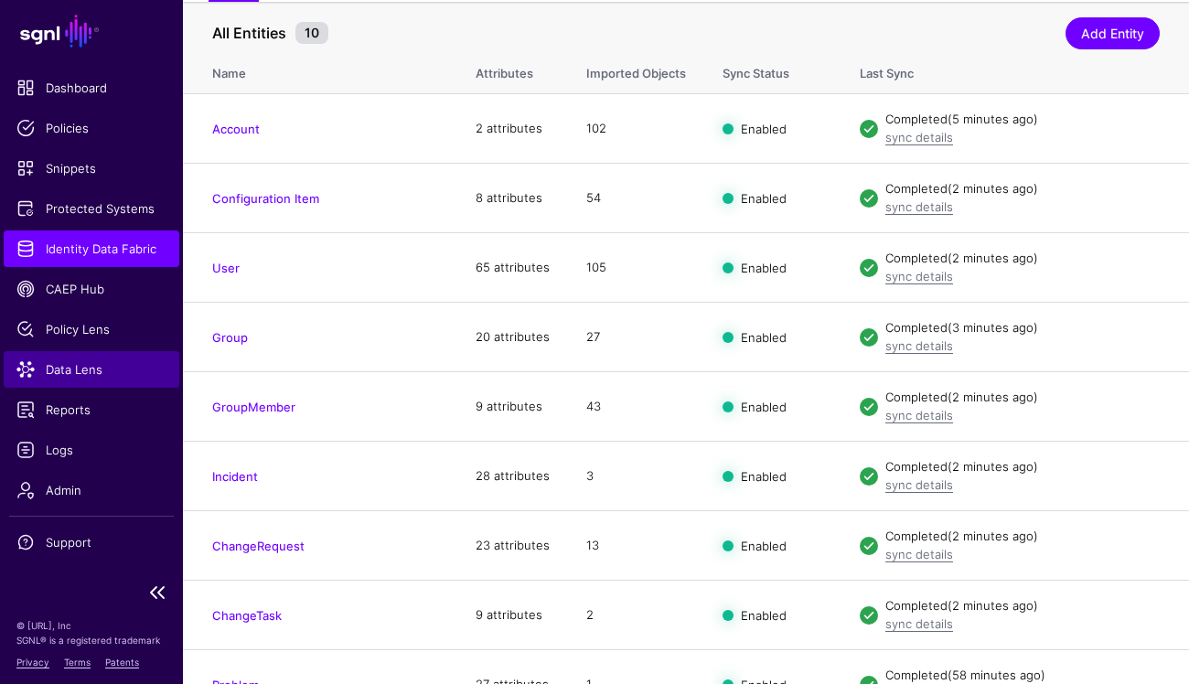
click at [91, 359] on link "Data Lens" at bounding box center [92, 369] width 176 height 37
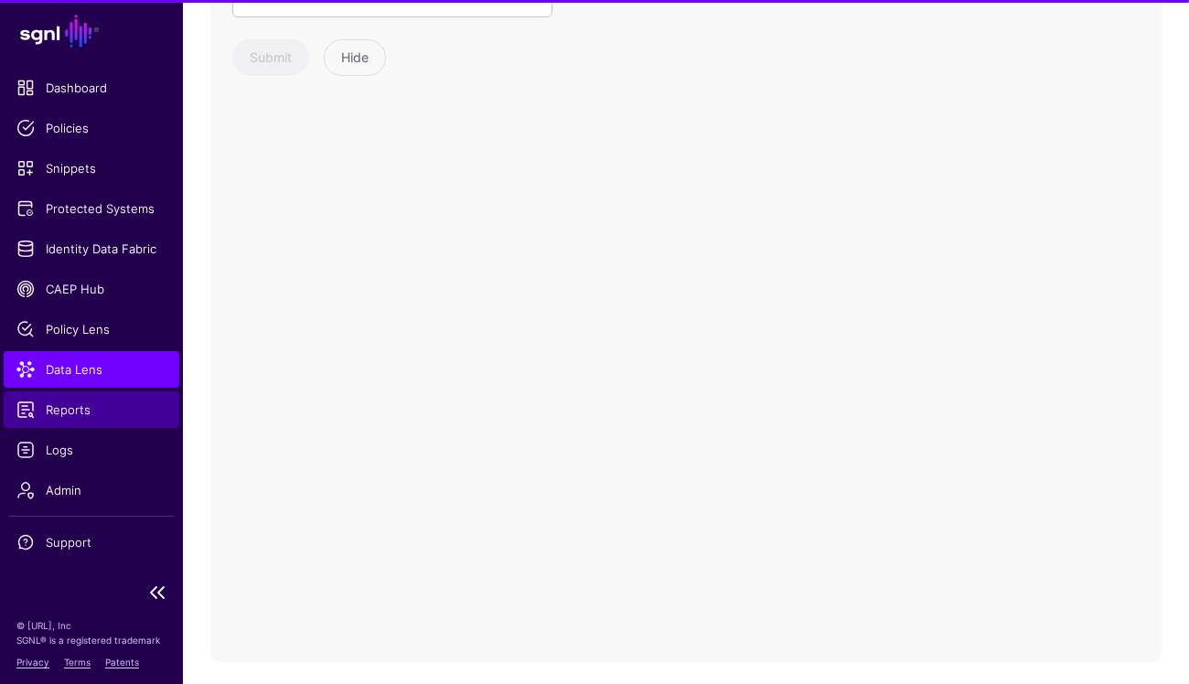
click at [101, 413] on span "Reports" at bounding box center [91, 410] width 150 height 18
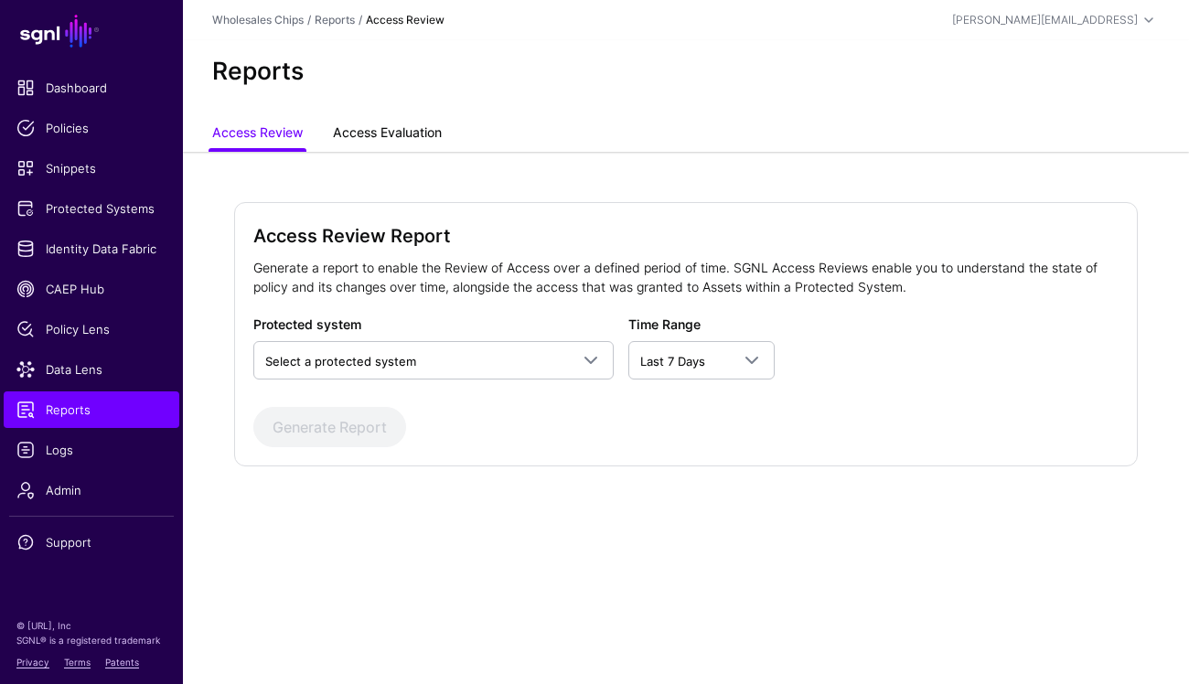
click at [392, 119] on link "Access Evaluation" at bounding box center [387, 134] width 109 height 35
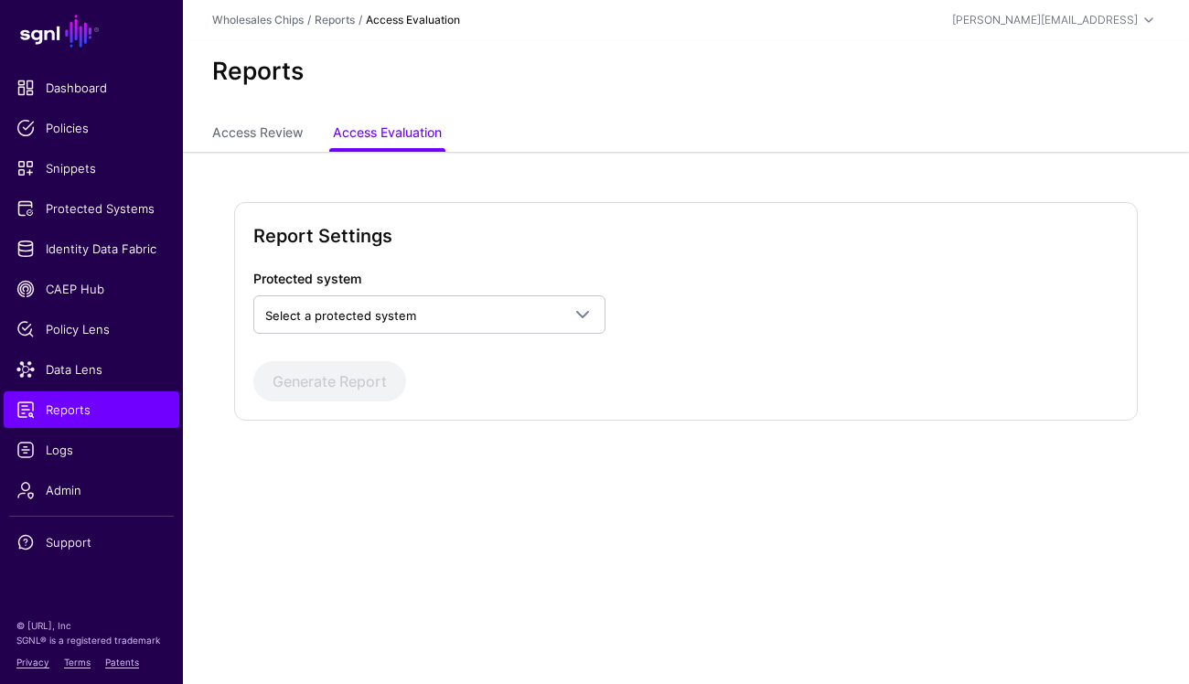
click at [550, 282] on div "Protected system Select a protected system AWS AWS (Directory API) AWS (via Pin…" at bounding box center [429, 301] width 367 height 65
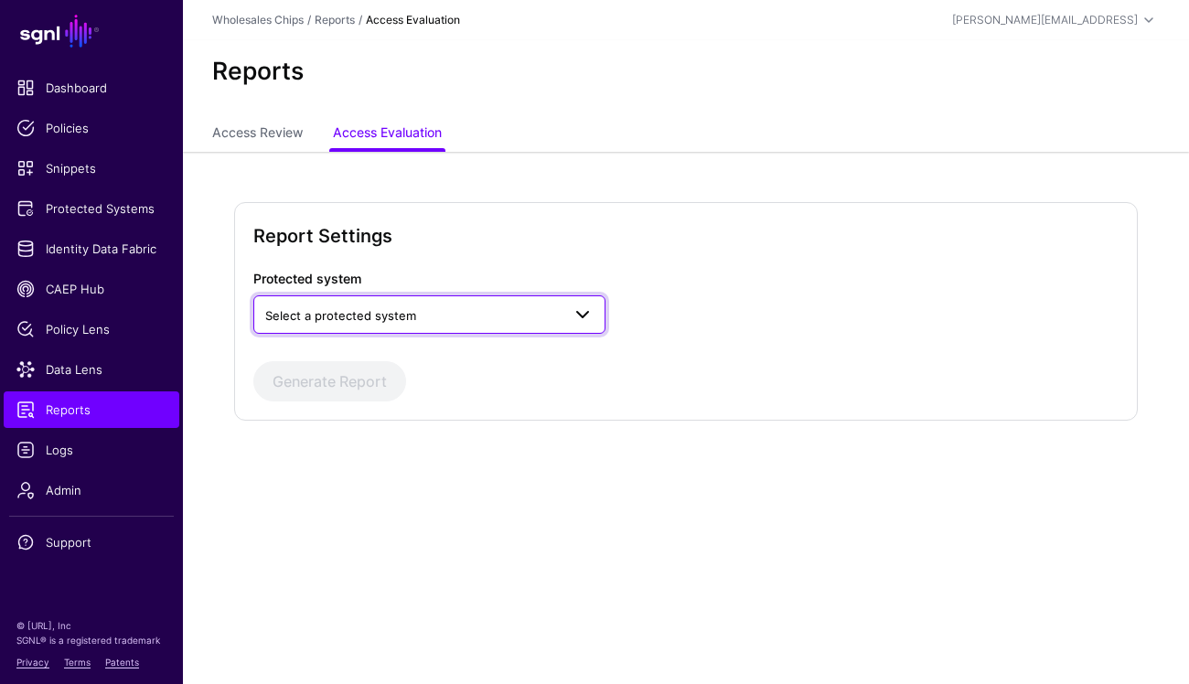
click at [532, 317] on span "Select a protected system" at bounding box center [412, 316] width 295 height 20
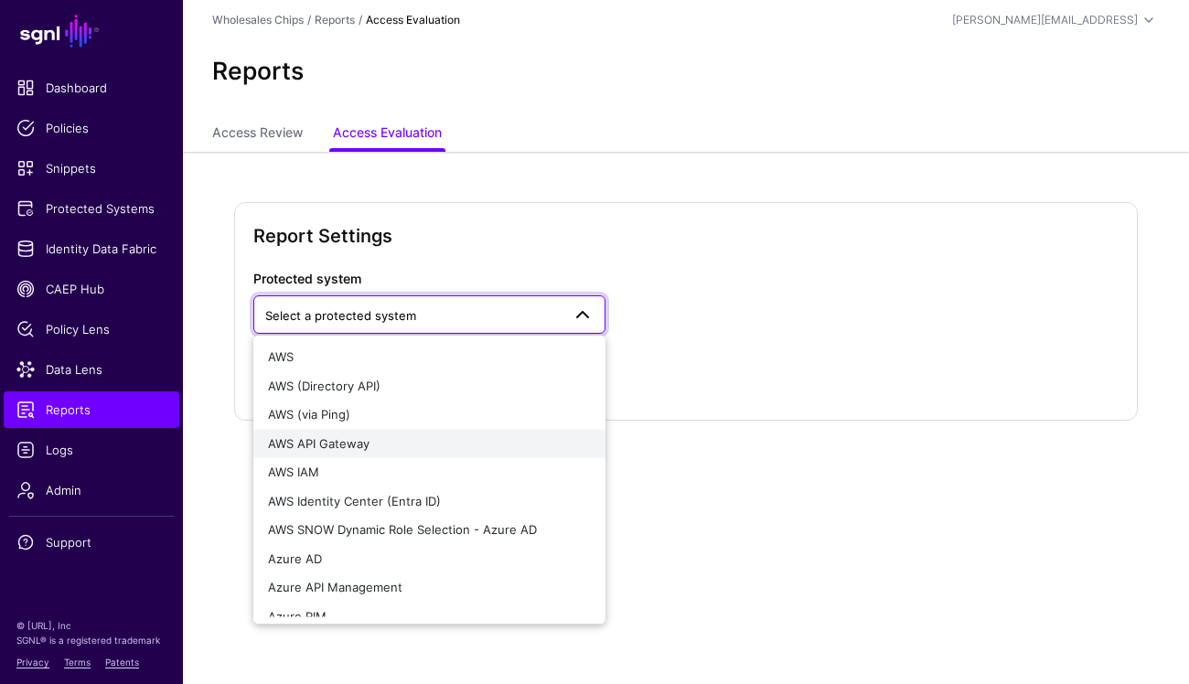
scroll to position [3, 0]
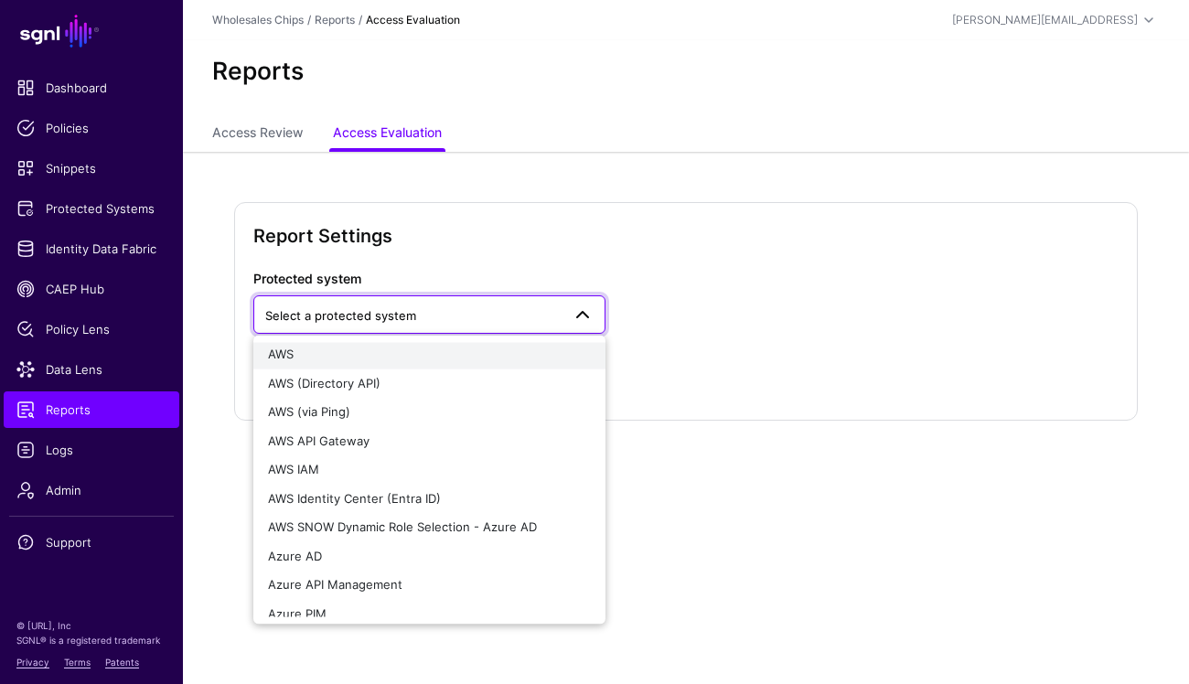
click at [388, 343] on button "AWS" at bounding box center [429, 354] width 352 height 29
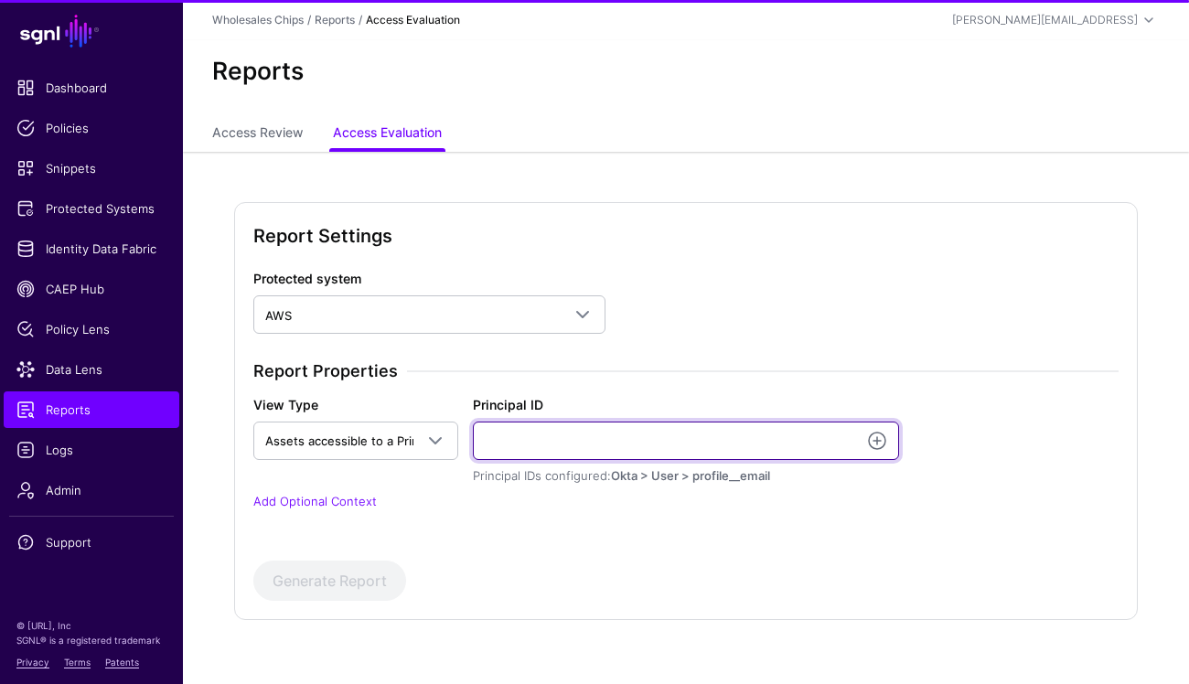
click at [596, 431] on input "Principal ID" at bounding box center [685, 441] width 425 height 38
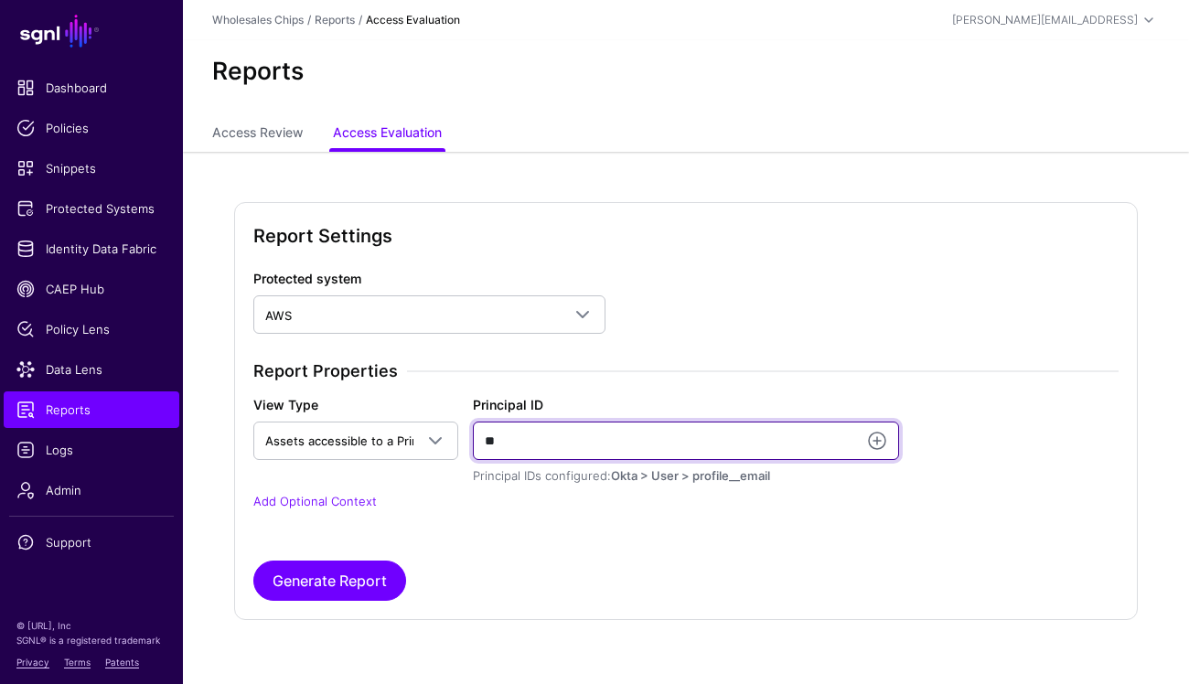
type input "*"
paste input "**********"
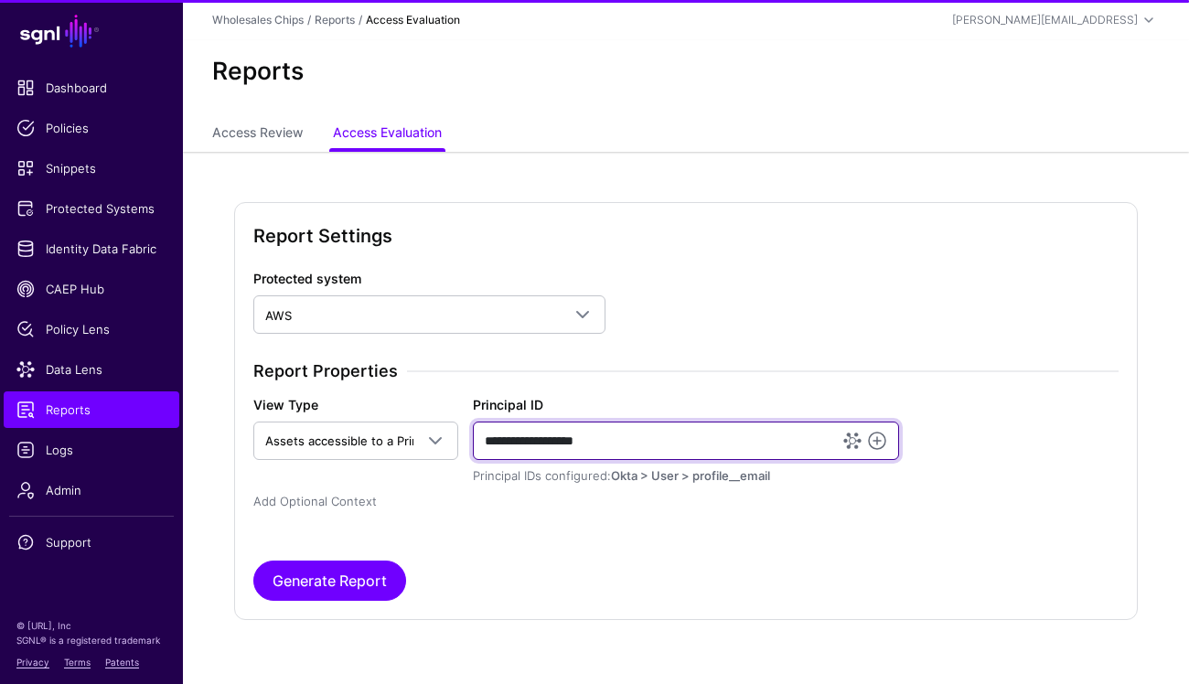
type input "**********"
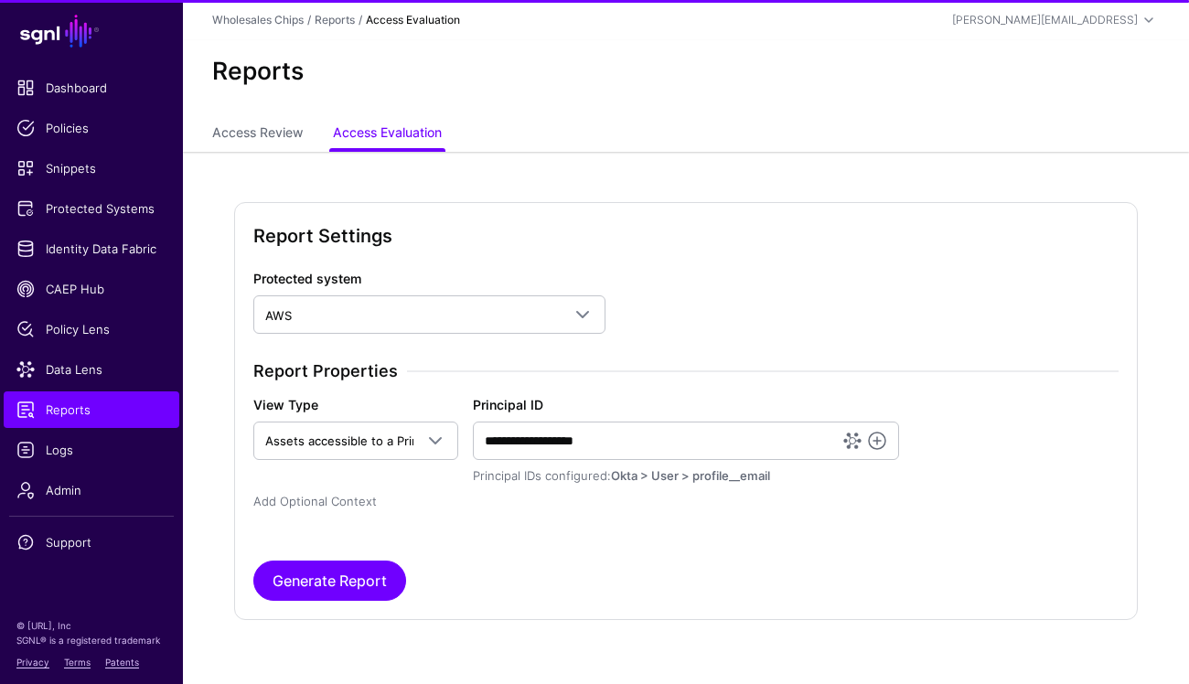
click at [312, 494] on link "Add Optional Context" at bounding box center [314, 501] width 123 height 15
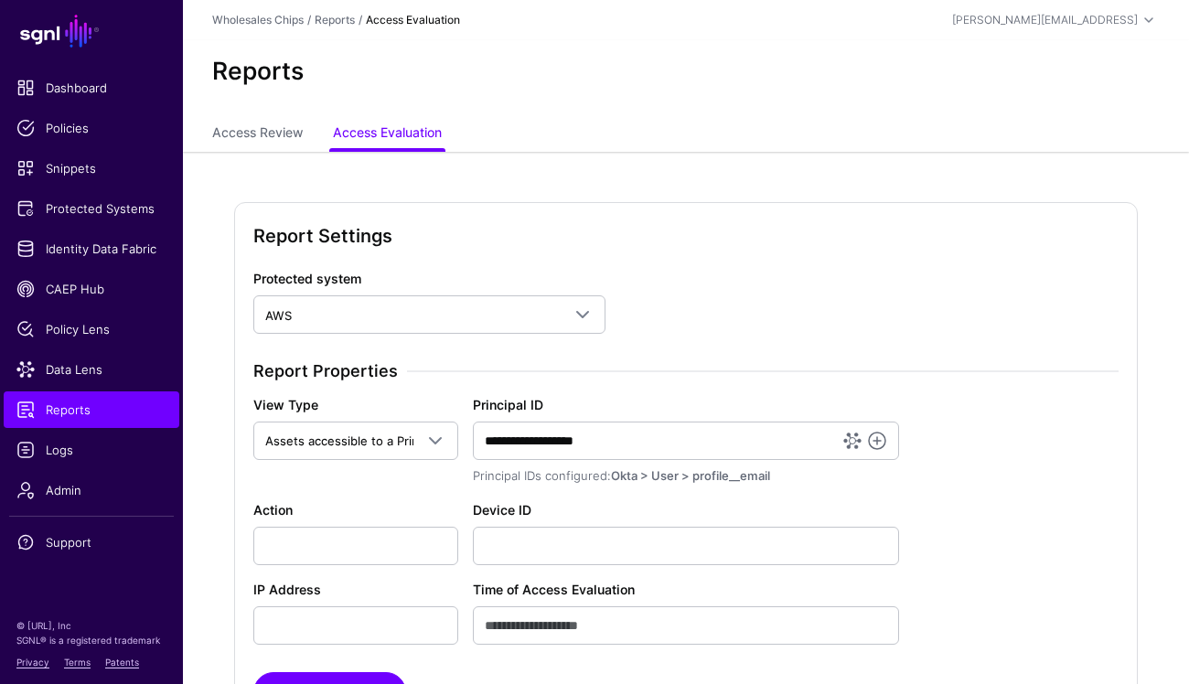
click at [300, 524] on div "Action" at bounding box center [356, 532] width 220 height 65
click at [295, 544] on input "Action" at bounding box center [356, 546] width 206 height 38
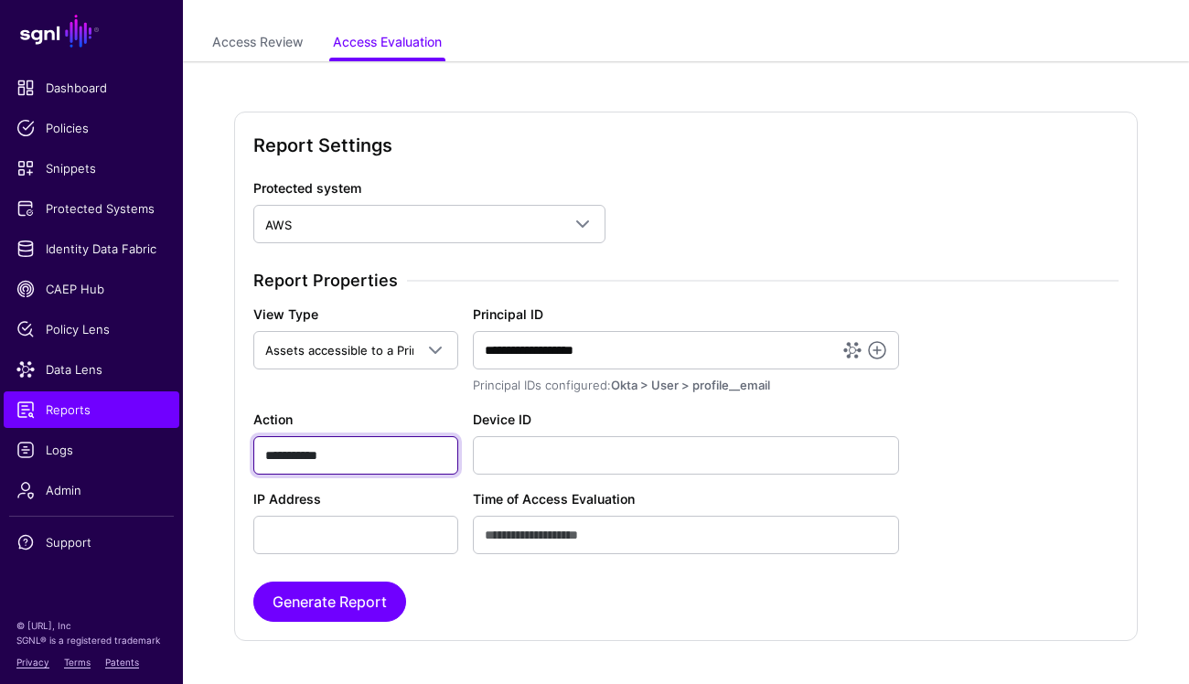
scroll to position [150, 0]
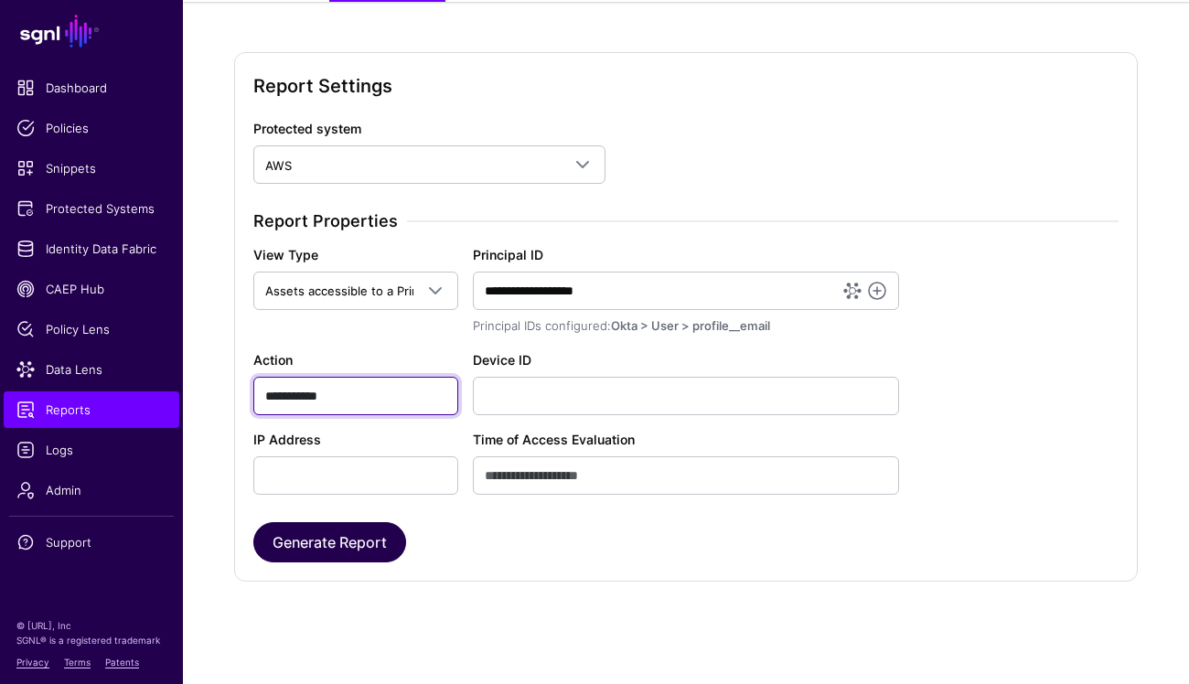
type input "**********"
click at [312, 545] on button "Generate Report" at bounding box center [329, 542] width 153 height 40
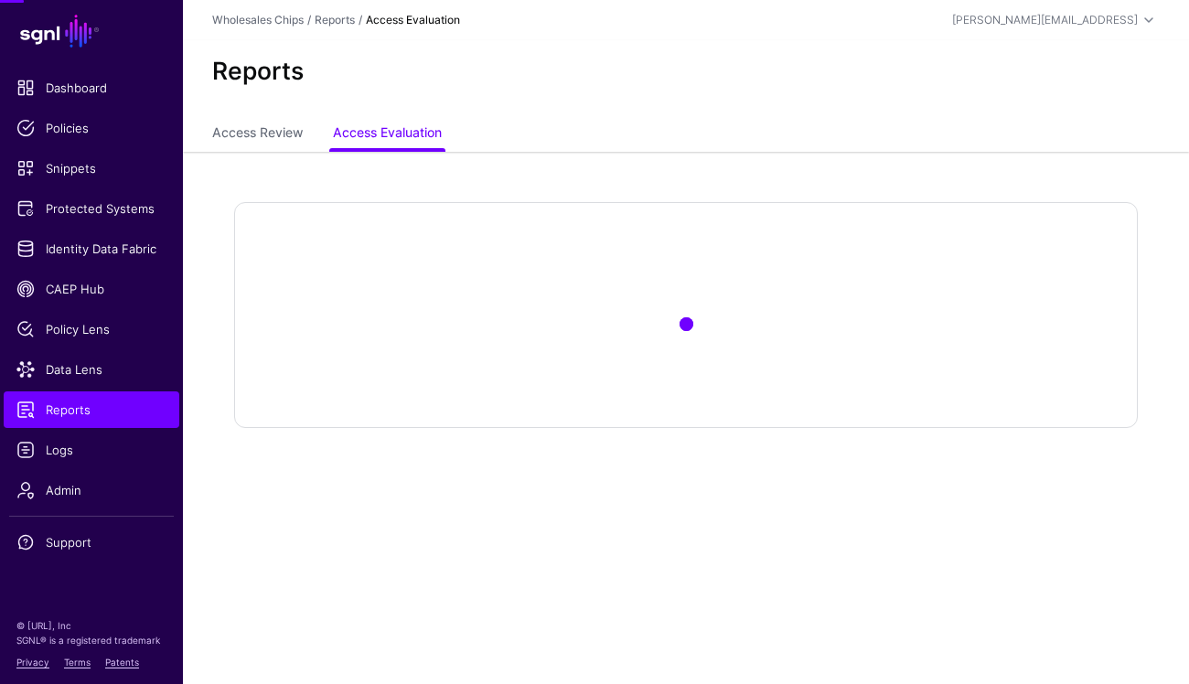
scroll to position [0, 0]
